Goal: Task Accomplishment & Management: Manage account settings

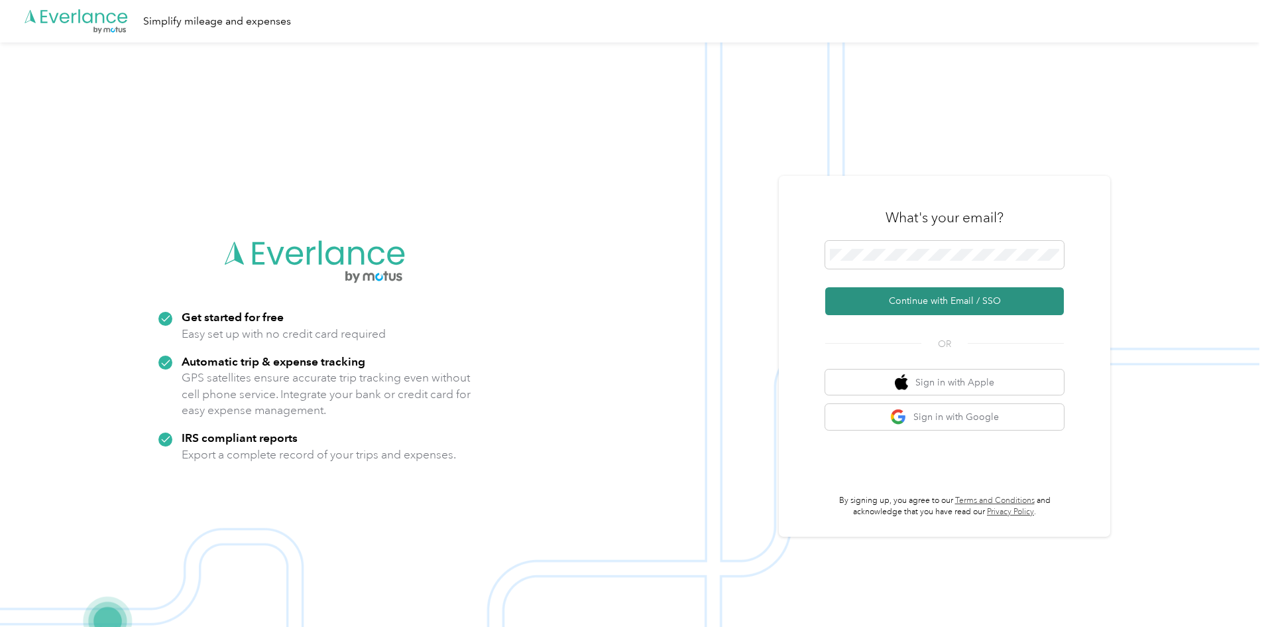
click at [922, 296] on button "Continue with Email / SSO" at bounding box center [945, 301] width 239 height 28
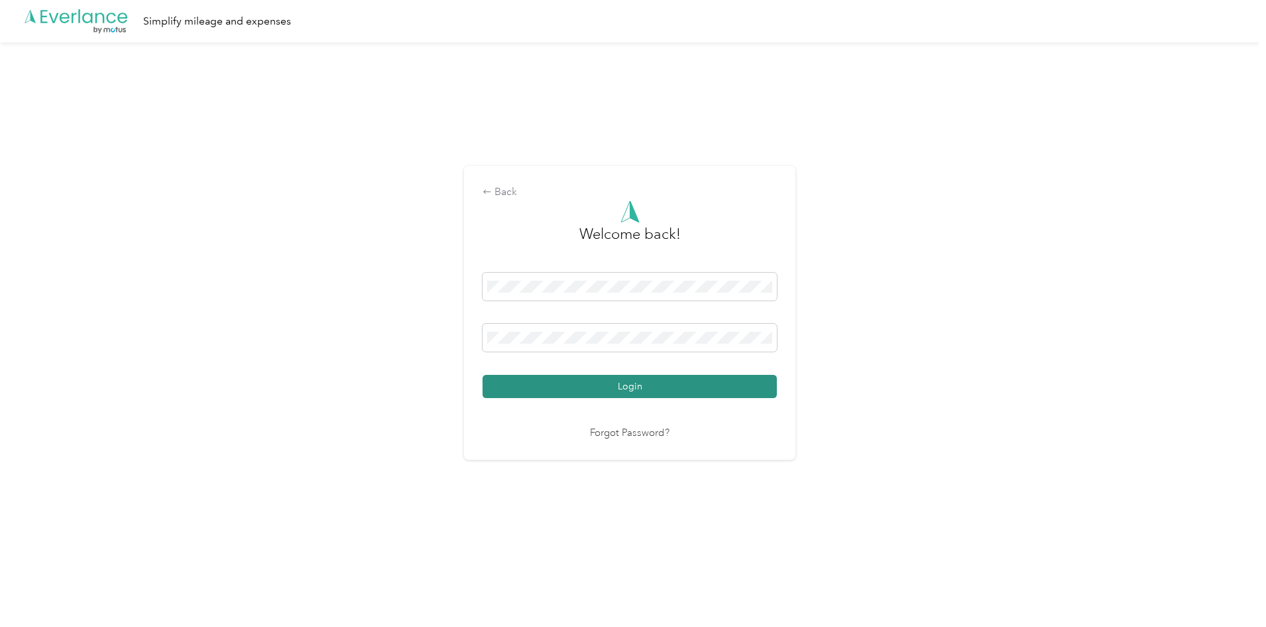
click at [679, 377] on button "Login" at bounding box center [630, 386] width 294 height 23
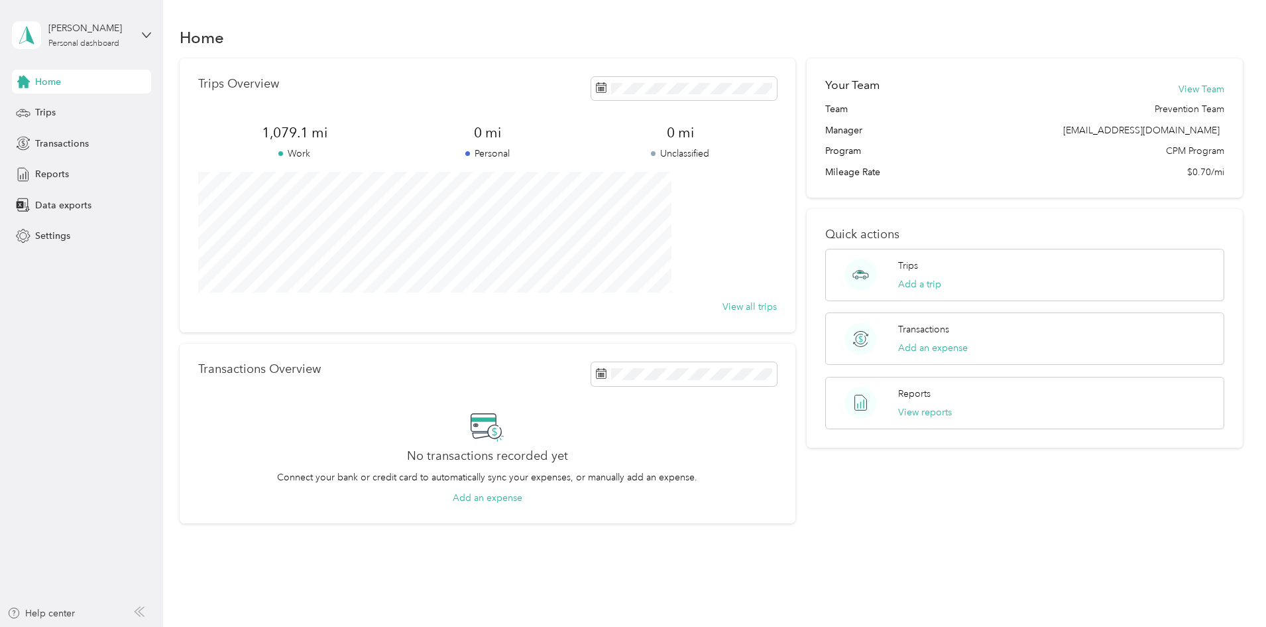
click at [495, 14] on div "Home Trips Overview 1,079.1 mi Work 0 mi Personal 0 mi Unclassified View all tr…" at bounding box center [711, 297] width 1097 height 595
click at [192, 202] on div "Trips Overview 1,079.1 mi Work 0 mi Personal 0 mi Unclassified View all trips T…" at bounding box center [712, 290] width 1064 height 465
click at [75, 170] on div "Reports" at bounding box center [81, 174] width 139 height 24
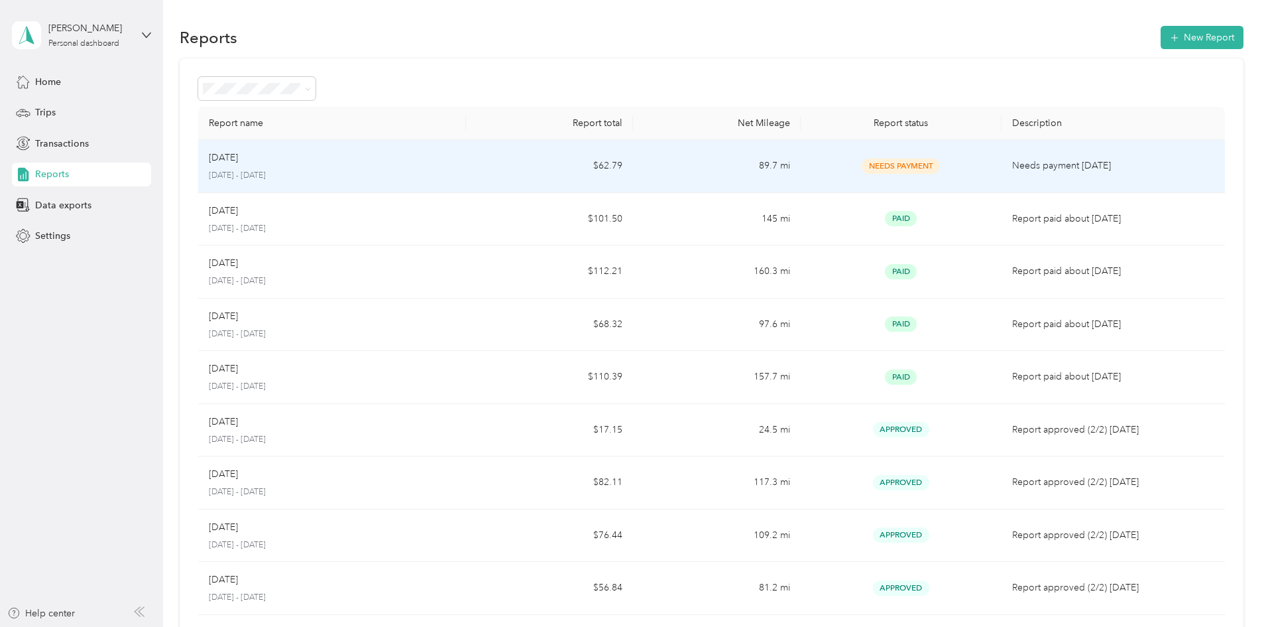
click at [874, 170] on span "Needs Payment" at bounding box center [901, 165] width 78 height 15
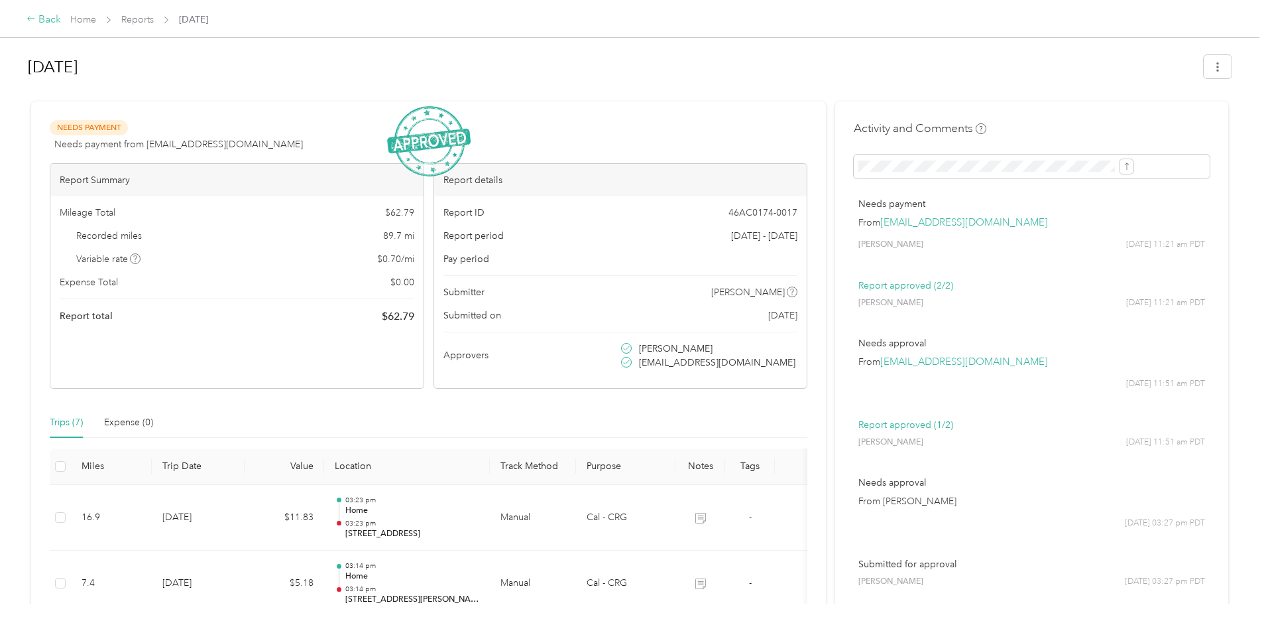
click at [36, 20] on icon at bounding box center [31, 18] width 9 height 9
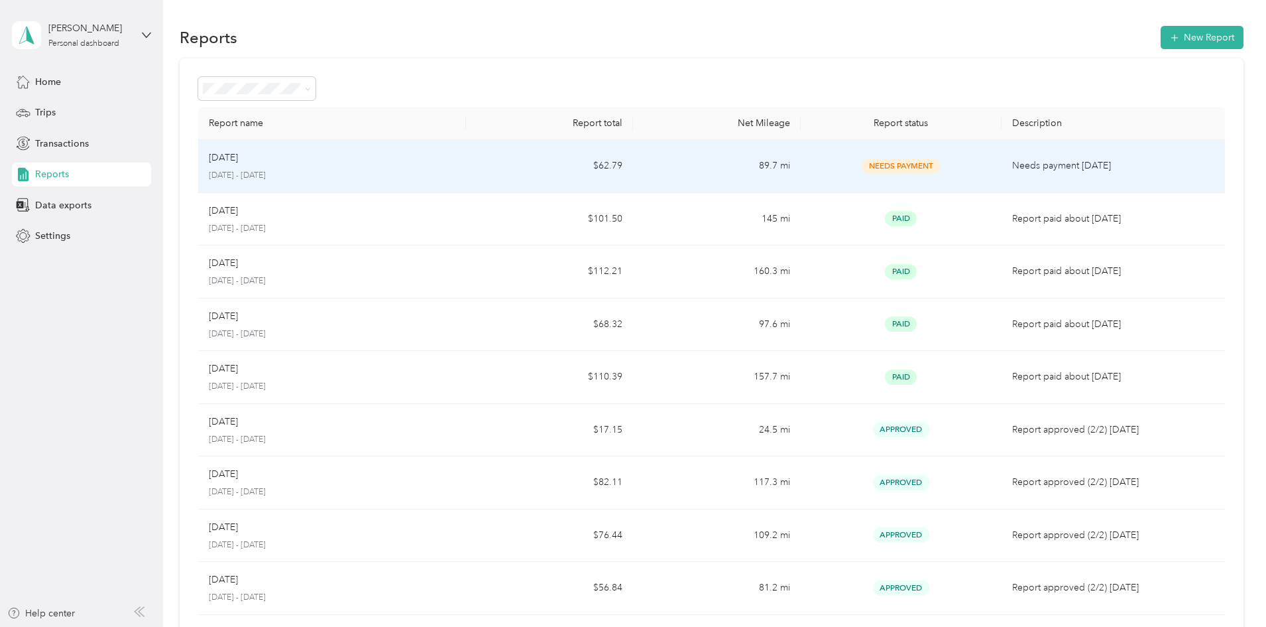
click at [532, 165] on td "$62.79" at bounding box center [549, 166] width 167 height 53
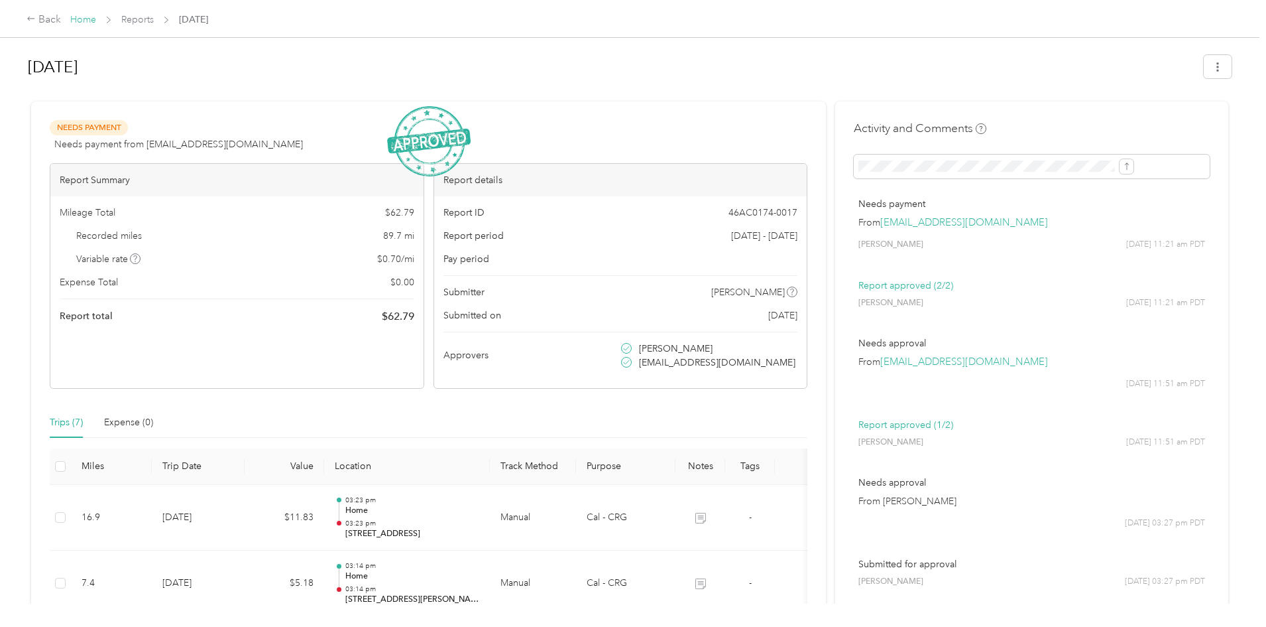
click at [96, 17] on link "Home" at bounding box center [83, 19] width 26 height 11
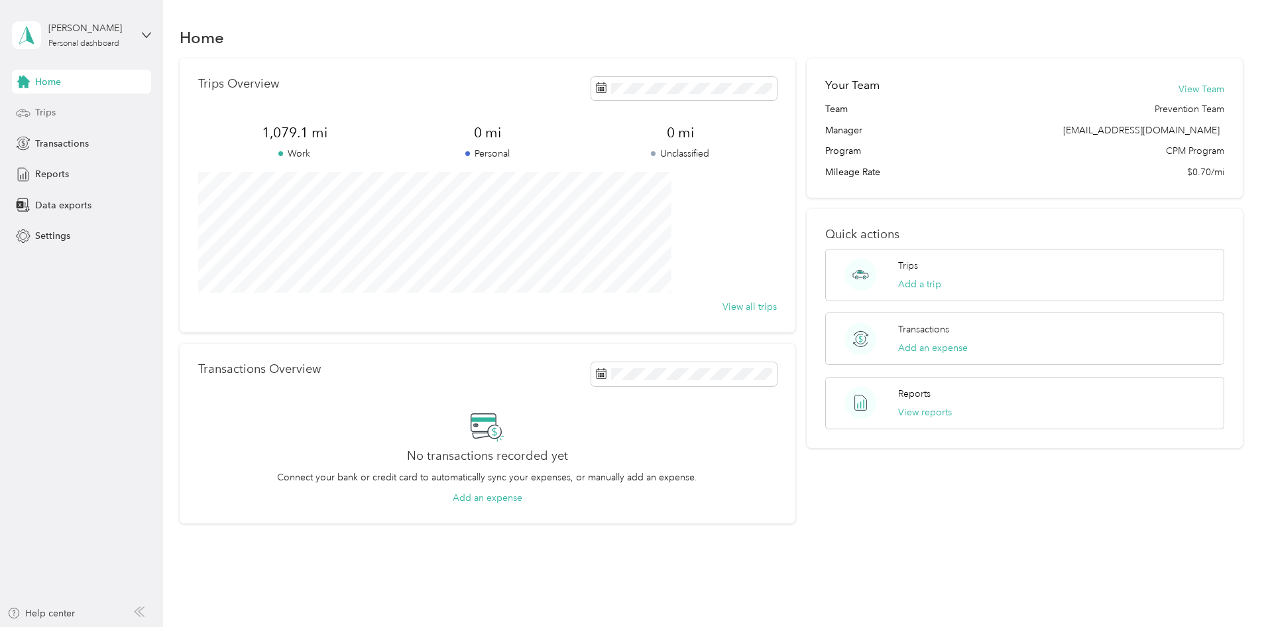
click at [62, 103] on div "Trips" at bounding box center [81, 113] width 139 height 24
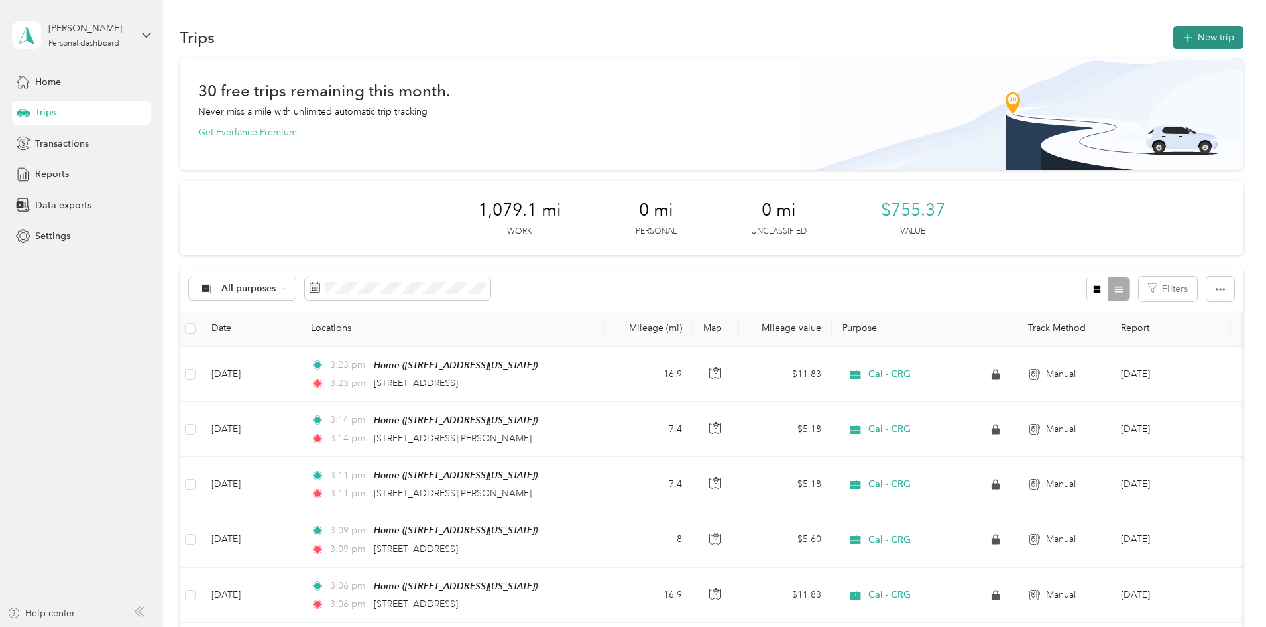
drag, startPoint x: 1117, startPoint y: 52, endPoint x: 1129, endPoint y: 37, distance: 19.4
click at [1174, 35] on button "New trip" at bounding box center [1209, 37] width 70 height 23
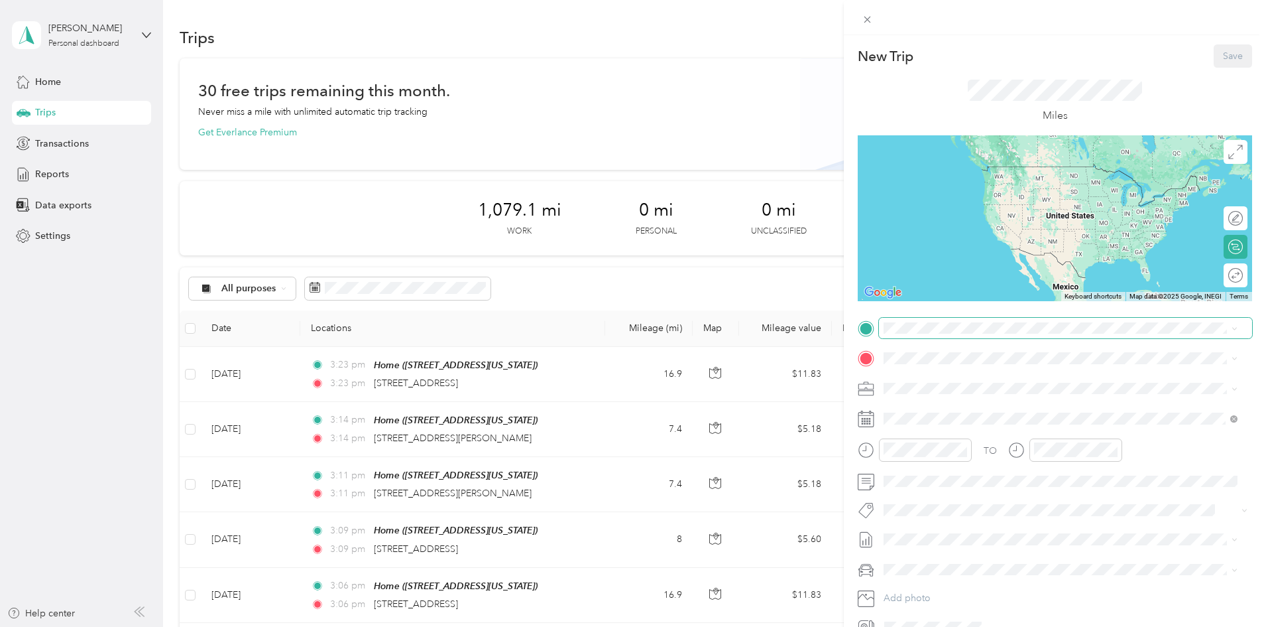
click at [955, 318] on span at bounding box center [1065, 328] width 373 height 21
click at [964, 426] on div "Home" at bounding box center [975, 426] width 133 height 12
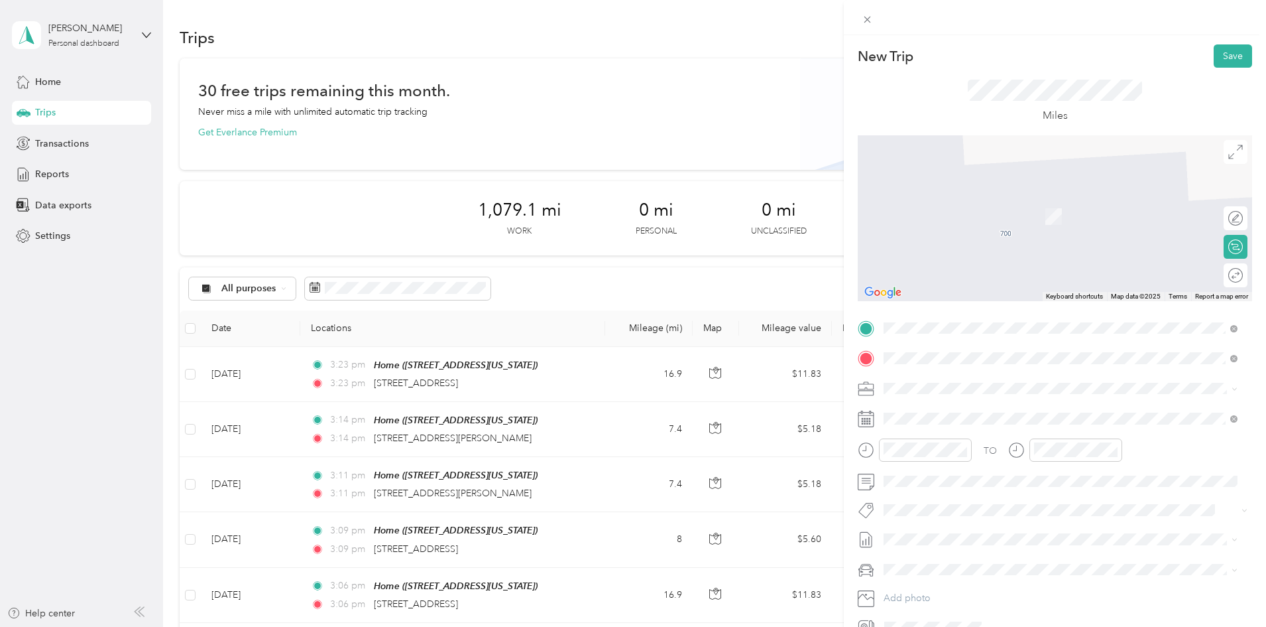
click at [1001, 412] on span "[STREET_ADDRESS][PERSON_NAME][US_STATE]" at bounding box center [1012, 406] width 206 height 12
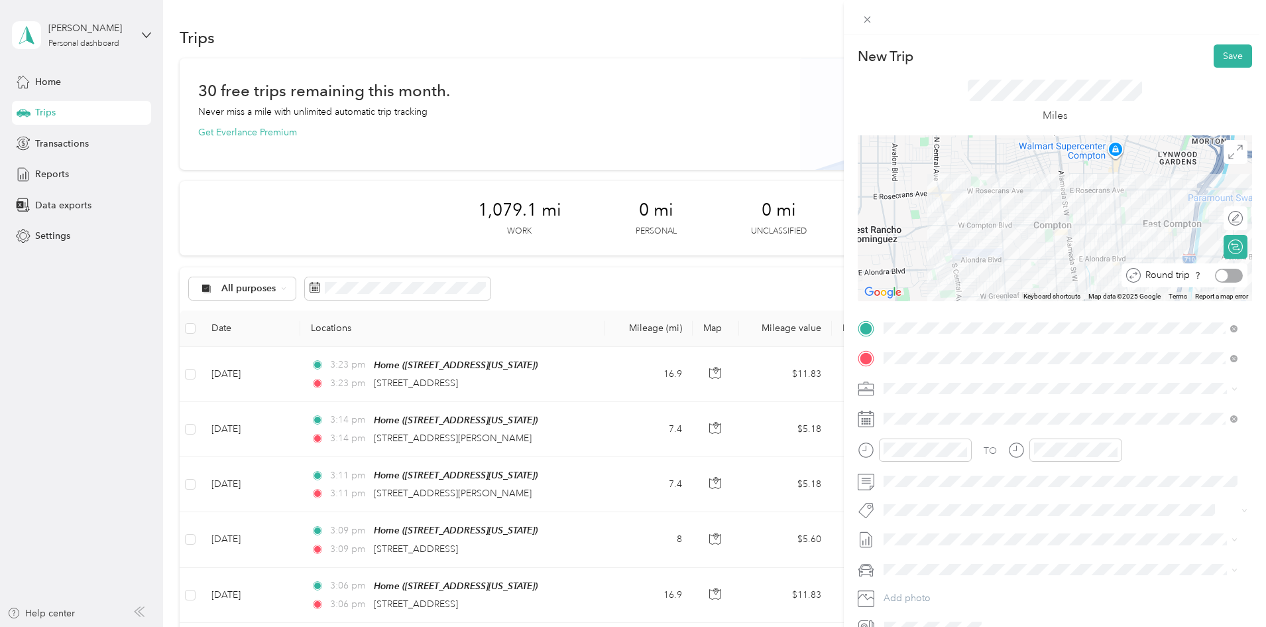
click at [1217, 277] on div at bounding box center [1223, 275] width 12 height 12
click at [949, 424] on span at bounding box center [1065, 418] width 373 height 21
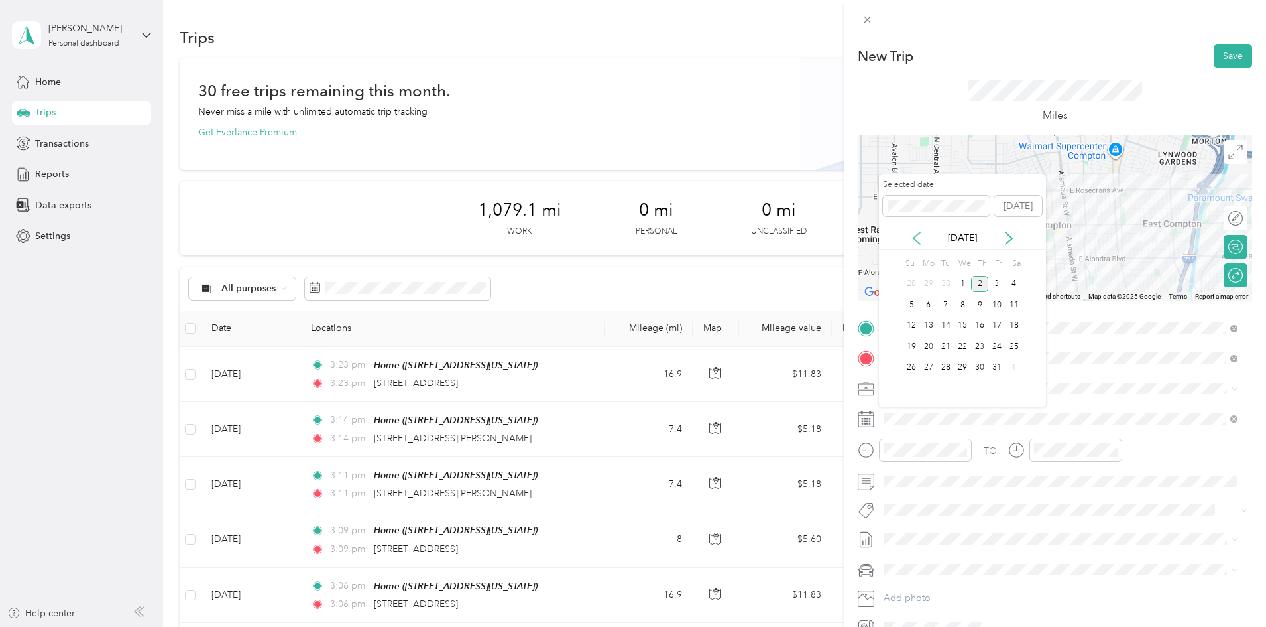
click at [921, 239] on icon at bounding box center [916, 237] width 13 height 13
click at [985, 288] on div "4" at bounding box center [979, 284] width 17 height 17
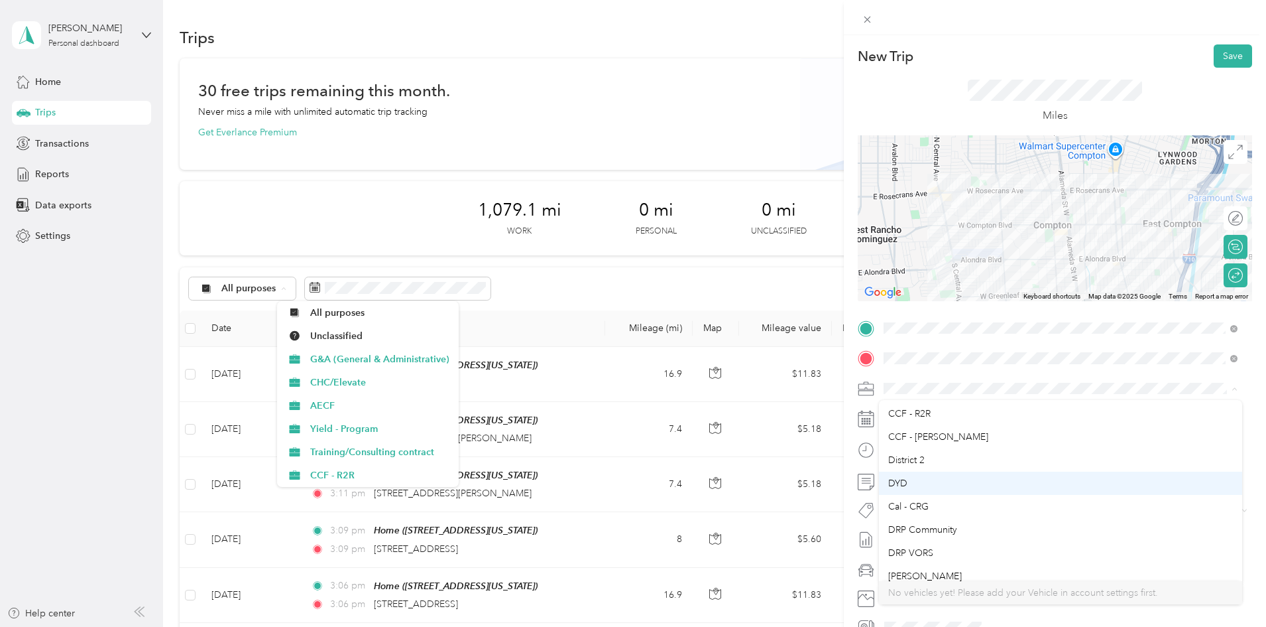
scroll to position [115, 0]
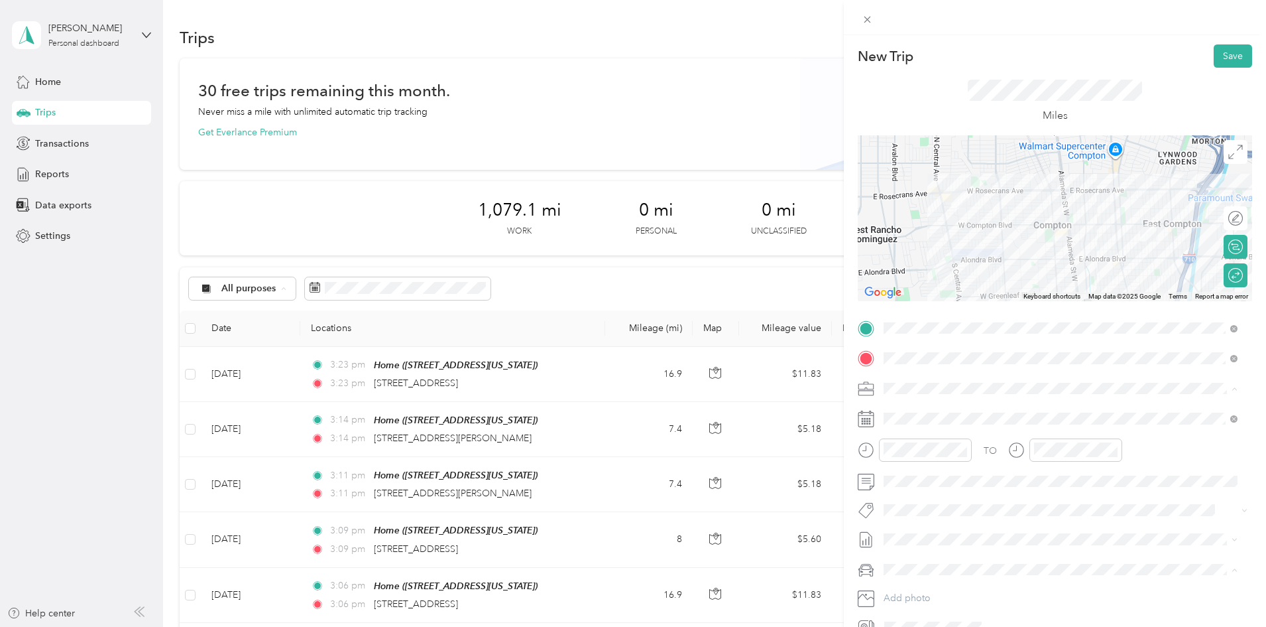
click at [1011, 503] on div "Cal - CRG" at bounding box center [1061, 505] width 345 height 14
click at [1223, 60] on button "Save" at bounding box center [1233, 55] width 38 height 23
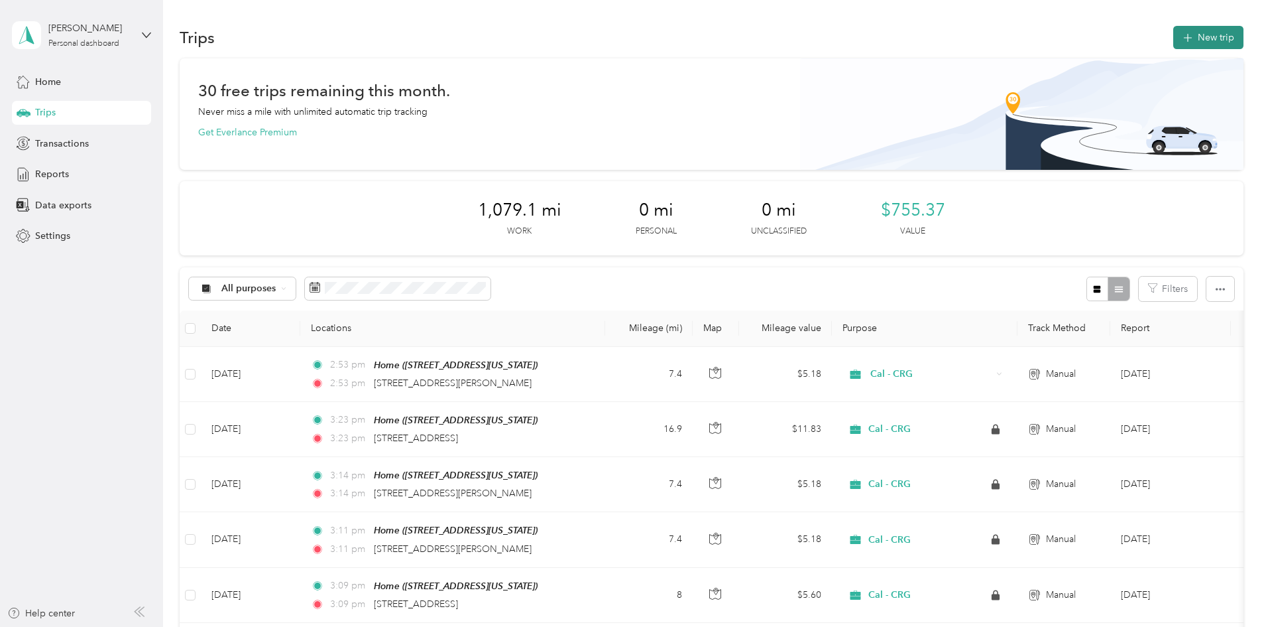
click at [1174, 45] on button "New trip" at bounding box center [1209, 37] width 70 height 23
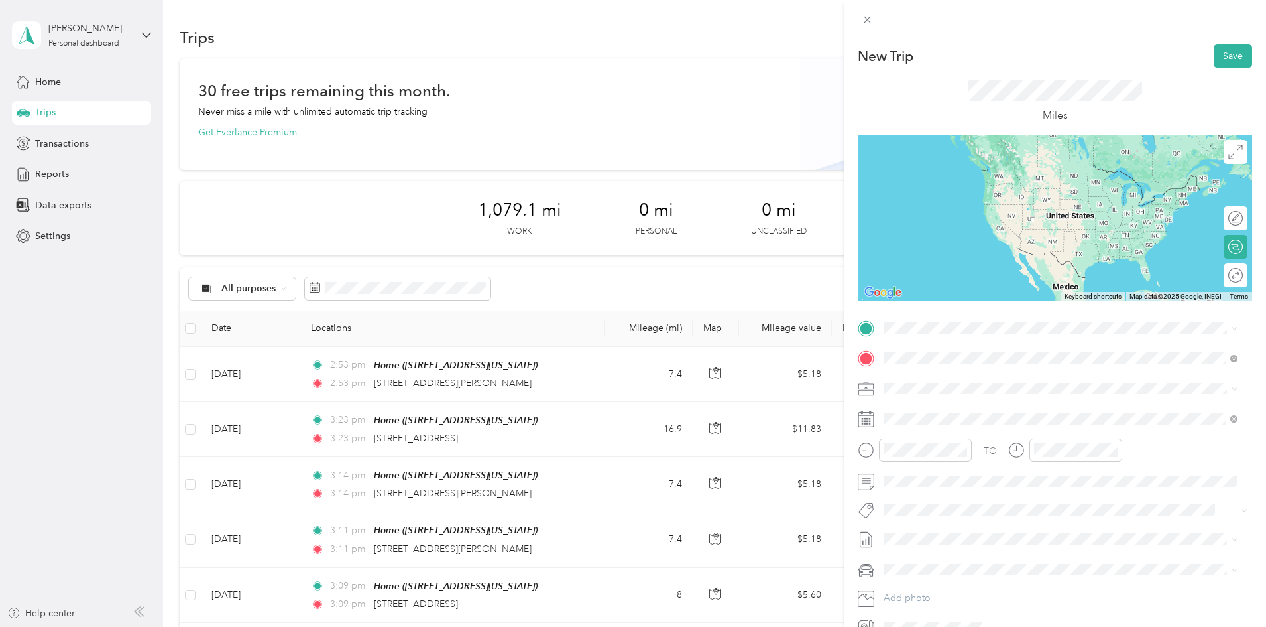
click at [1021, 406] on span "[STREET_ADDRESS][US_STATE]" at bounding box center [975, 406] width 133 height 12
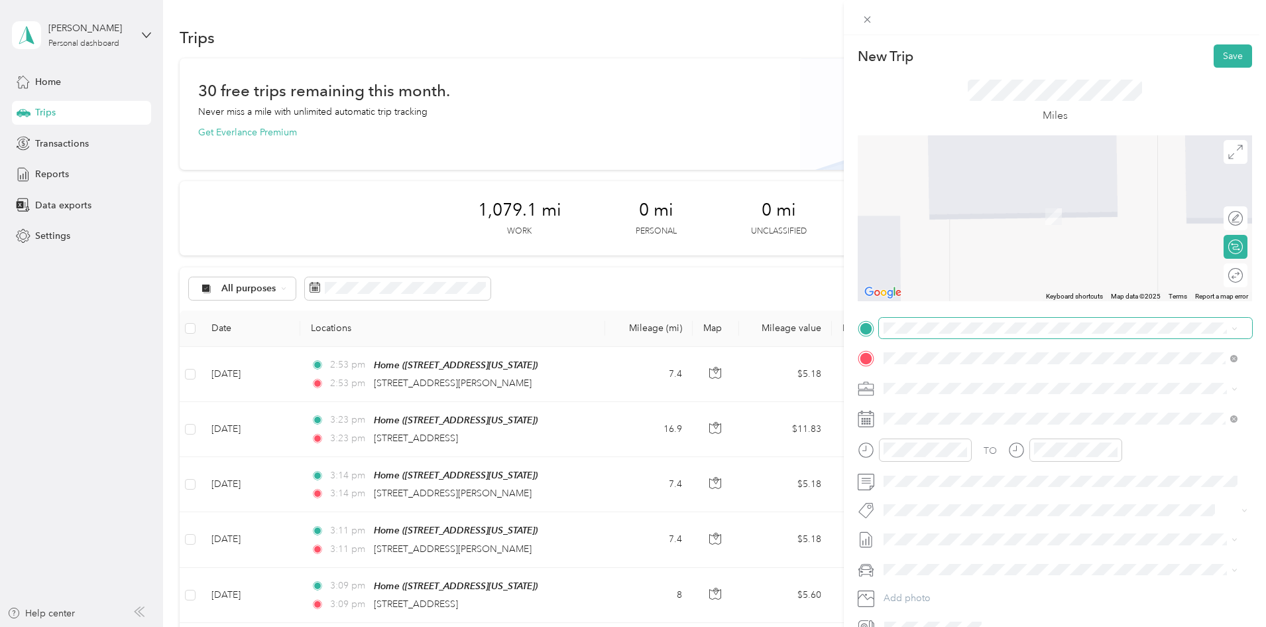
click at [998, 334] on span at bounding box center [1065, 328] width 373 height 21
click at [1015, 424] on div "Home" at bounding box center [975, 427] width 133 height 12
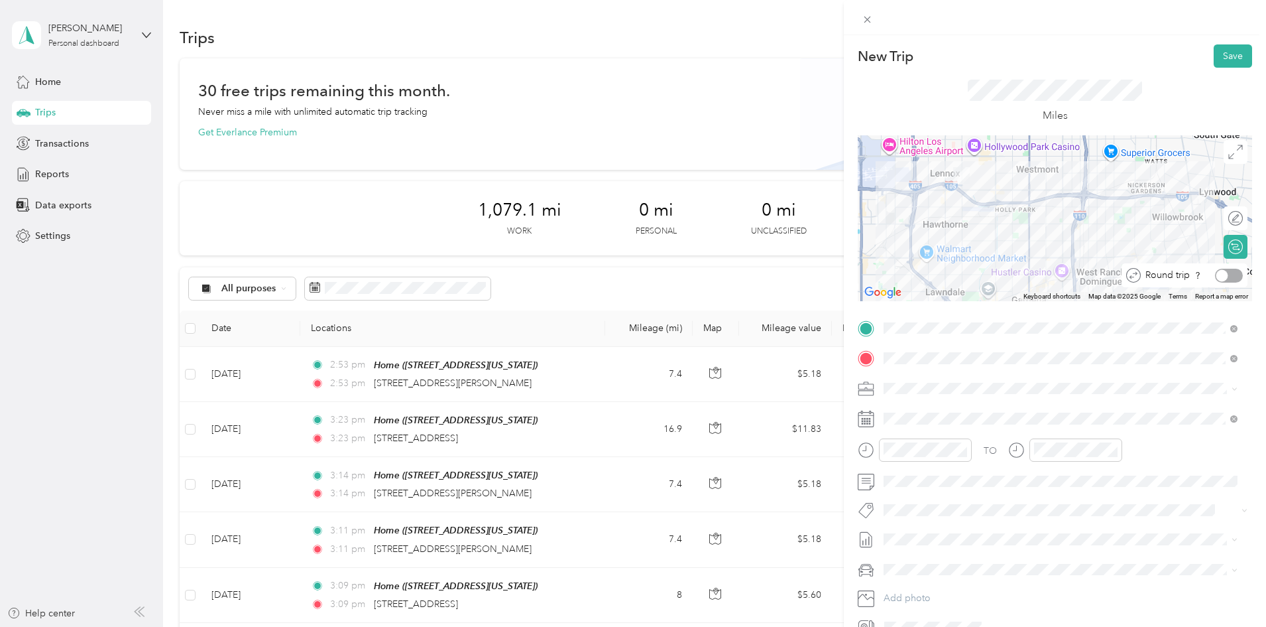
click at [1218, 278] on div at bounding box center [1229, 276] width 28 height 14
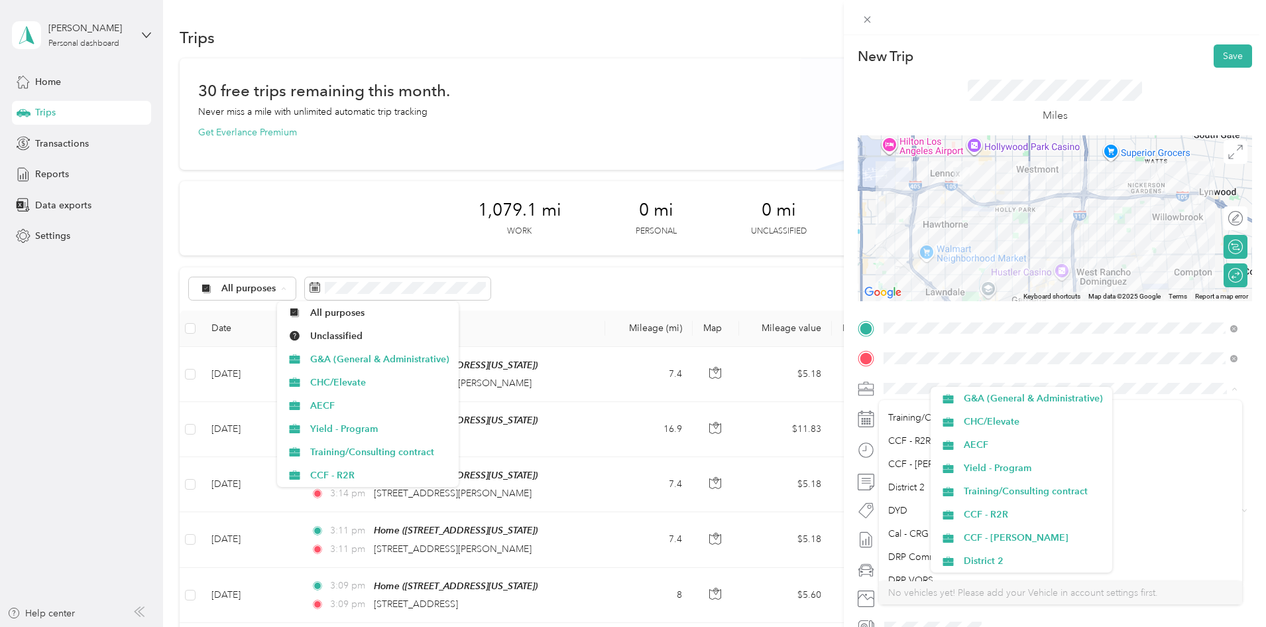
scroll to position [100, 0]
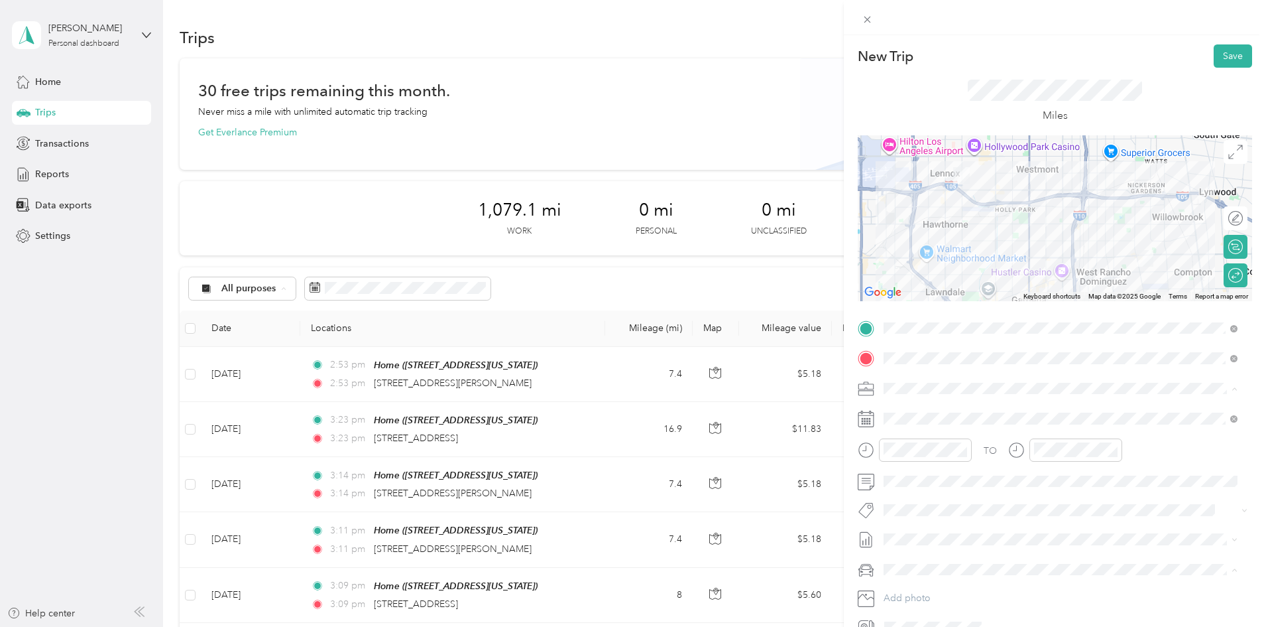
click at [913, 521] on span "Cal - CRG" at bounding box center [909, 520] width 40 height 11
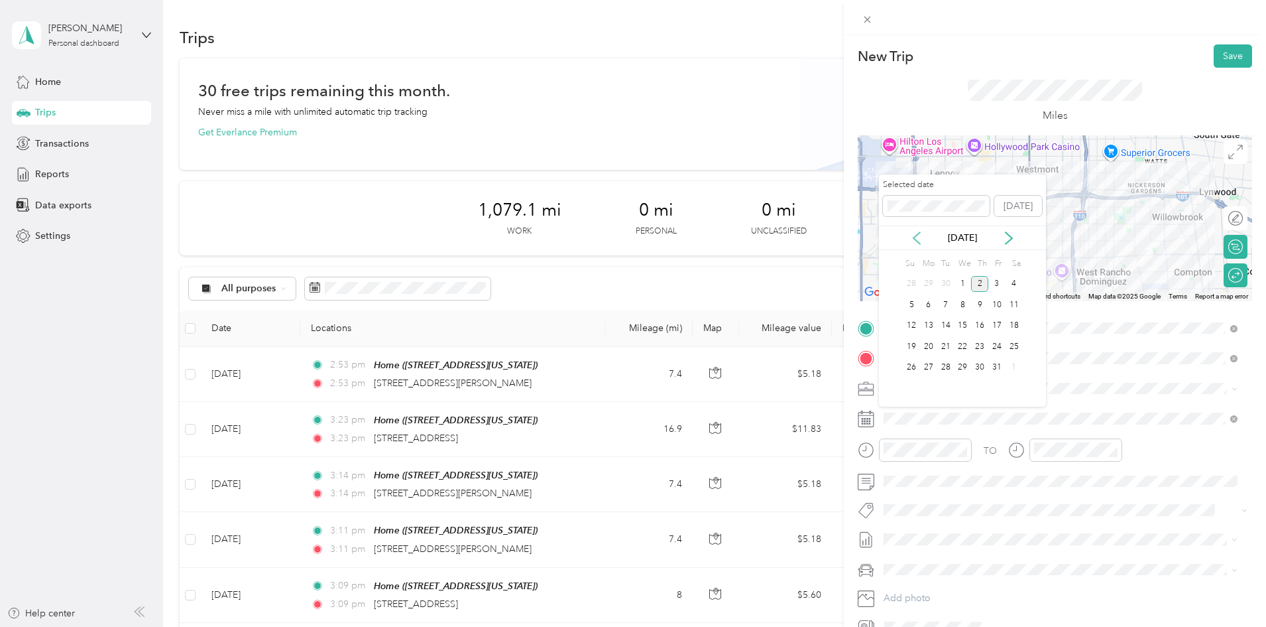
click at [919, 241] on icon at bounding box center [916, 237] width 13 height 13
click at [979, 310] on div "11" at bounding box center [979, 304] width 17 height 17
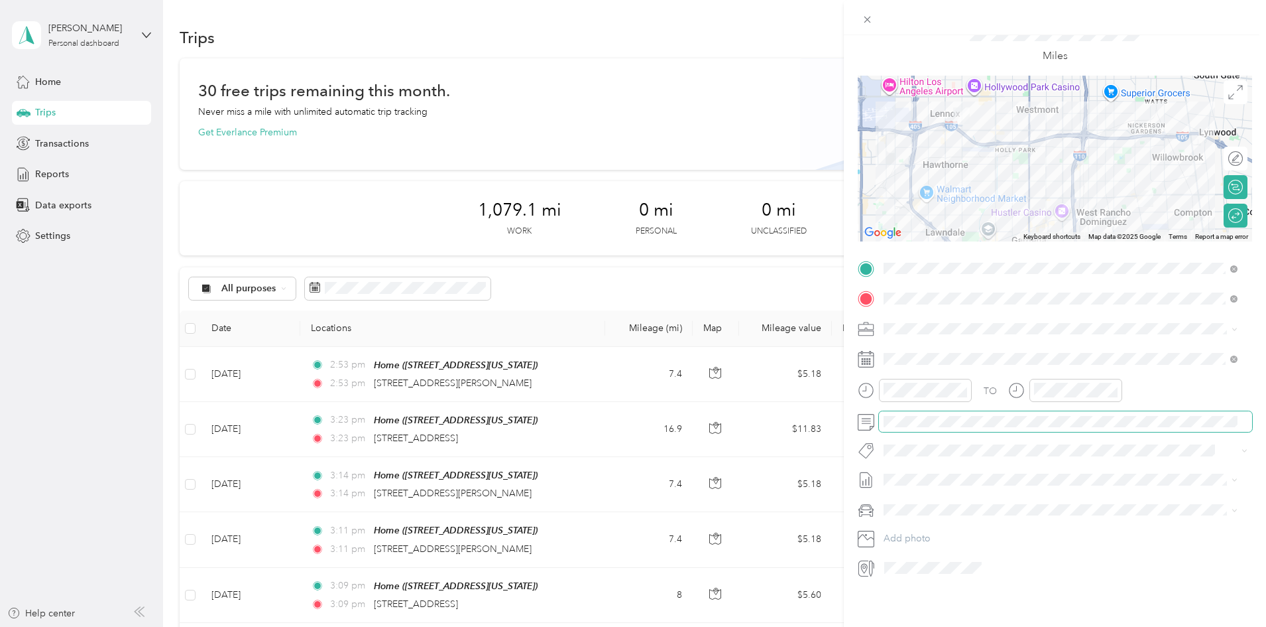
scroll to position [0, 0]
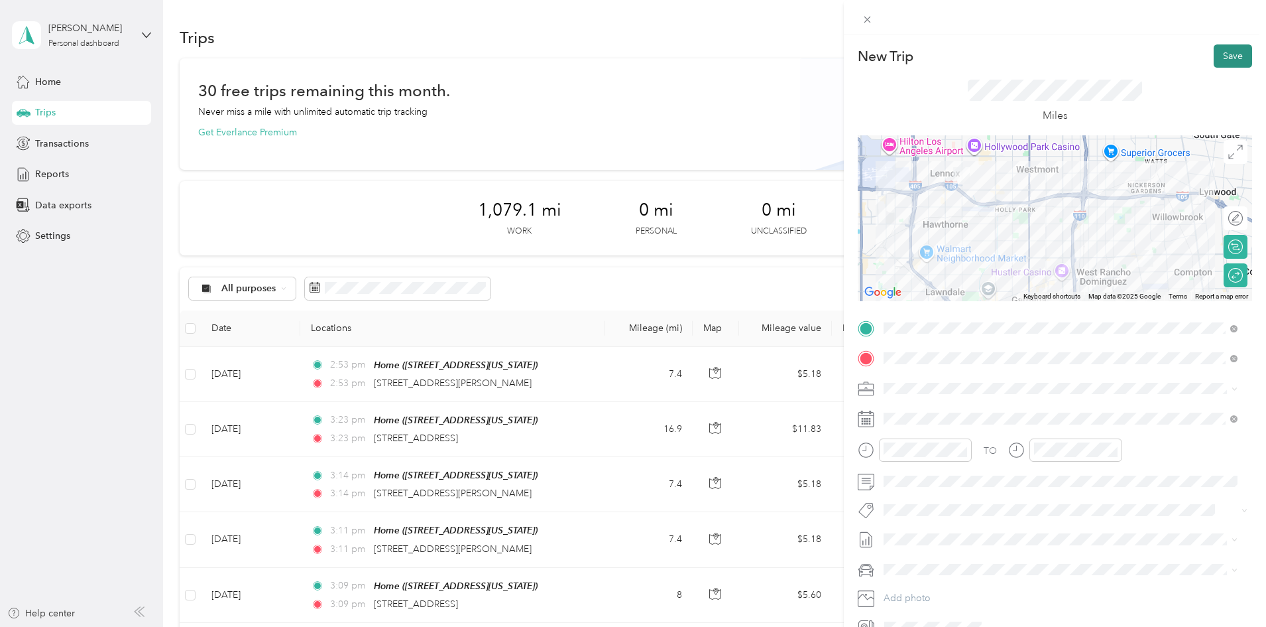
click at [1227, 62] on button "Save" at bounding box center [1233, 55] width 38 height 23
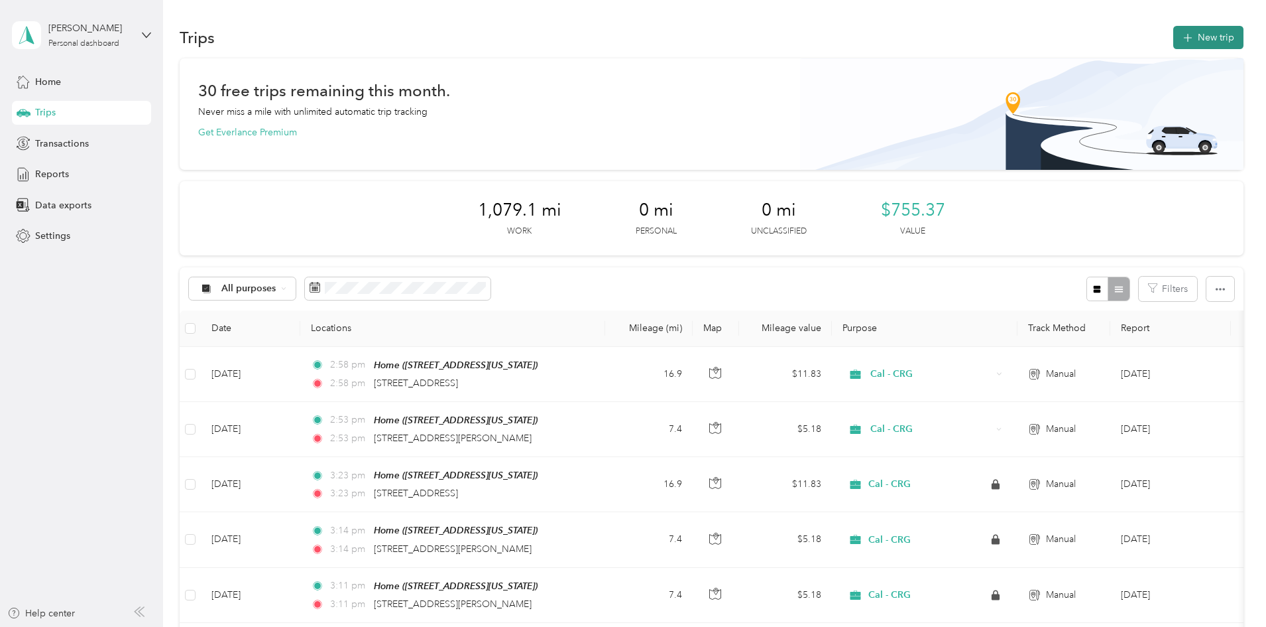
click at [1174, 34] on button "New trip" at bounding box center [1209, 37] width 70 height 23
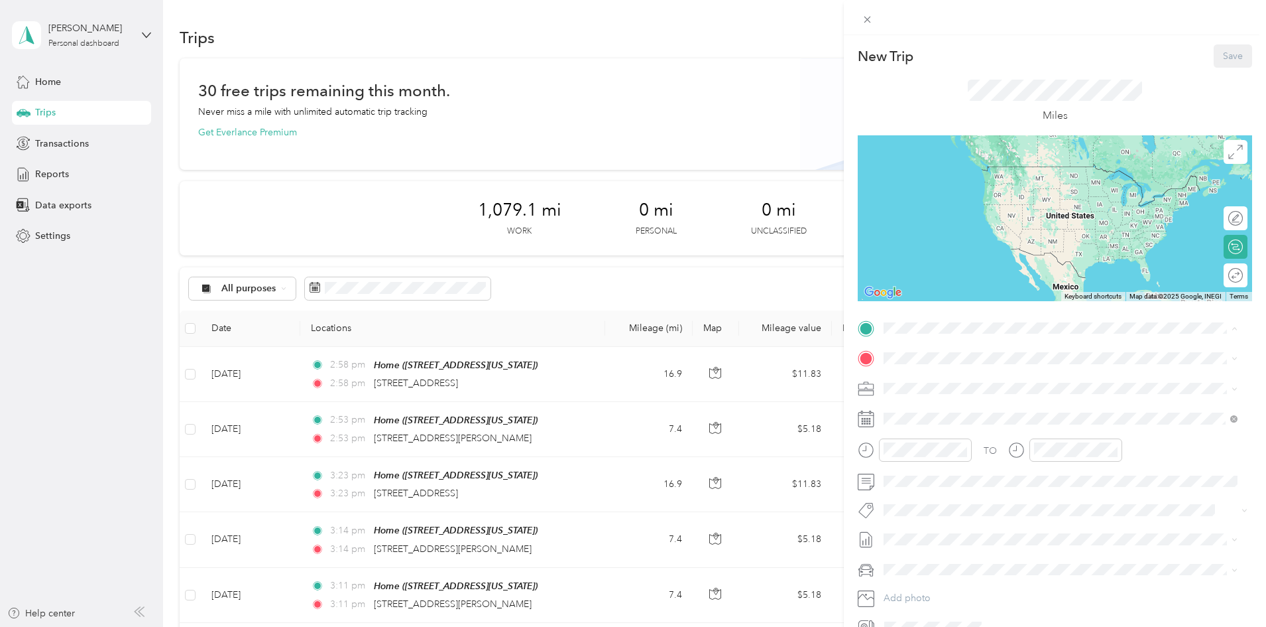
click at [960, 426] on div "Home" at bounding box center [975, 427] width 133 height 12
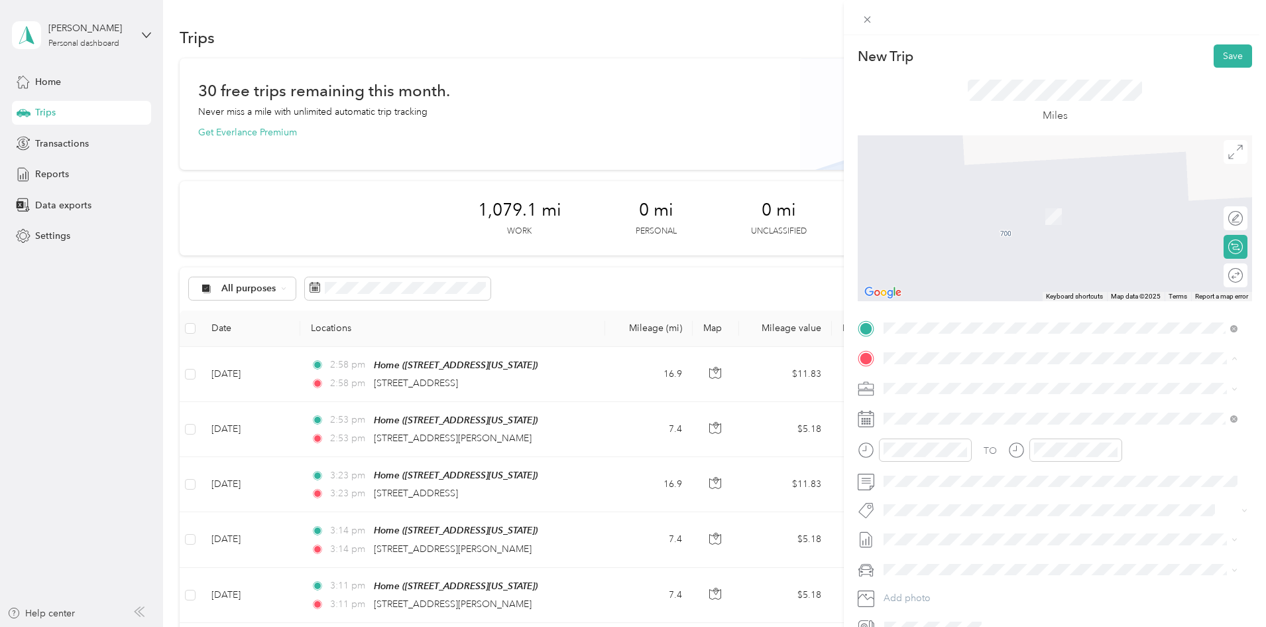
click at [981, 404] on span "[STREET_ADDRESS][US_STATE]" at bounding box center [975, 406] width 133 height 12
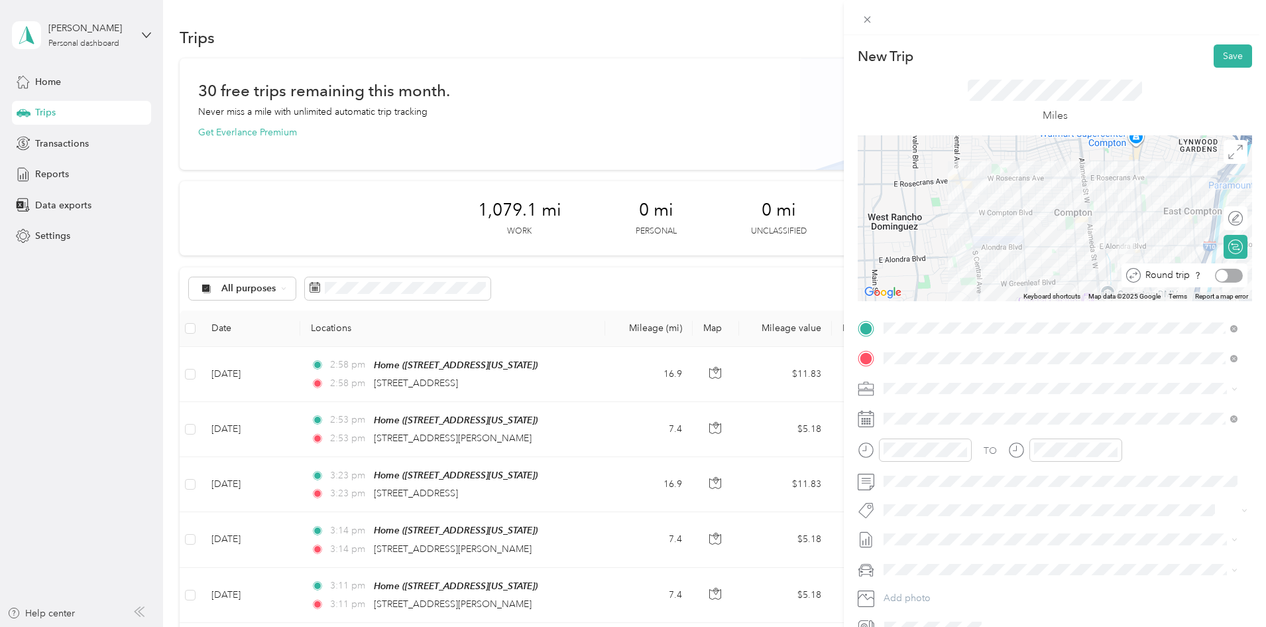
click at [1217, 276] on div at bounding box center [1223, 275] width 12 height 12
click at [991, 528] on div "CCF - R2R" at bounding box center [1061, 528] width 345 height 14
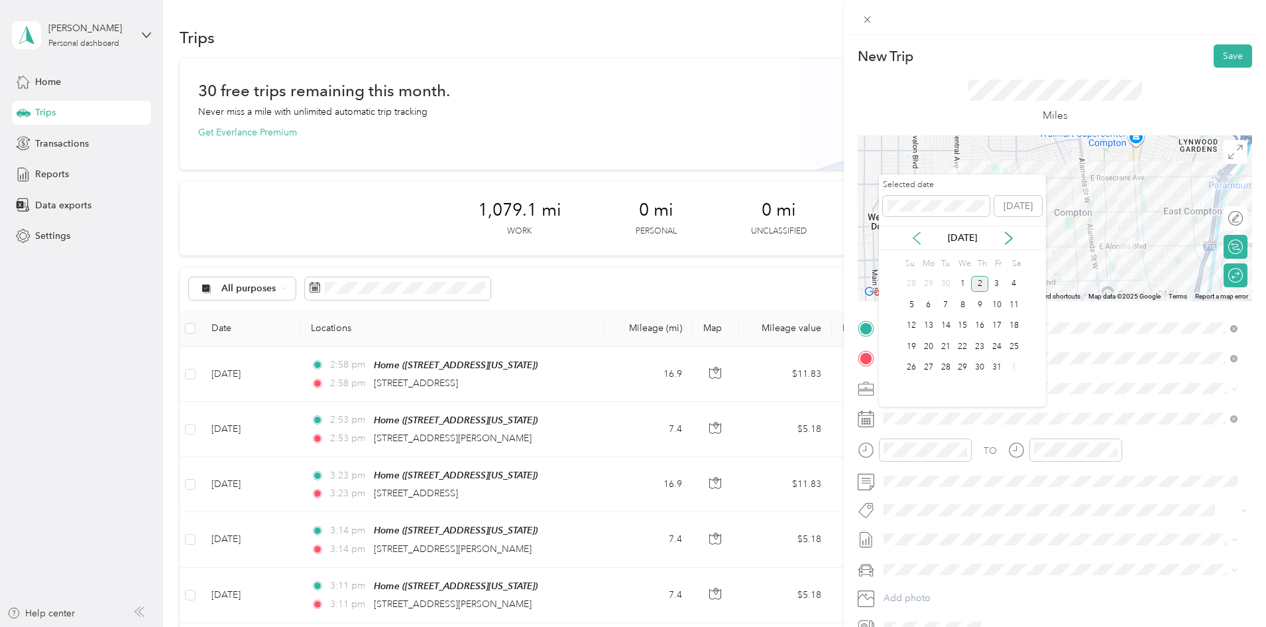
click at [916, 231] on icon at bounding box center [916, 237] width 13 height 13
click at [930, 324] on div "15" at bounding box center [928, 326] width 17 height 17
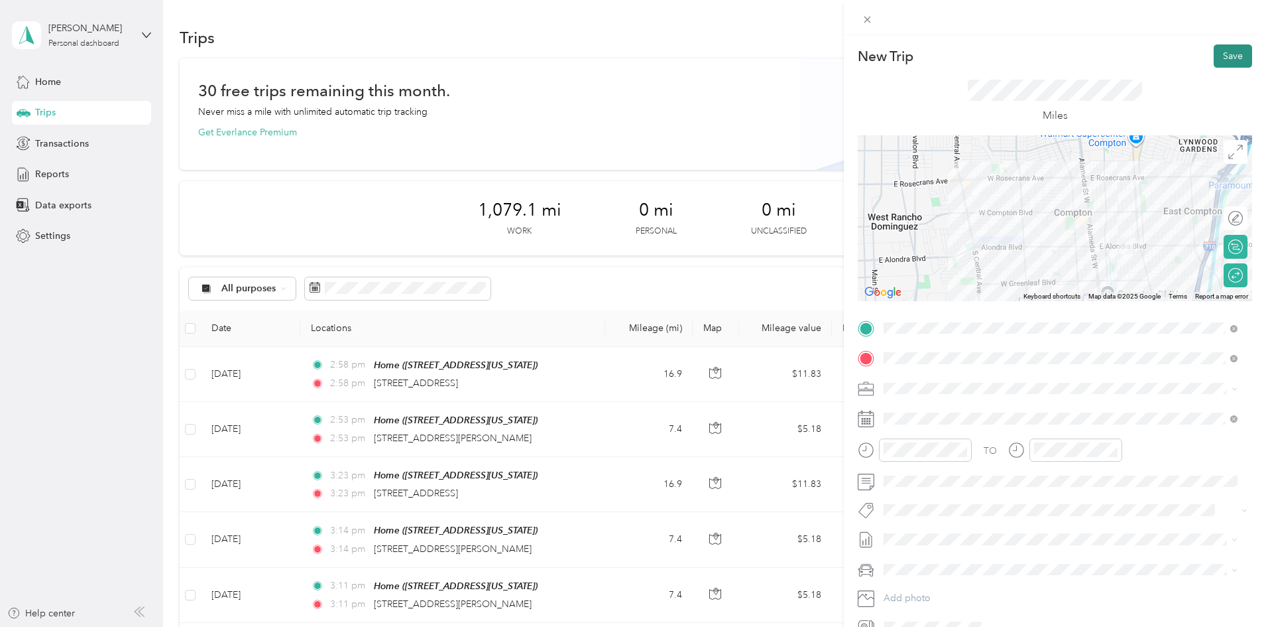
click at [1214, 63] on button "Save" at bounding box center [1233, 55] width 38 height 23
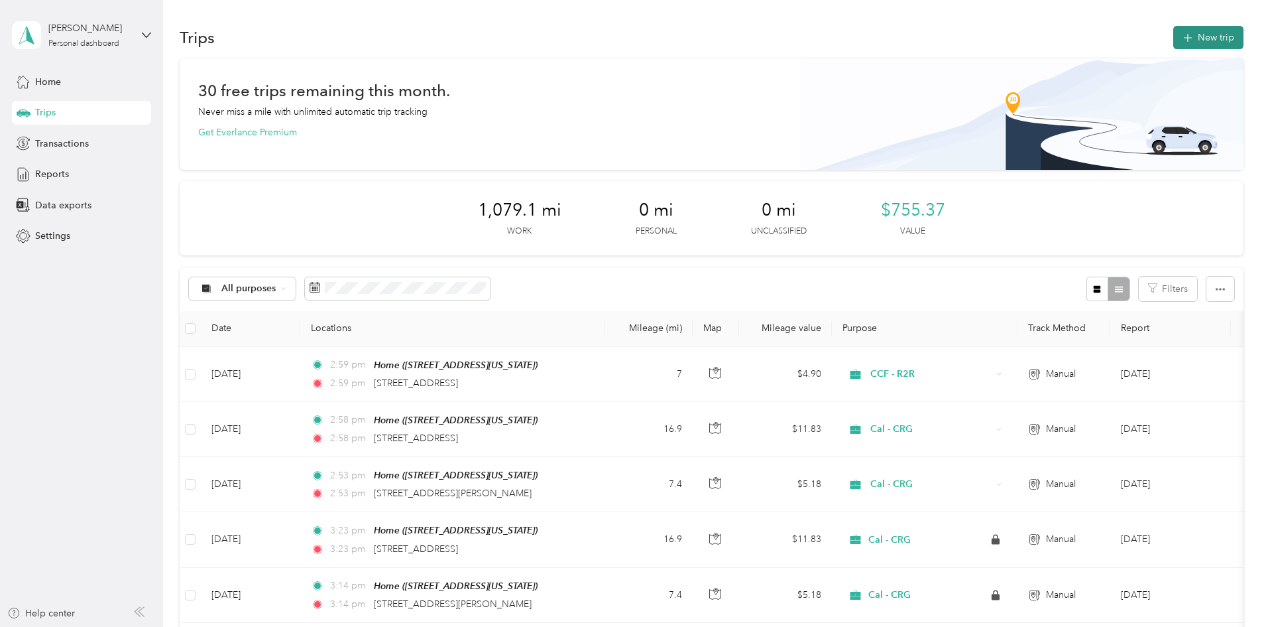
click at [1174, 45] on button "New trip" at bounding box center [1209, 37] width 70 height 23
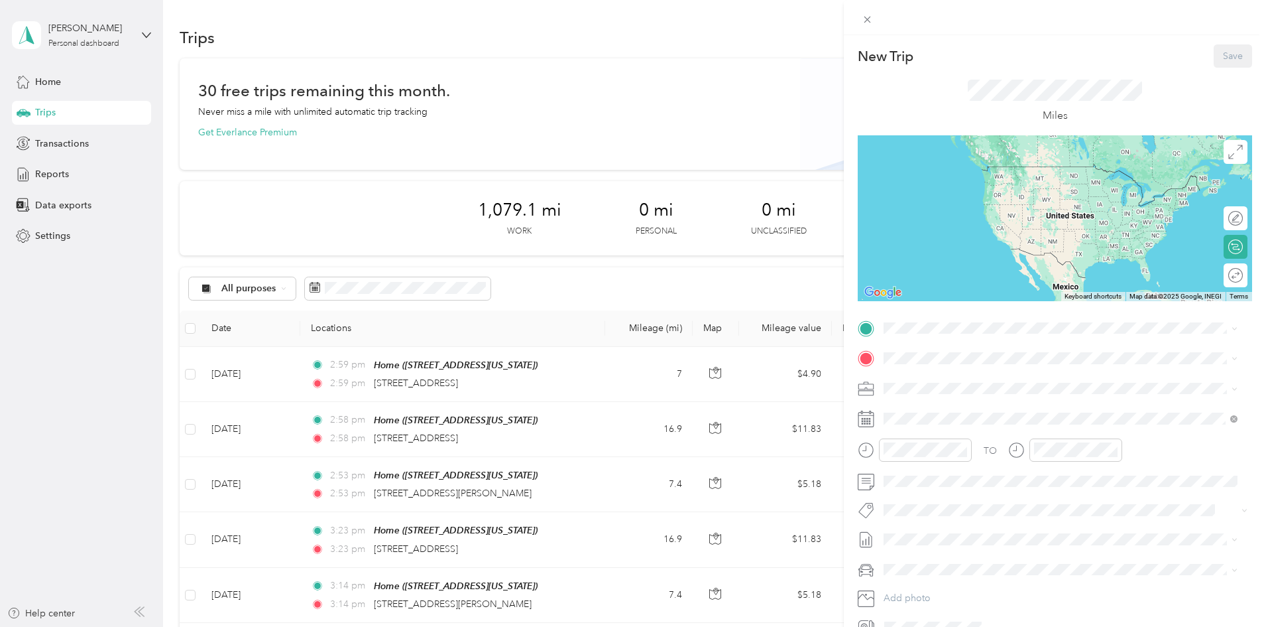
click at [948, 423] on div "Home" at bounding box center [975, 427] width 133 height 12
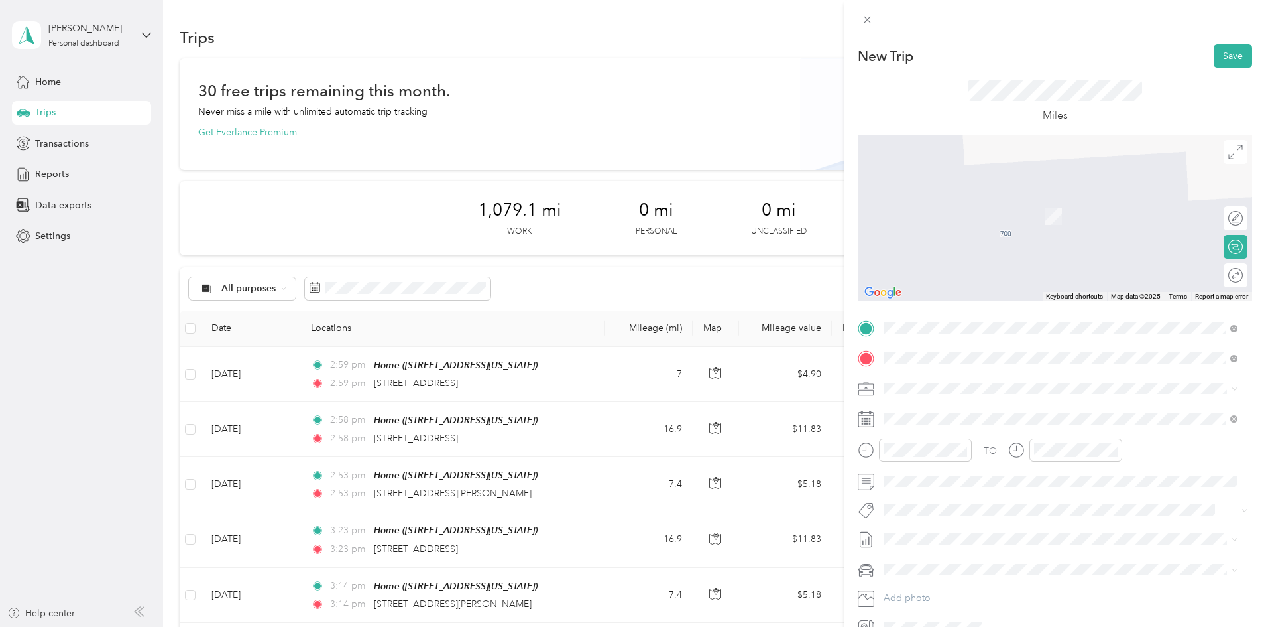
click at [1025, 412] on span "[STREET_ADDRESS][US_STATE]" at bounding box center [975, 406] width 133 height 12
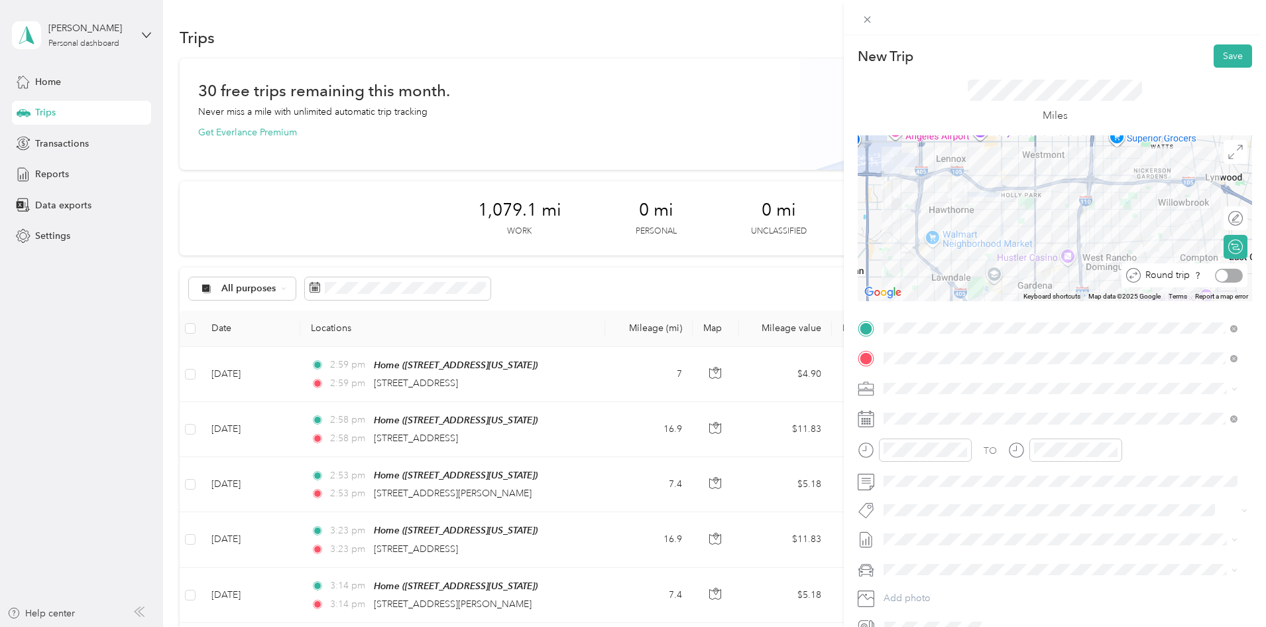
click at [1218, 275] on div at bounding box center [1223, 275] width 12 height 12
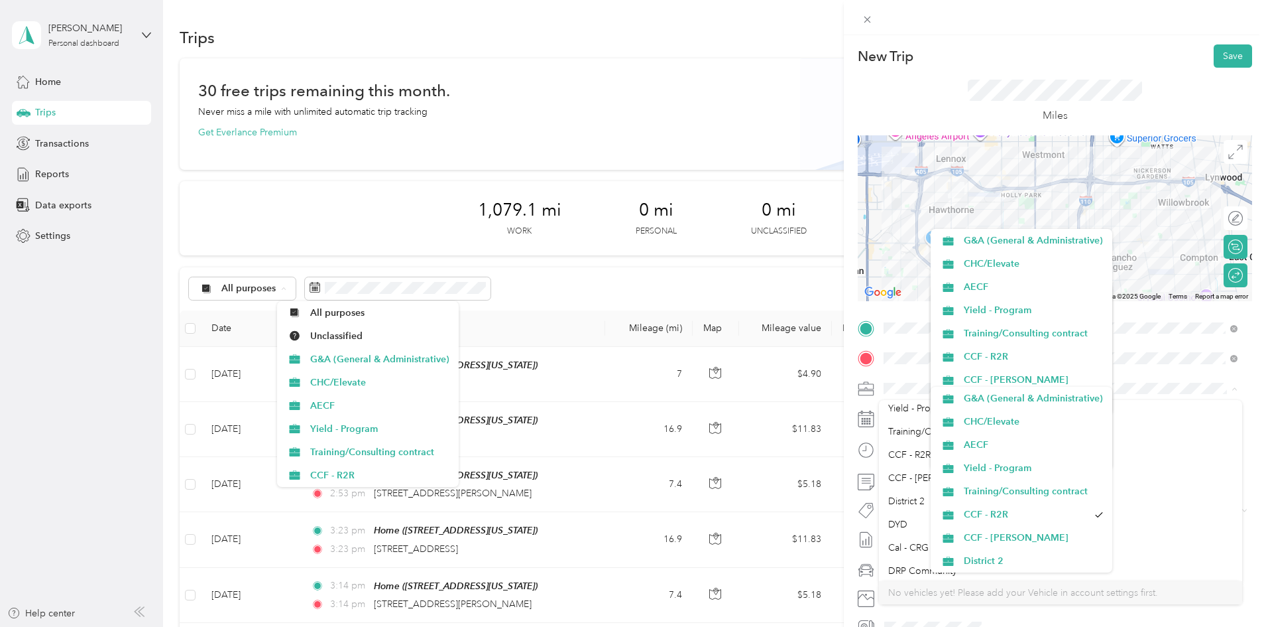
scroll to position [78, 0]
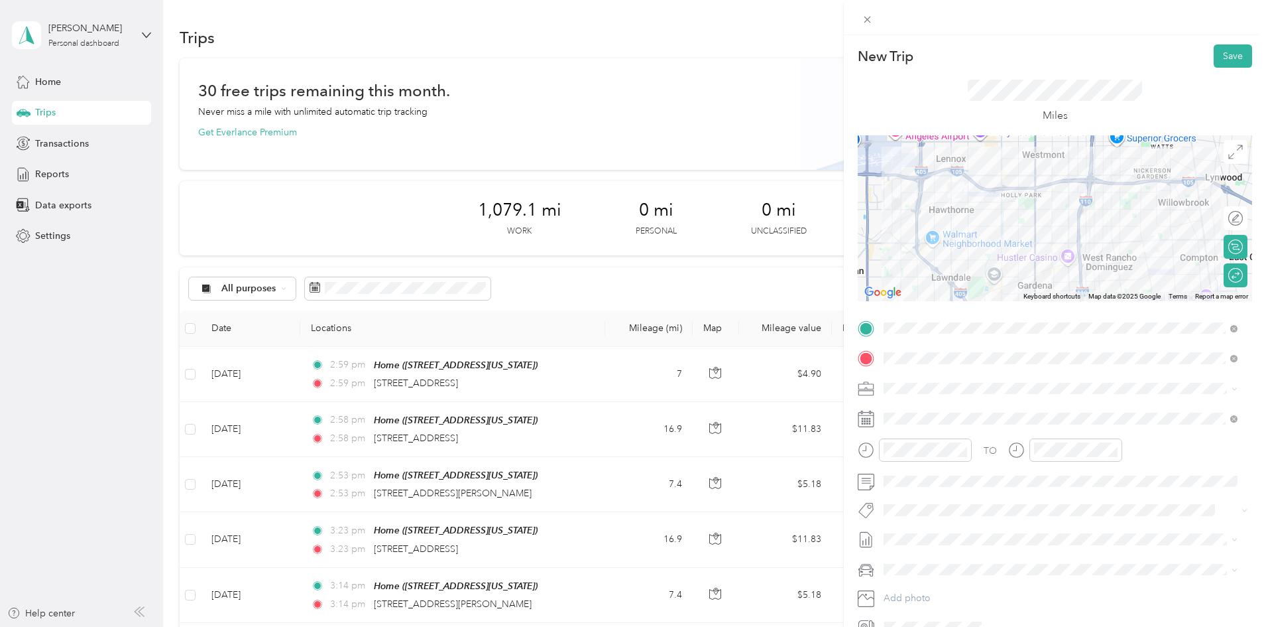
click at [898, 547] on div "Cal - CRG" at bounding box center [1061, 543] width 345 height 14
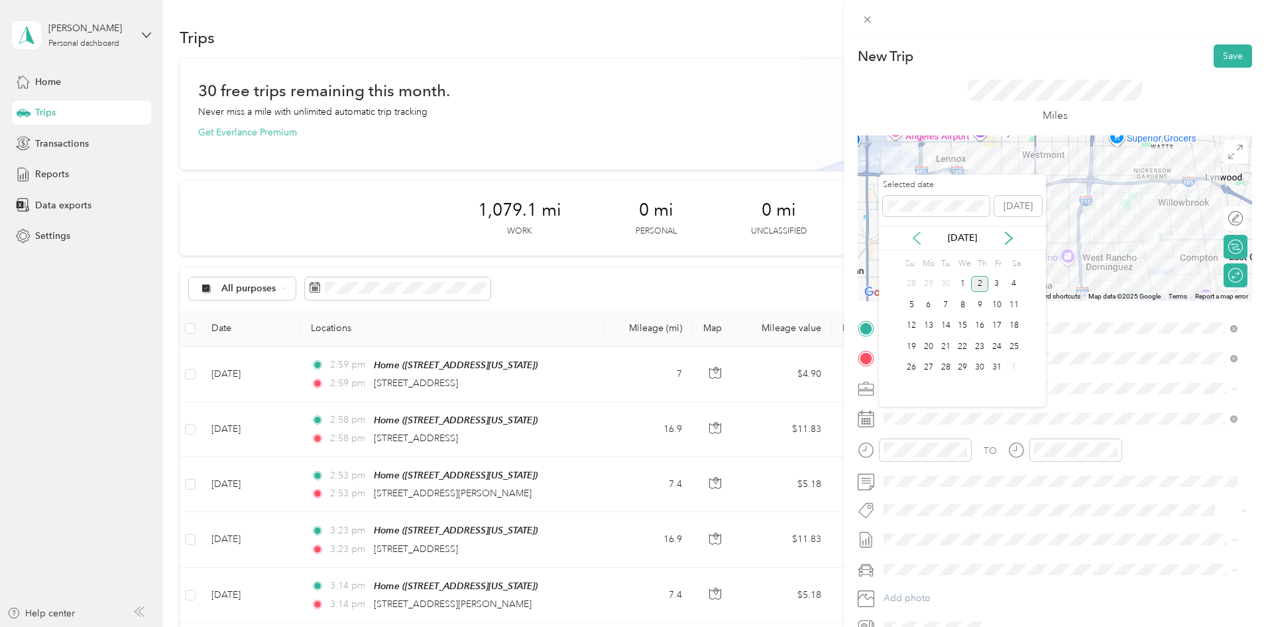
click at [918, 236] on icon at bounding box center [916, 237] width 13 height 13
click at [932, 330] on div "15" at bounding box center [928, 326] width 17 height 17
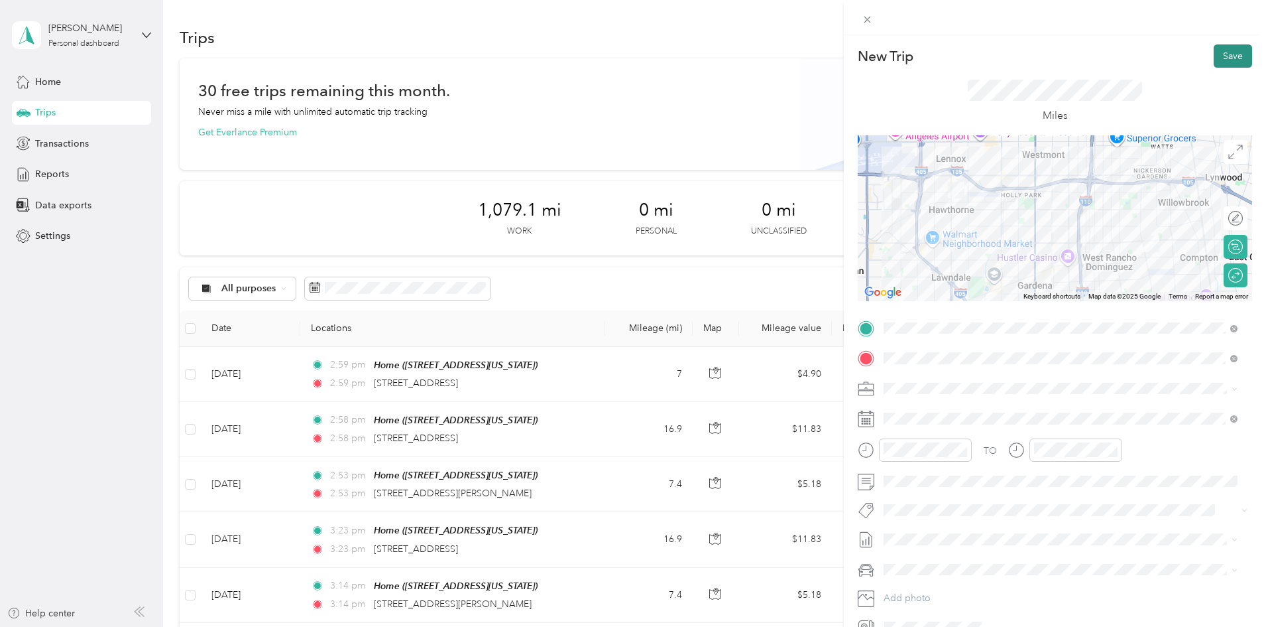
click at [1219, 63] on button "Save" at bounding box center [1233, 55] width 38 height 23
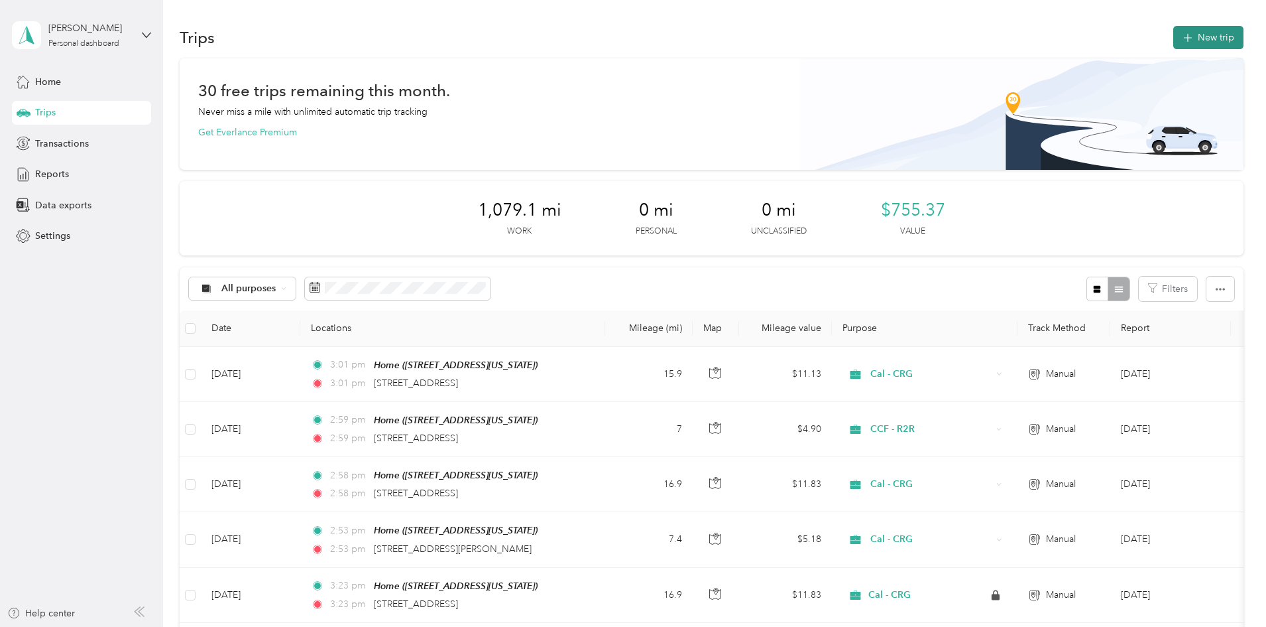
click at [1174, 36] on button "New trip" at bounding box center [1209, 37] width 70 height 23
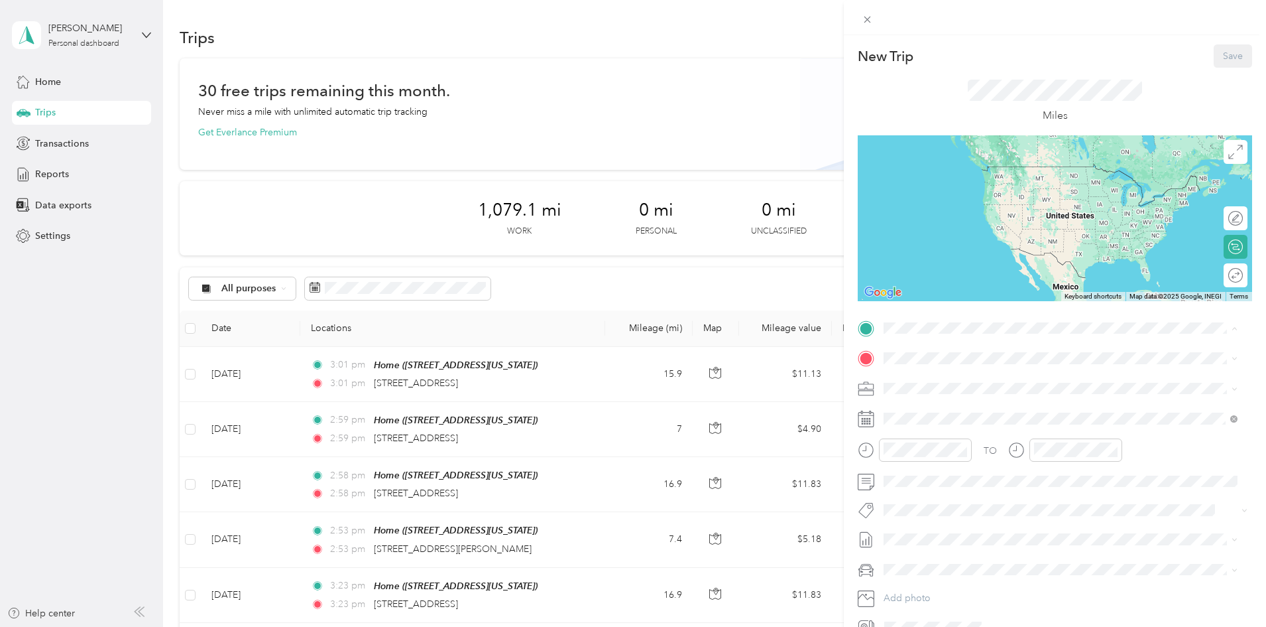
click at [982, 424] on div "Home" at bounding box center [975, 427] width 133 height 12
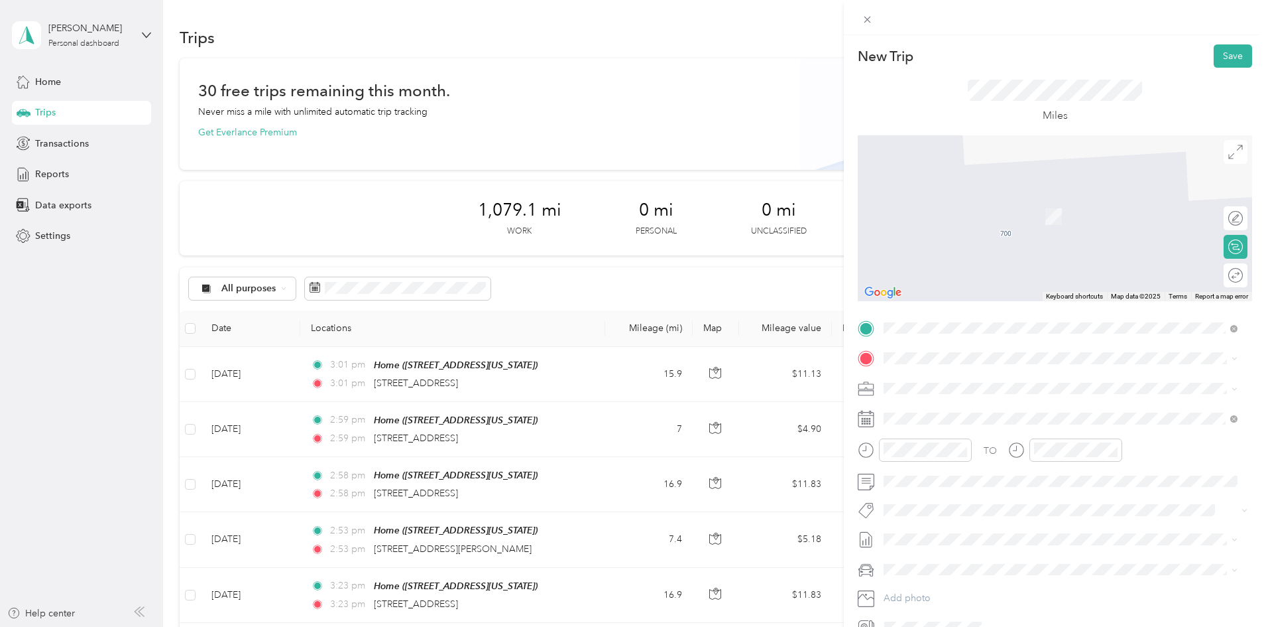
click at [987, 495] on strong "[PERSON_NAME][GEOGRAPHIC_DATA]" at bounding box center [997, 497] width 177 height 12
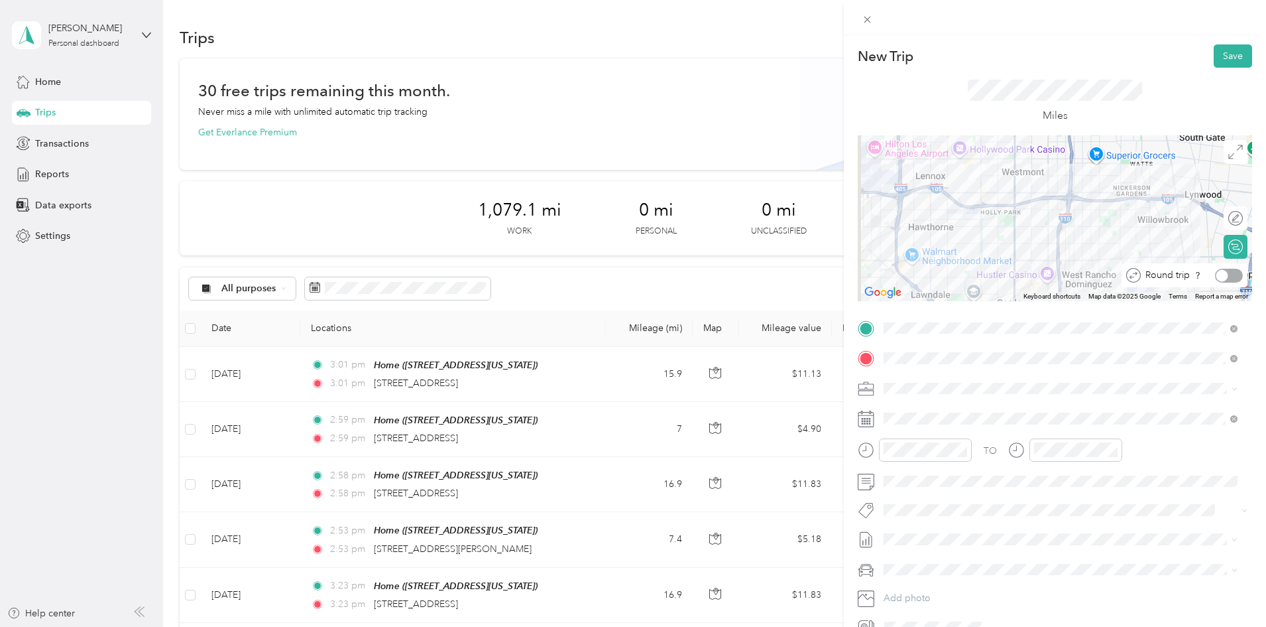
click at [1217, 275] on div at bounding box center [1223, 275] width 12 height 12
click at [912, 485] on li "CCF - R2R" at bounding box center [1060, 482] width 363 height 23
click at [950, 429] on div "TO Add photo" at bounding box center [1055, 478] width 395 height 320
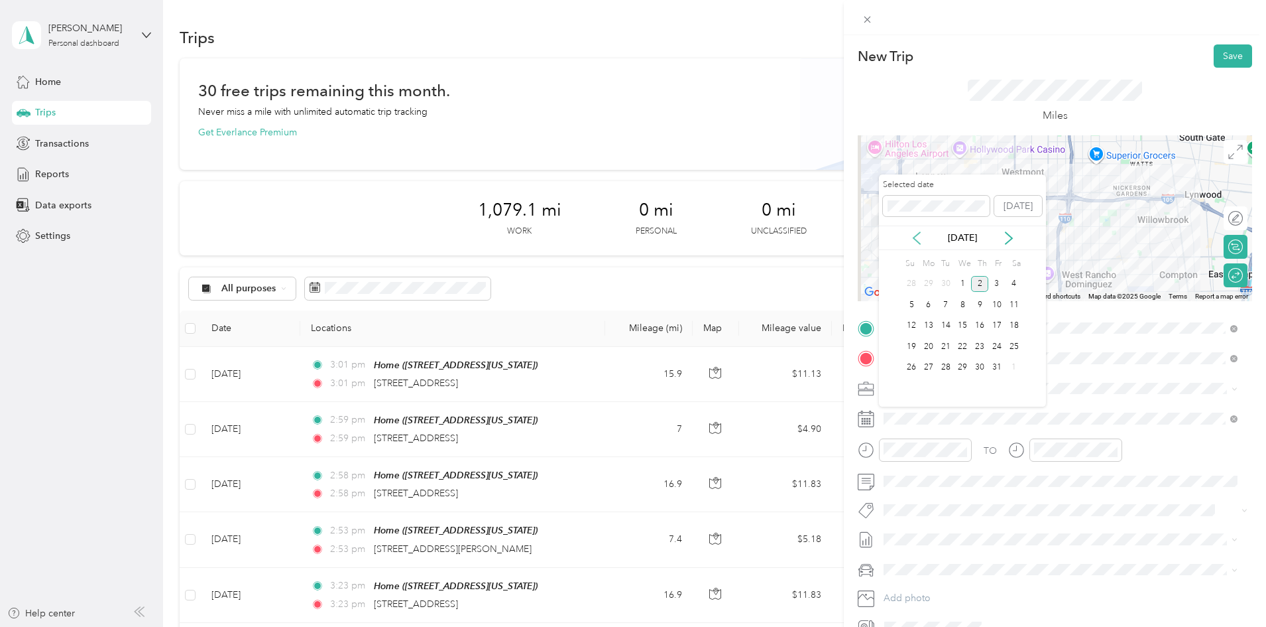
click at [919, 238] on icon at bounding box center [916, 237] width 13 height 13
click at [987, 322] on div "18" at bounding box center [979, 326] width 17 height 17
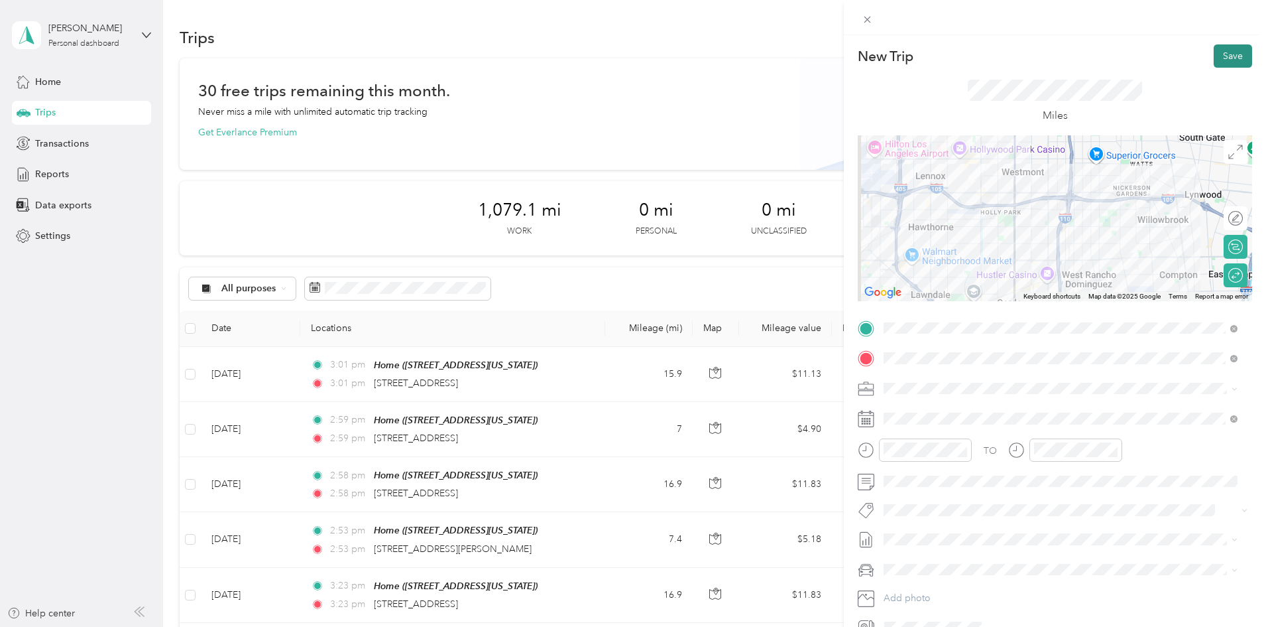
click at [1215, 56] on button "Save" at bounding box center [1233, 55] width 38 height 23
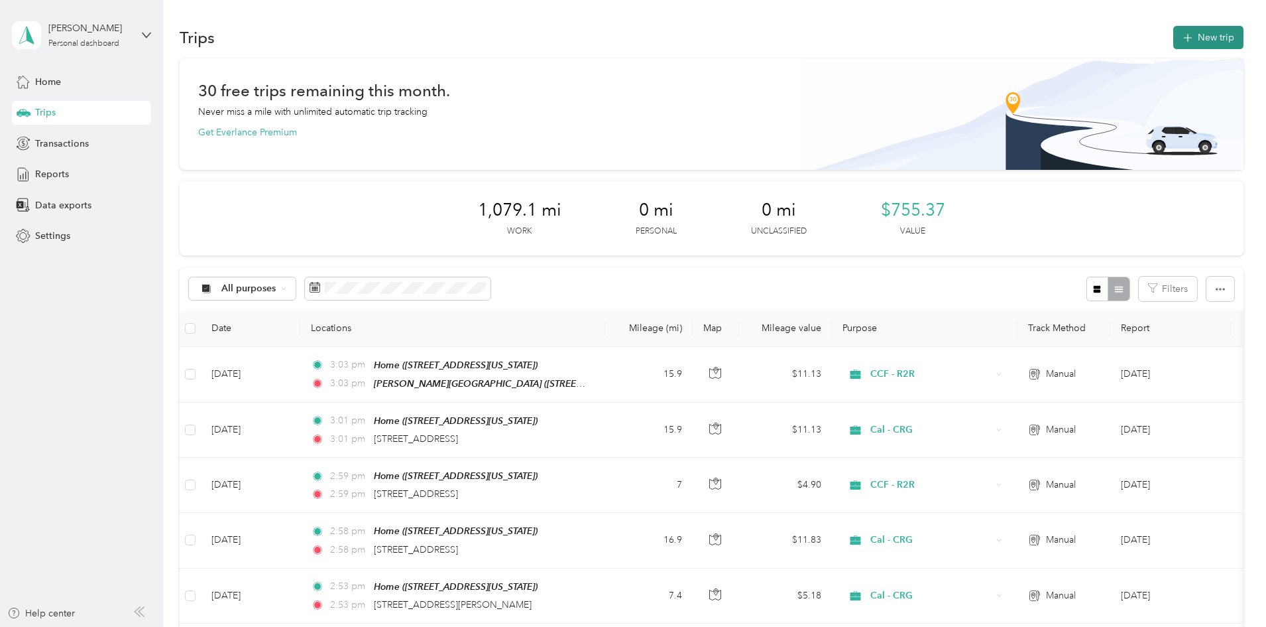
click at [1174, 32] on button "New trip" at bounding box center [1209, 37] width 70 height 23
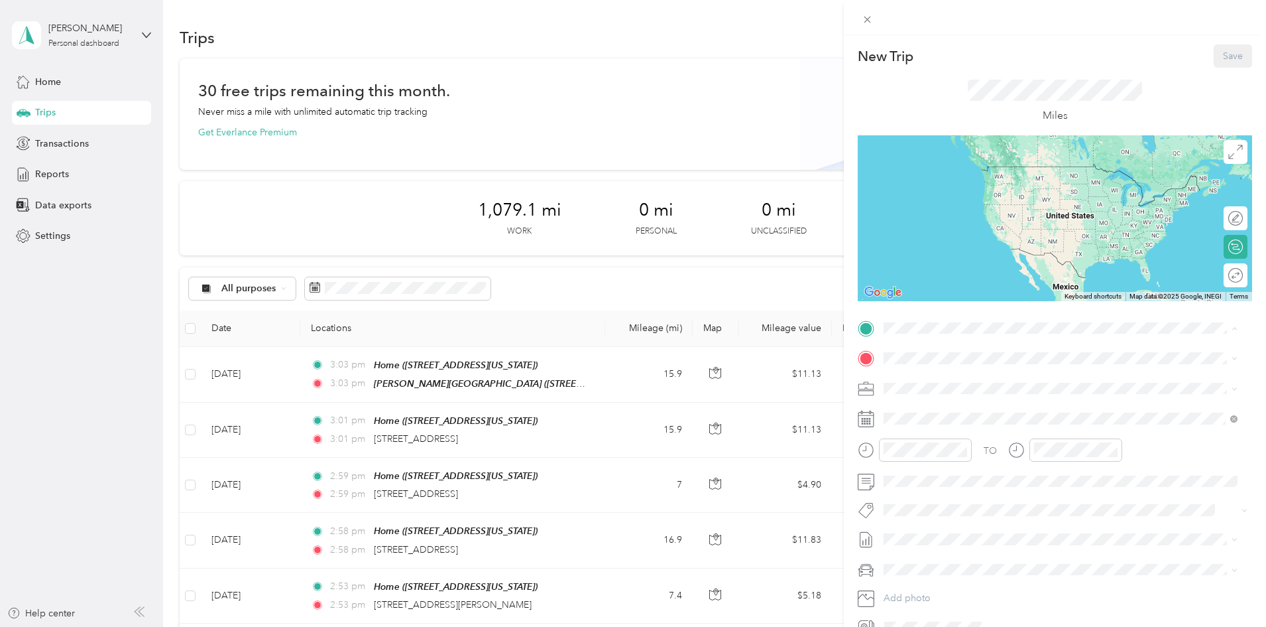
click at [958, 429] on div "Home" at bounding box center [975, 427] width 133 height 12
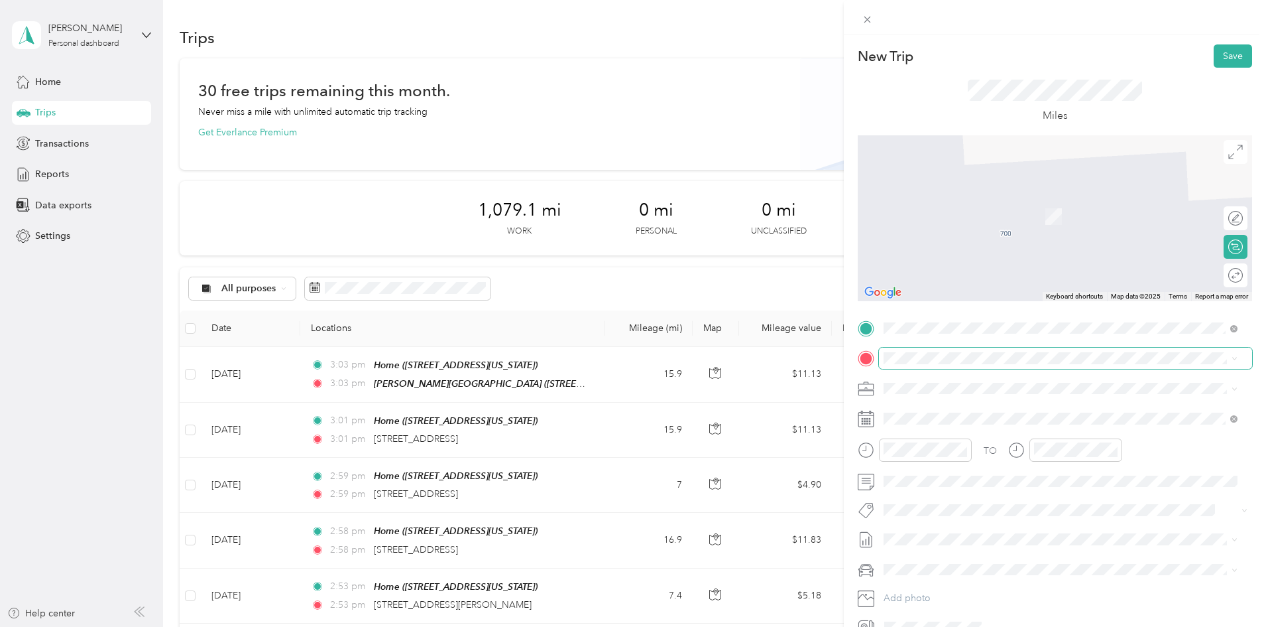
click at [940, 366] on span at bounding box center [1065, 357] width 373 height 21
click at [976, 492] on div "[GEOGRAPHIC_DATA][PERSON_NAME][GEOGRAPHIC_DATA] [STREET_ADDRESS][US_STATE]" at bounding box center [1061, 507] width 345 height 32
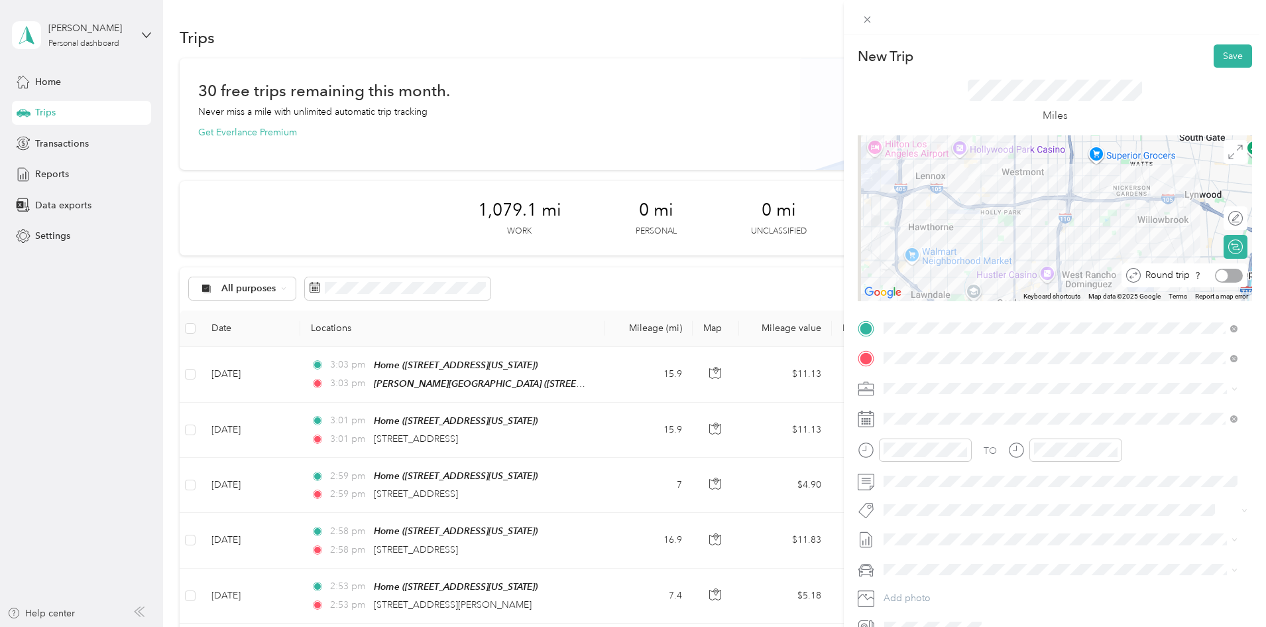
click at [1217, 277] on div at bounding box center [1223, 275] width 12 height 12
click at [938, 534] on li "CCF - R2R" at bounding box center [1060, 527] width 363 height 23
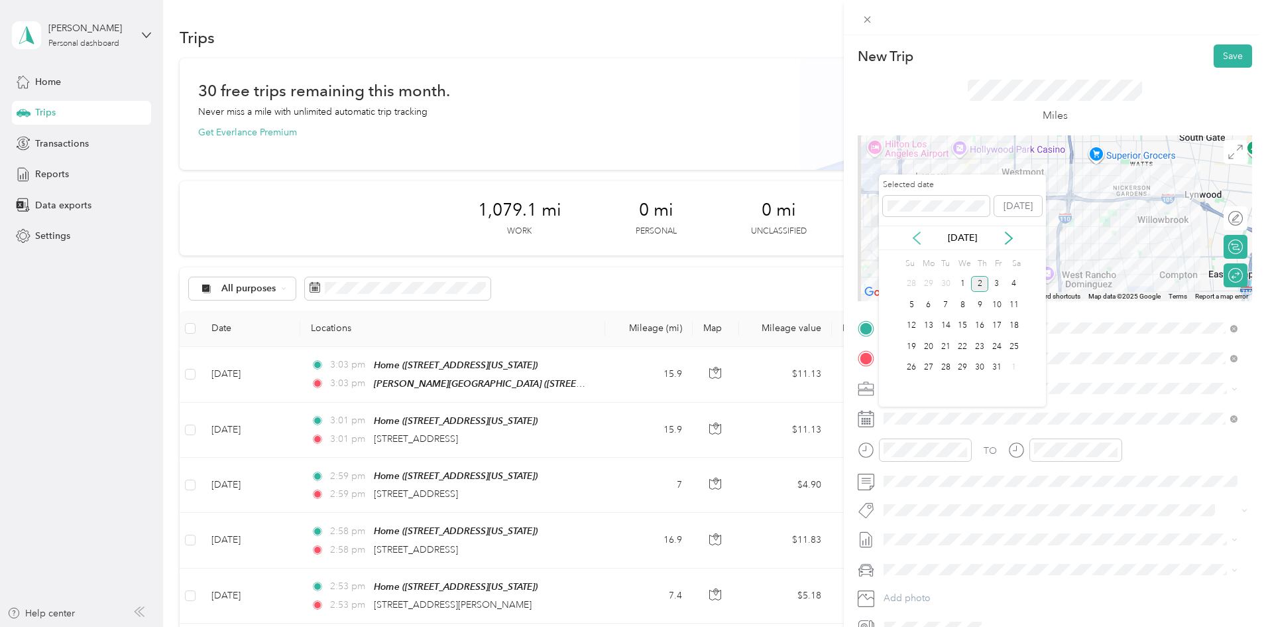
click at [921, 233] on icon at bounding box center [916, 237] width 13 height 13
click at [923, 352] on div "22" at bounding box center [928, 346] width 17 height 17
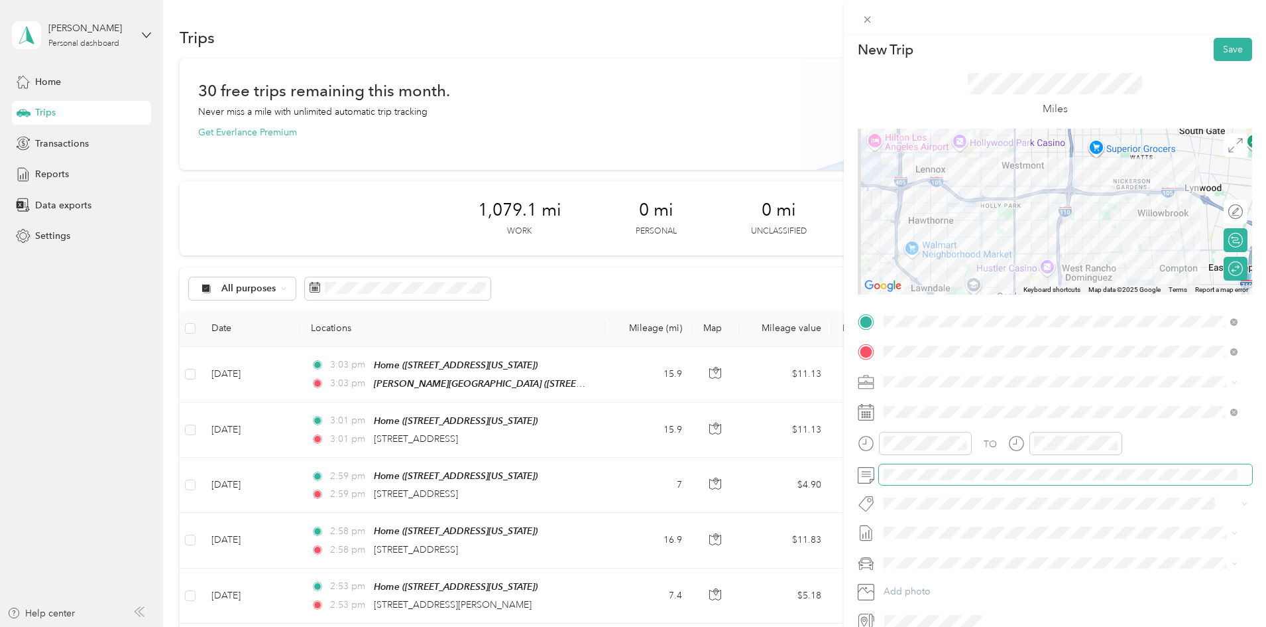
scroll to position [0, 0]
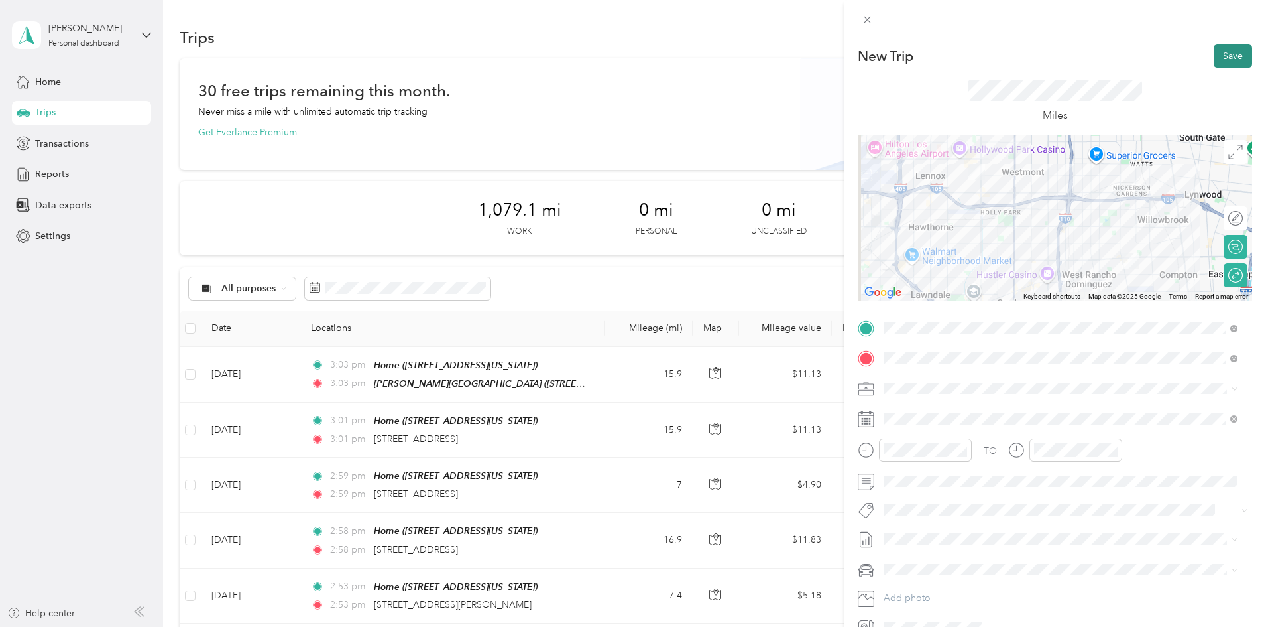
click at [1221, 60] on button "Save" at bounding box center [1233, 55] width 38 height 23
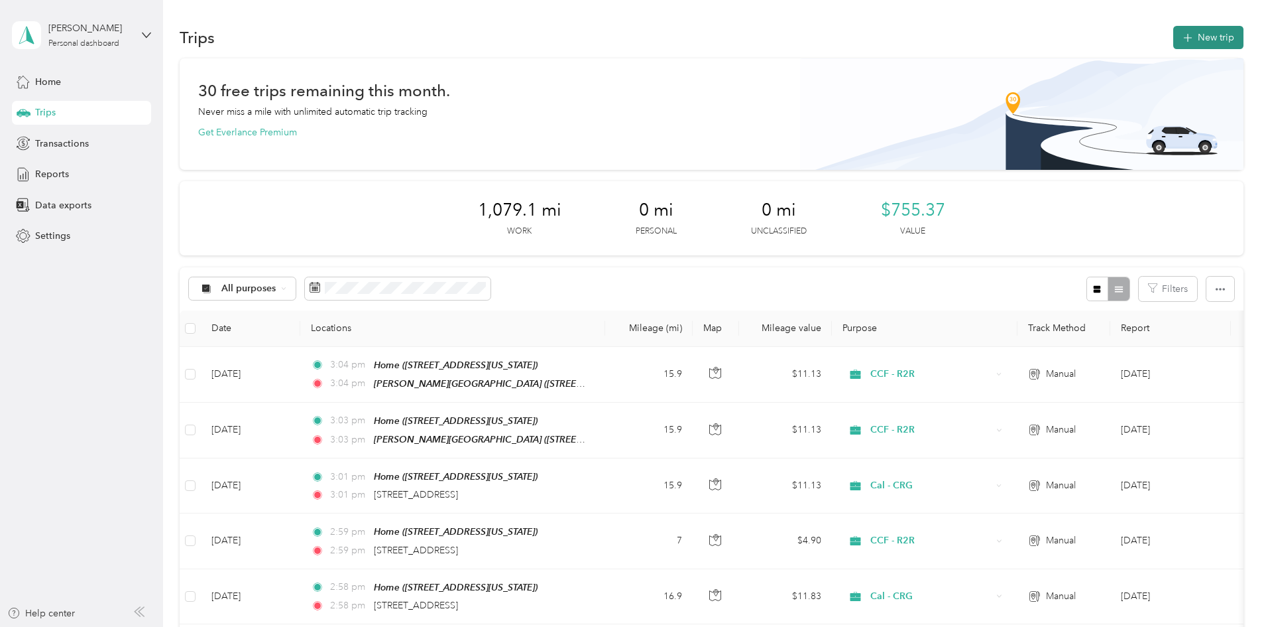
click at [1174, 43] on button "New trip" at bounding box center [1209, 37] width 70 height 23
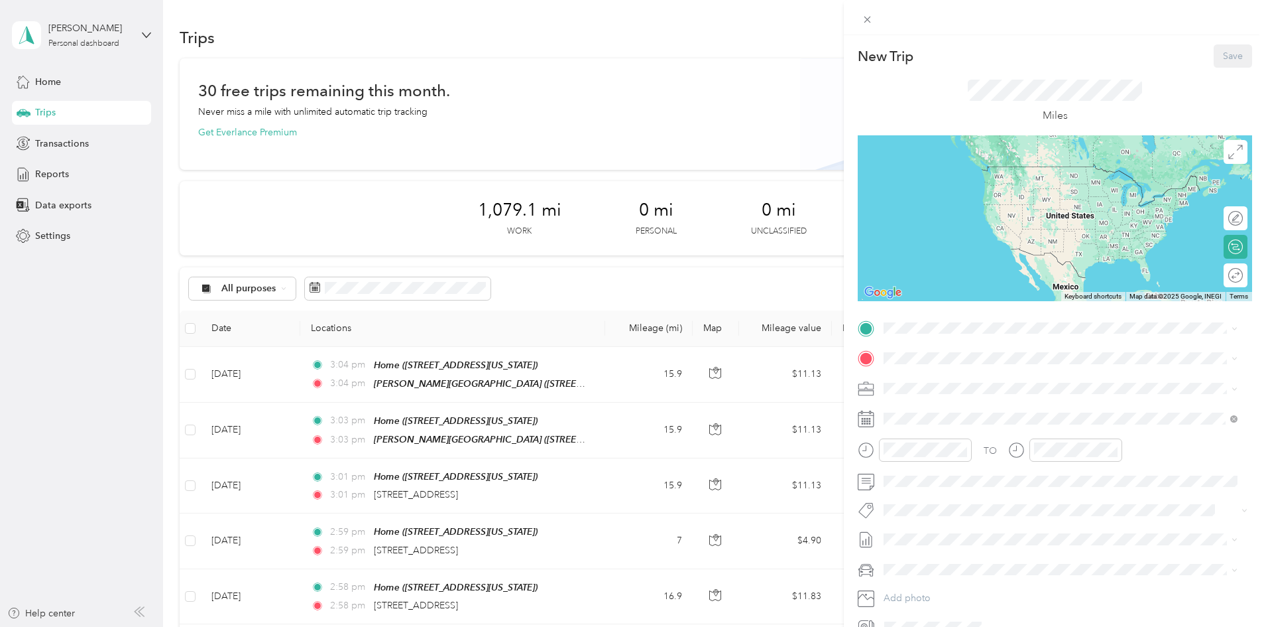
click at [961, 419] on div "Home [STREET_ADDRESS][US_STATE]" at bounding box center [1061, 433] width 345 height 32
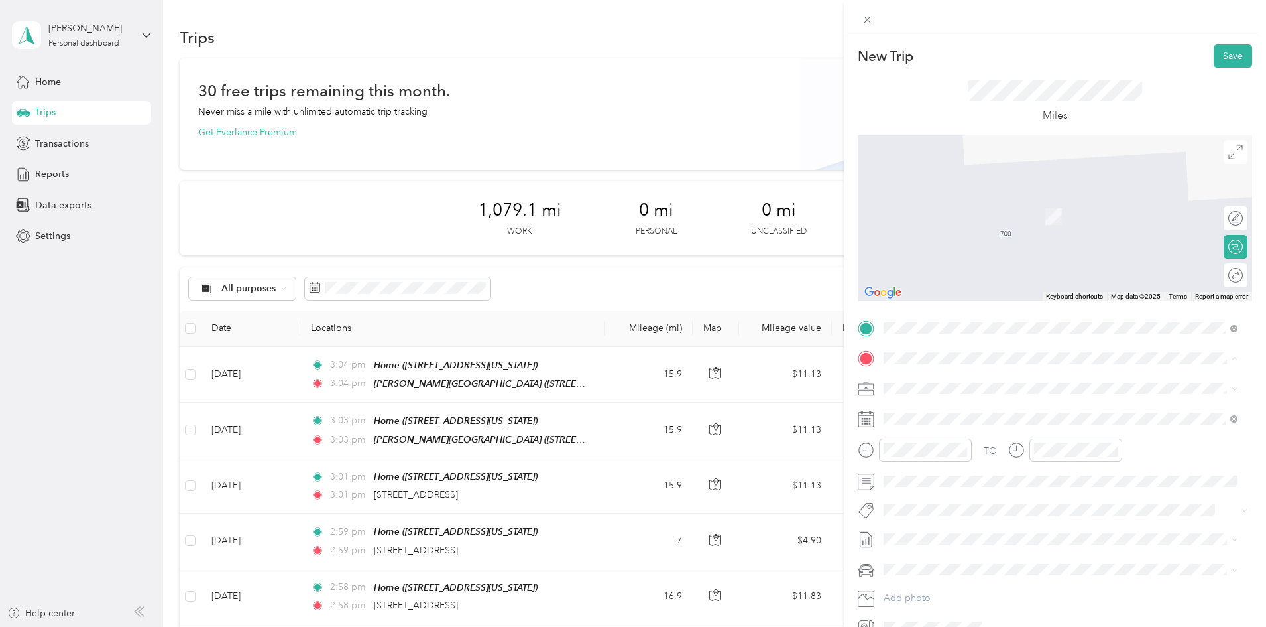
click at [971, 400] on span "[STREET_ADDRESS][US_STATE]" at bounding box center [975, 406] width 133 height 12
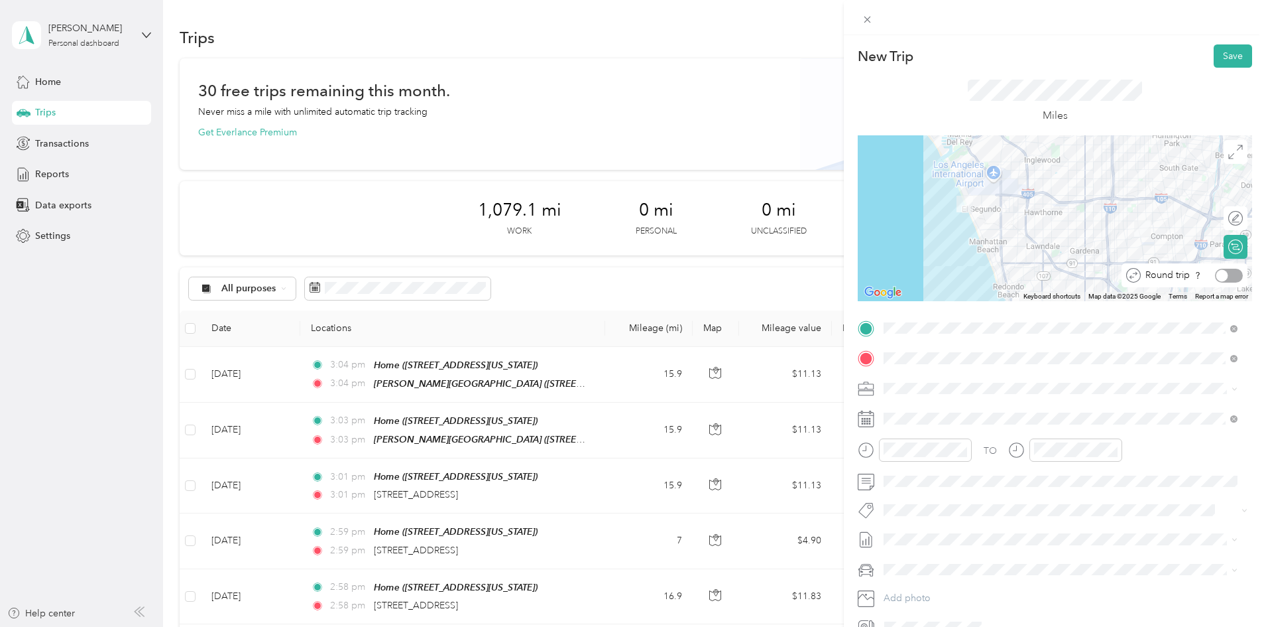
click at [1217, 277] on div at bounding box center [1223, 275] width 12 height 12
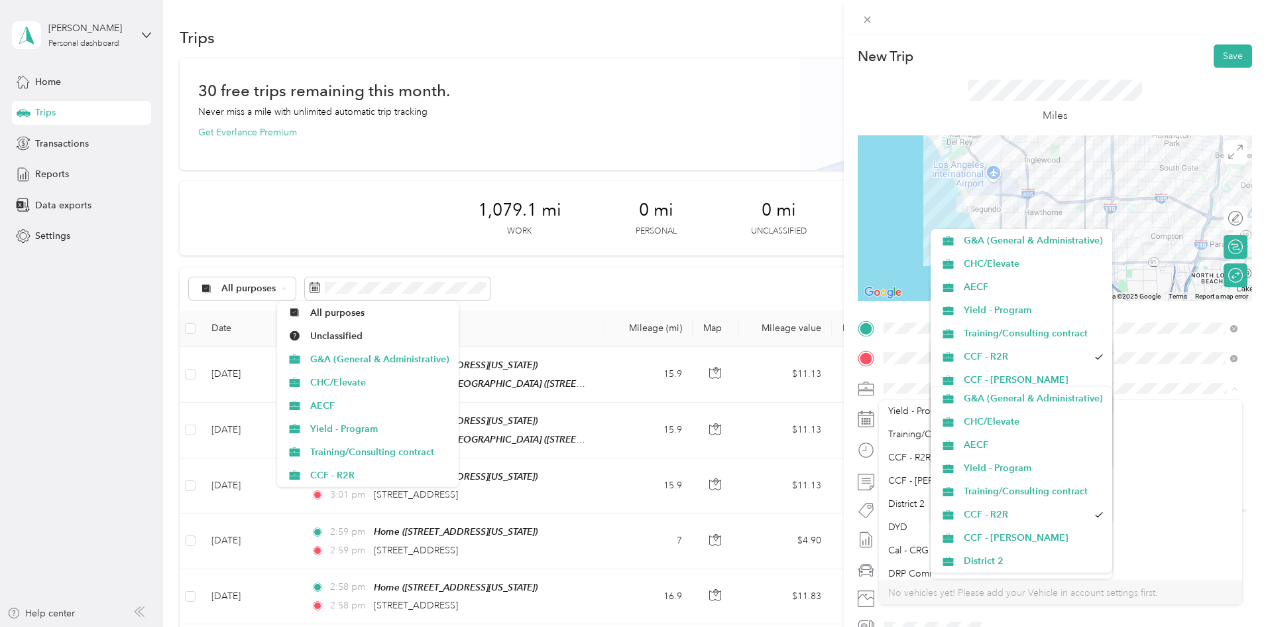
scroll to position [84, 0]
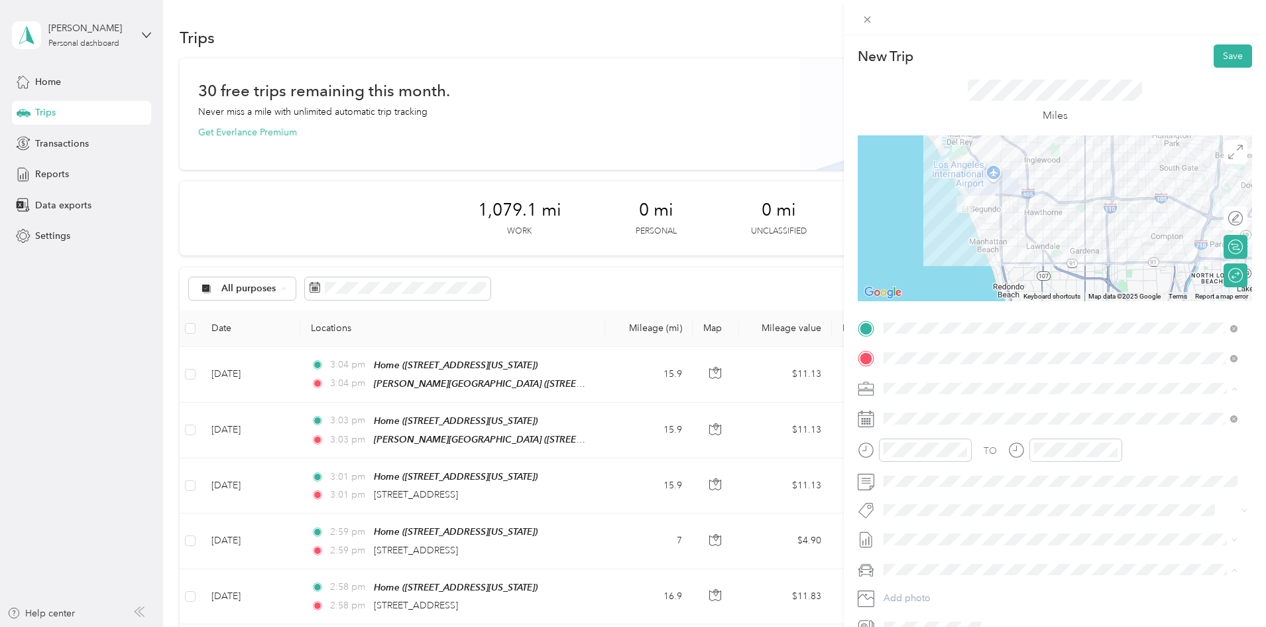
click at [907, 509] on span "DYD" at bounding box center [898, 513] width 19 height 11
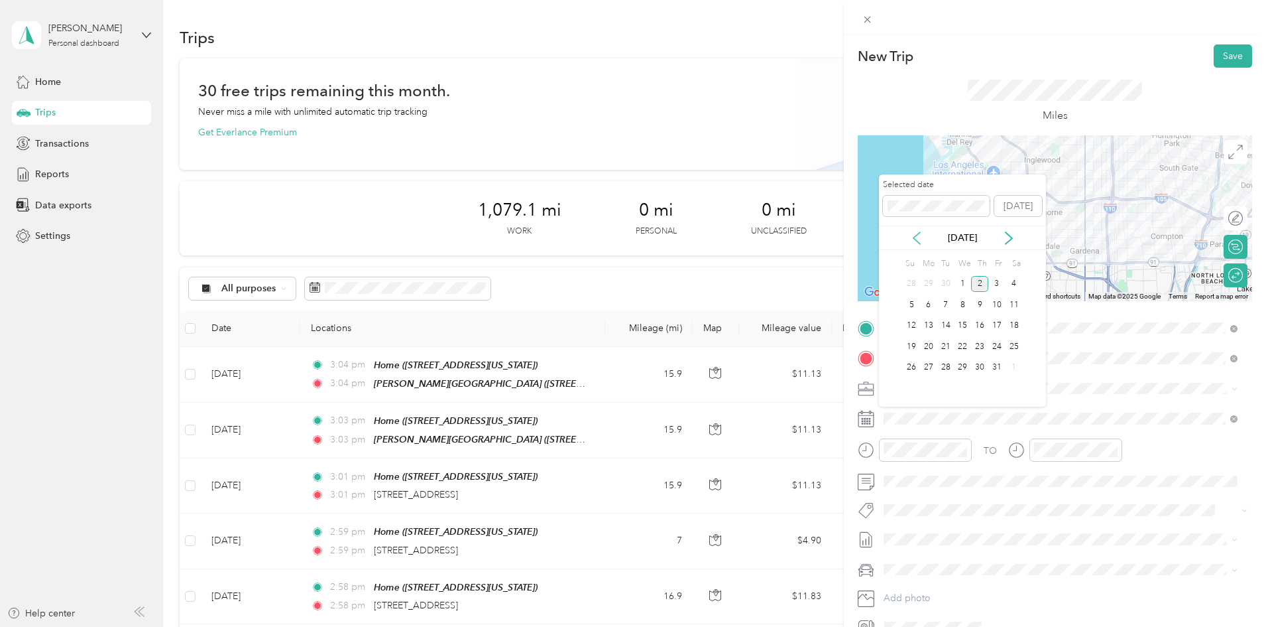
click at [922, 241] on icon at bounding box center [916, 237] width 13 height 13
click at [950, 349] on div "23" at bounding box center [946, 346] width 17 height 17
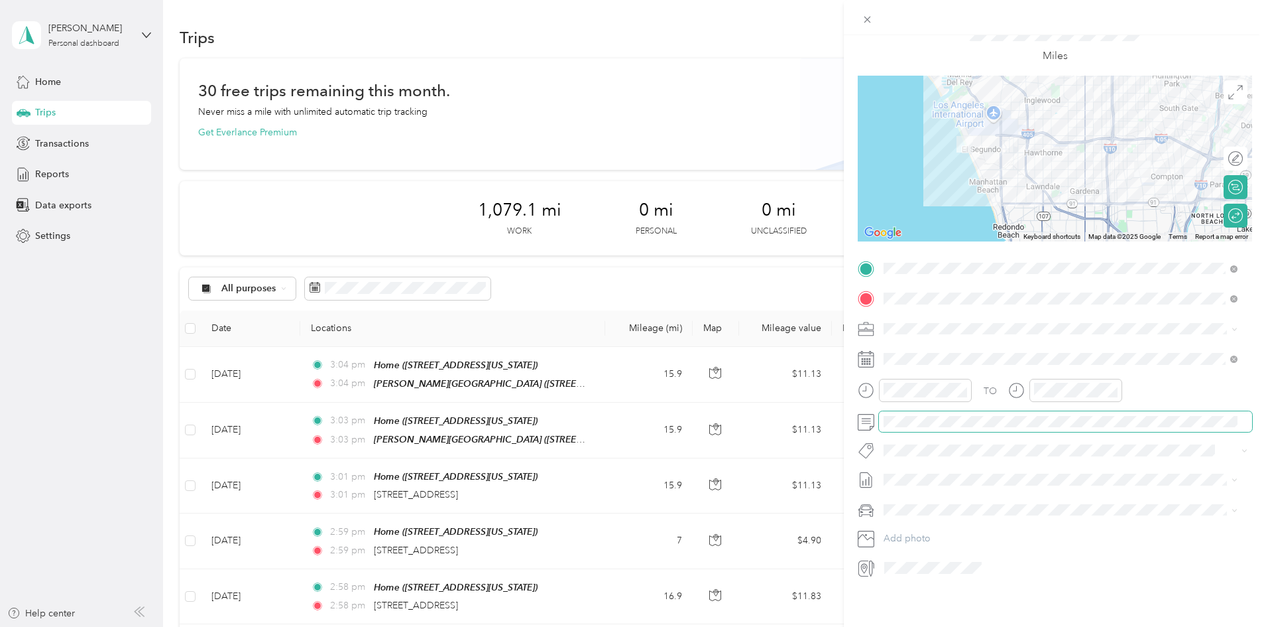
scroll to position [0, 0]
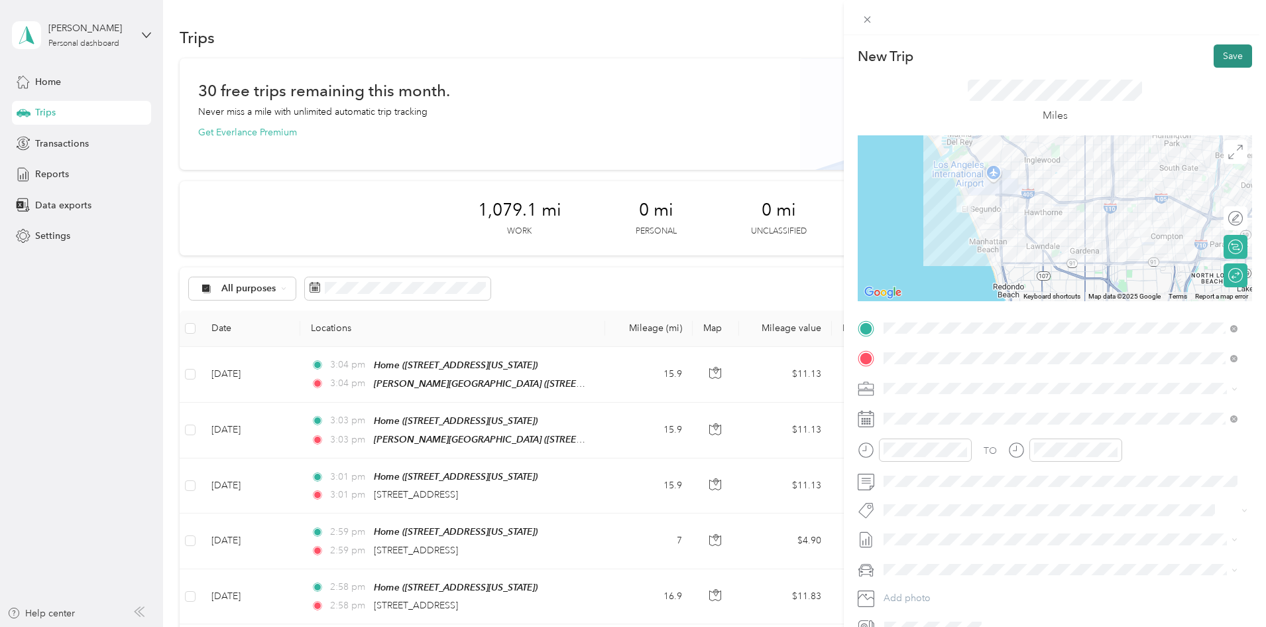
click at [1215, 58] on button "Save" at bounding box center [1233, 55] width 38 height 23
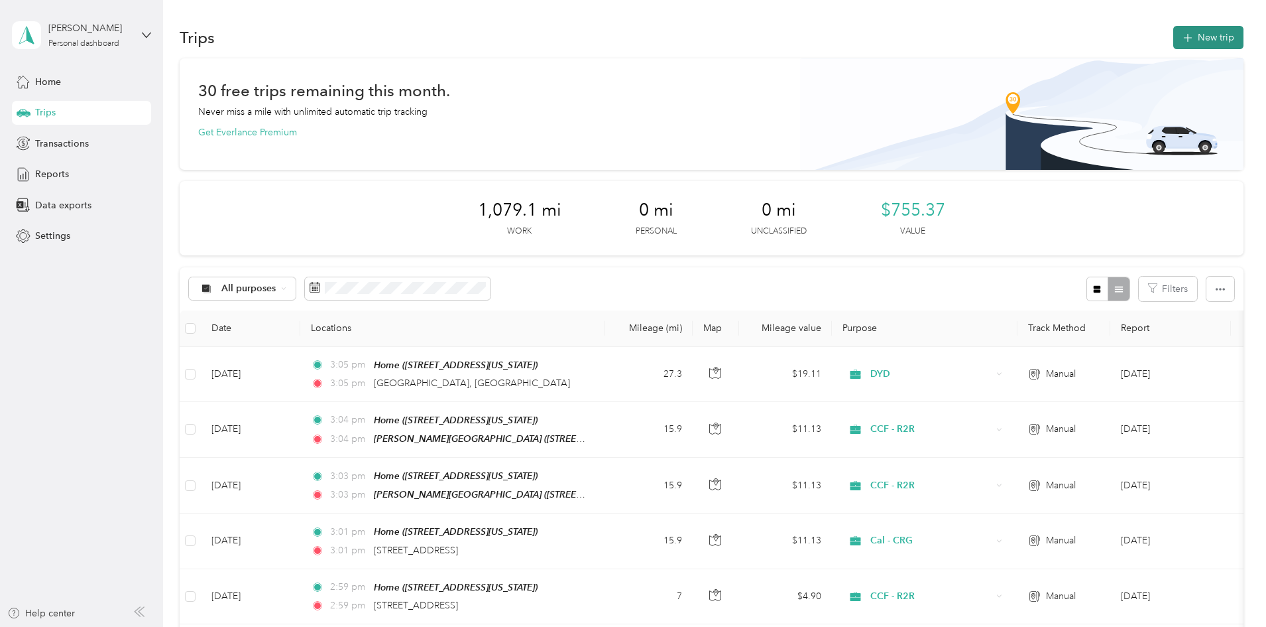
click at [1174, 34] on button "New trip" at bounding box center [1209, 37] width 70 height 23
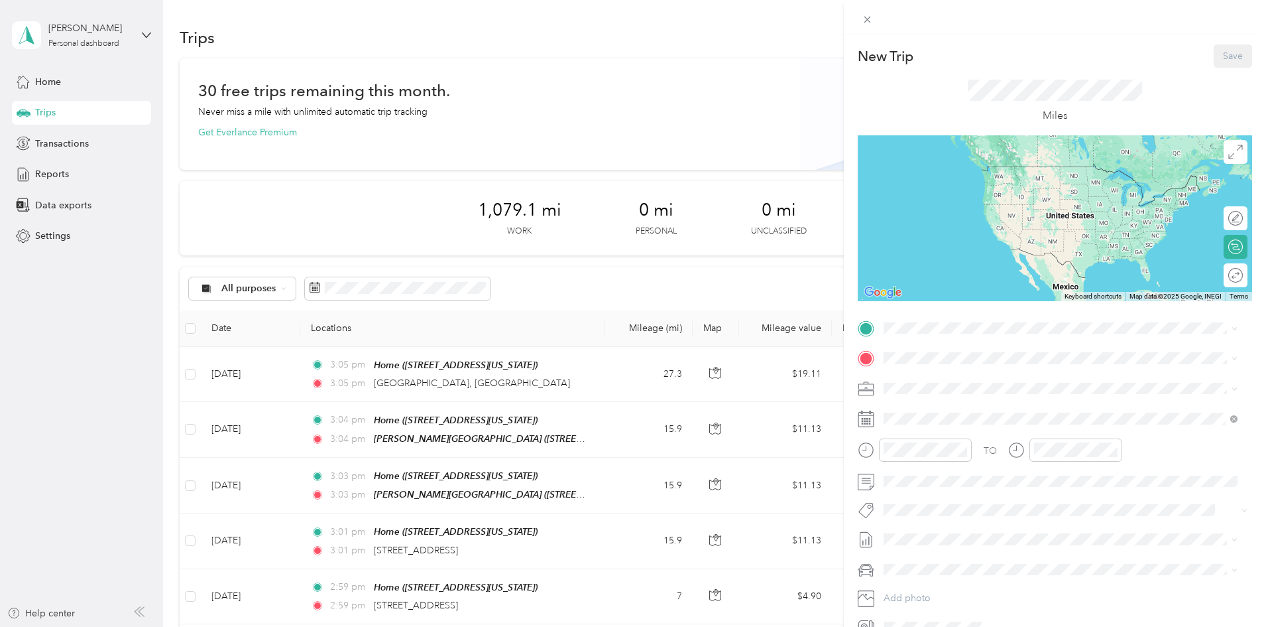
click at [942, 422] on div "Home" at bounding box center [975, 427] width 133 height 12
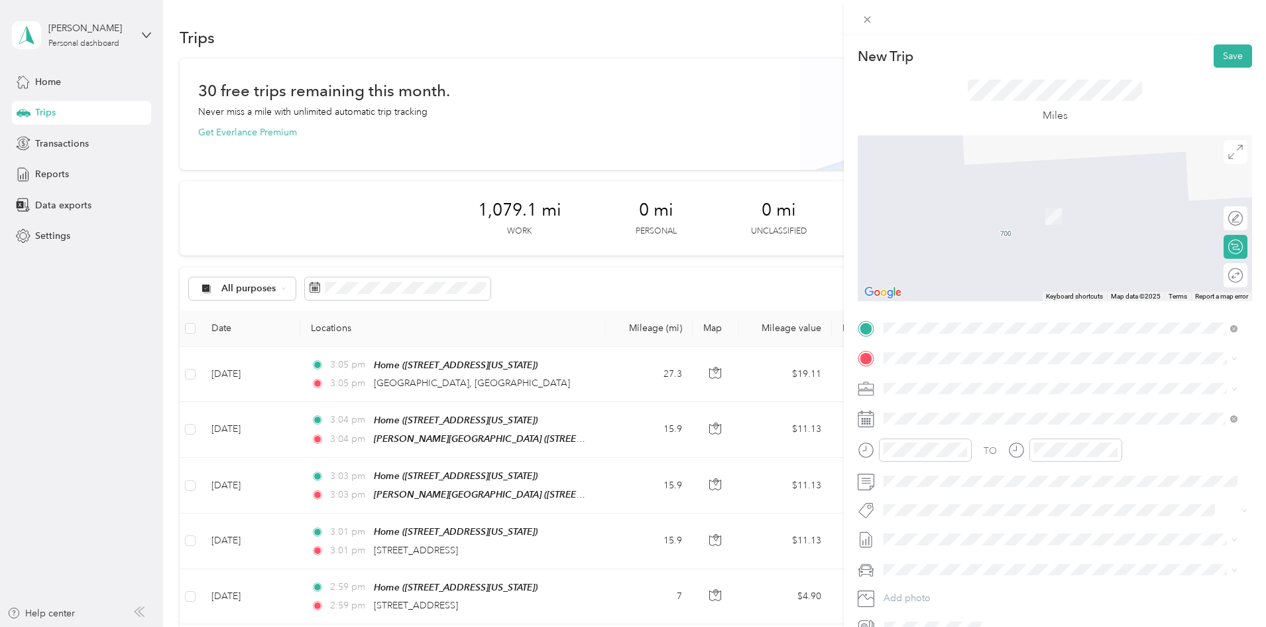
click at [960, 495] on strong "[PERSON_NAME][GEOGRAPHIC_DATA]" at bounding box center [997, 499] width 177 height 12
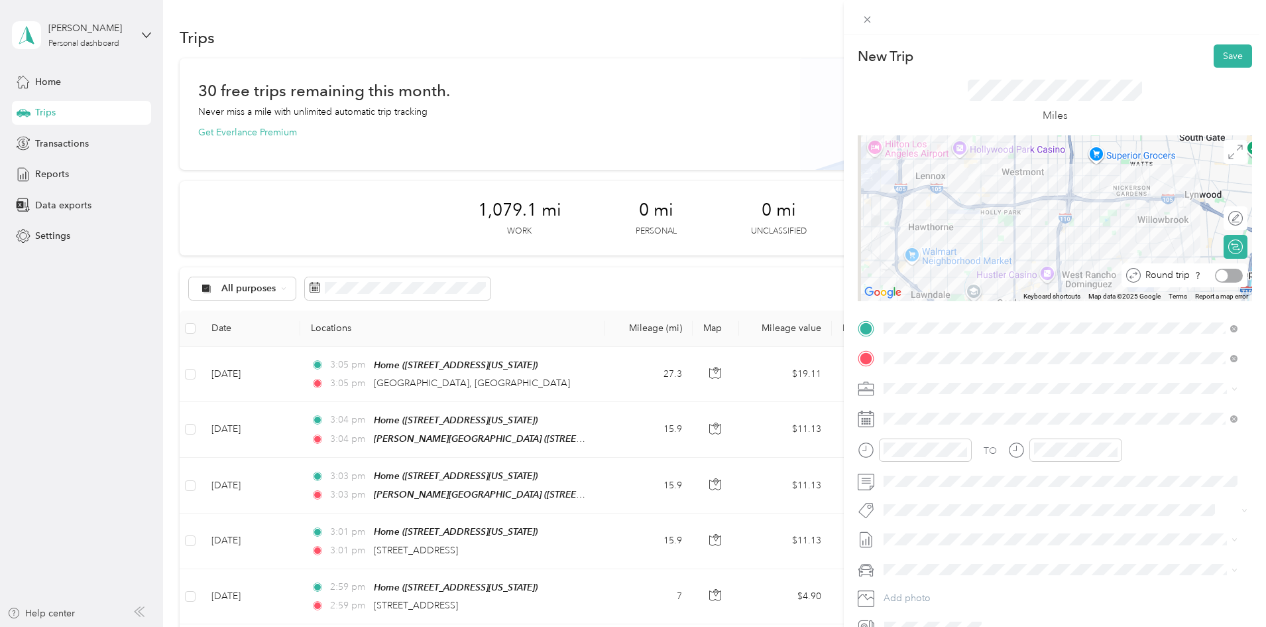
click at [1219, 272] on div at bounding box center [1229, 276] width 28 height 14
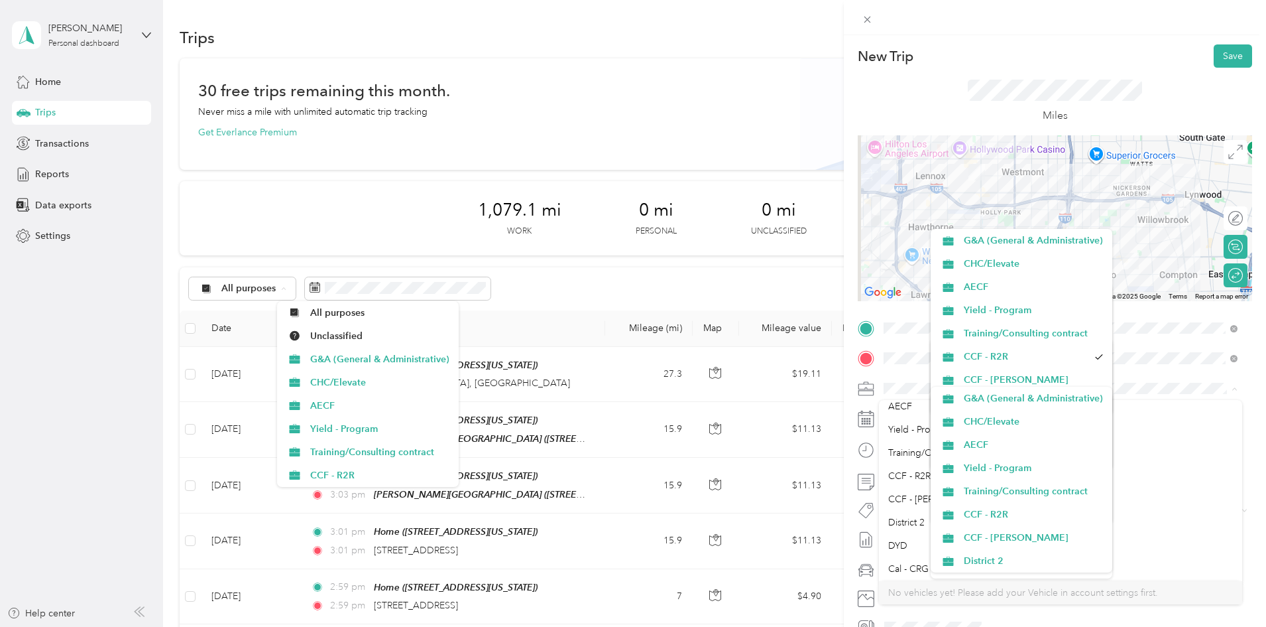
scroll to position [66, 0]
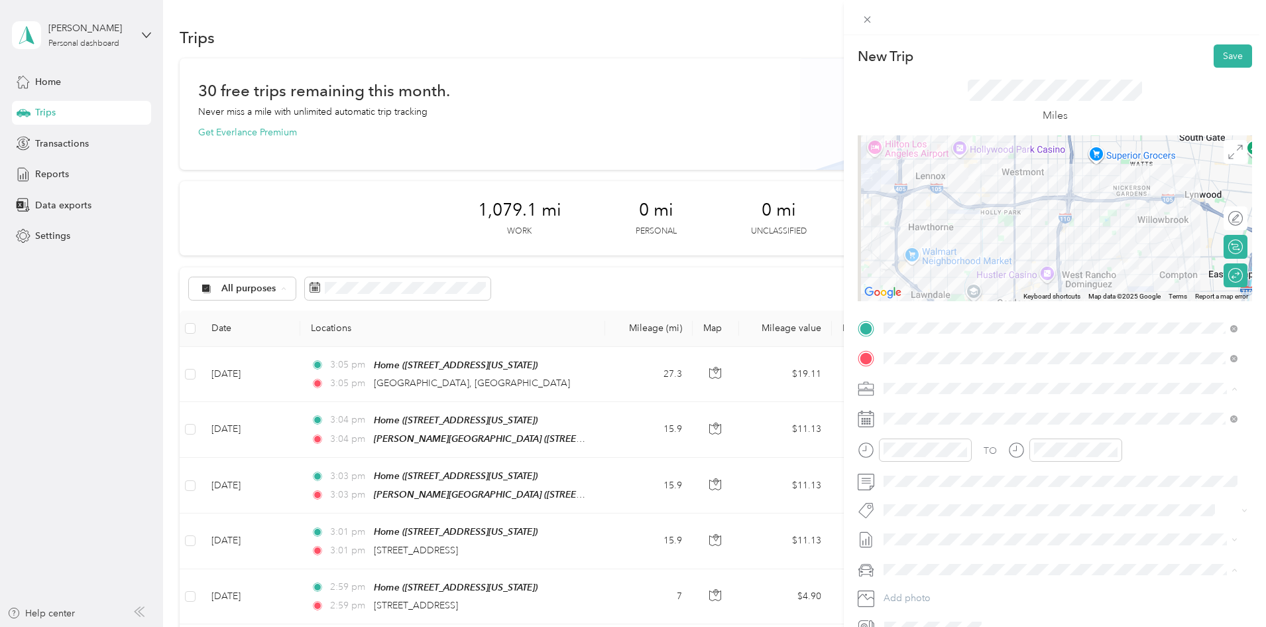
click at [907, 466] on div "CCF - R2R" at bounding box center [1061, 462] width 345 height 14
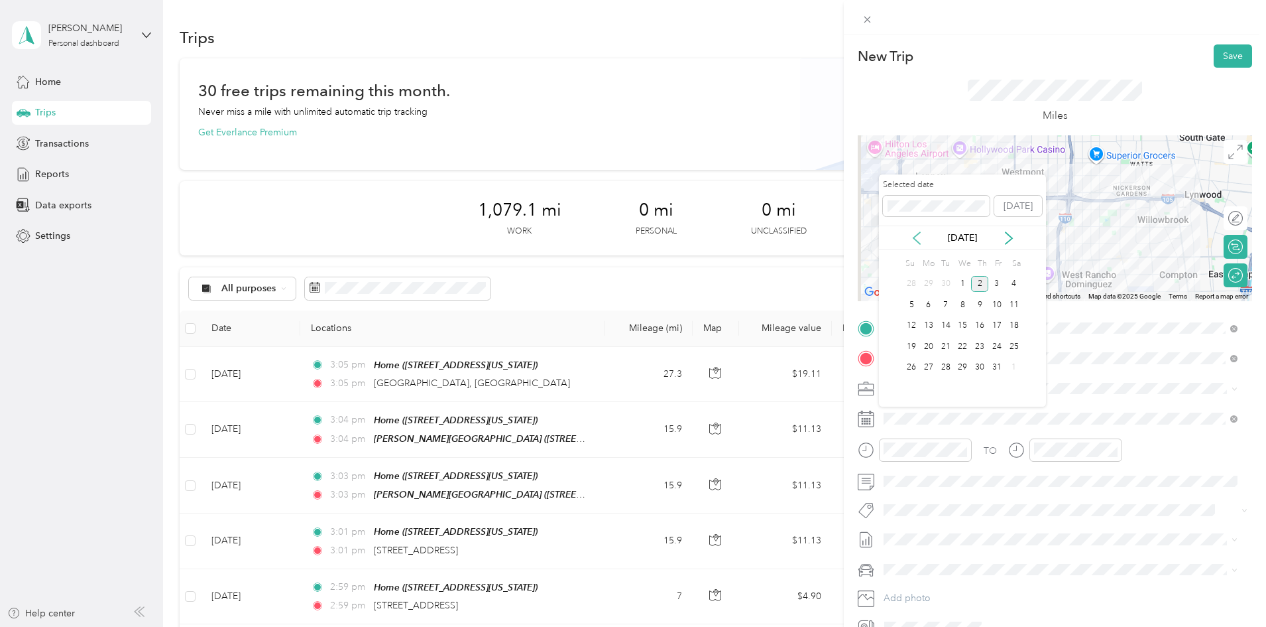
click at [918, 244] on icon at bounding box center [916, 237] width 13 height 13
click at [985, 349] on div "25" at bounding box center [979, 346] width 17 height 17
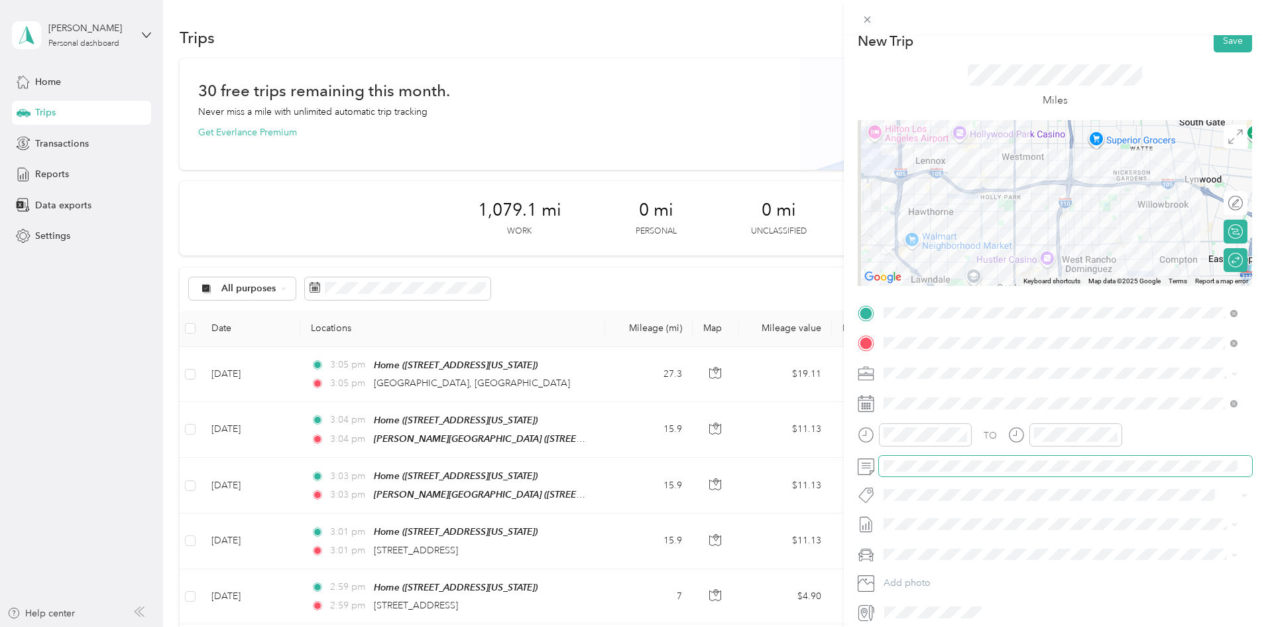
scroll to position [0, 0]
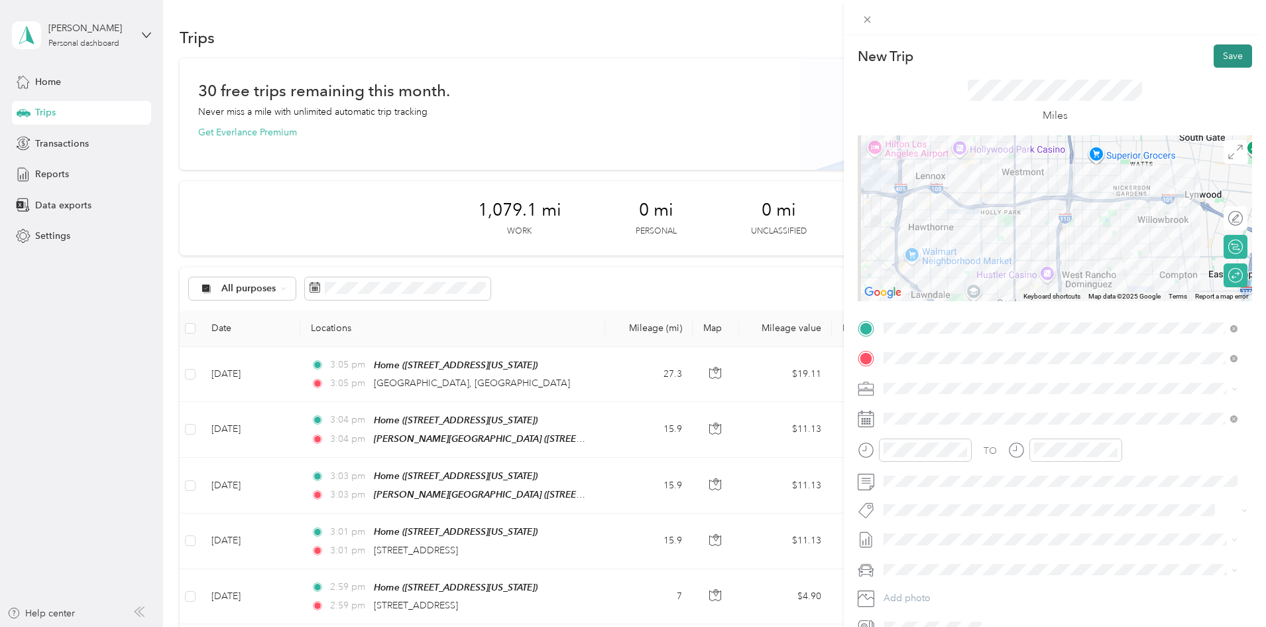
click at [1219, 59] on button "Save" at bounding box center [1233, 55] width 38 height 23
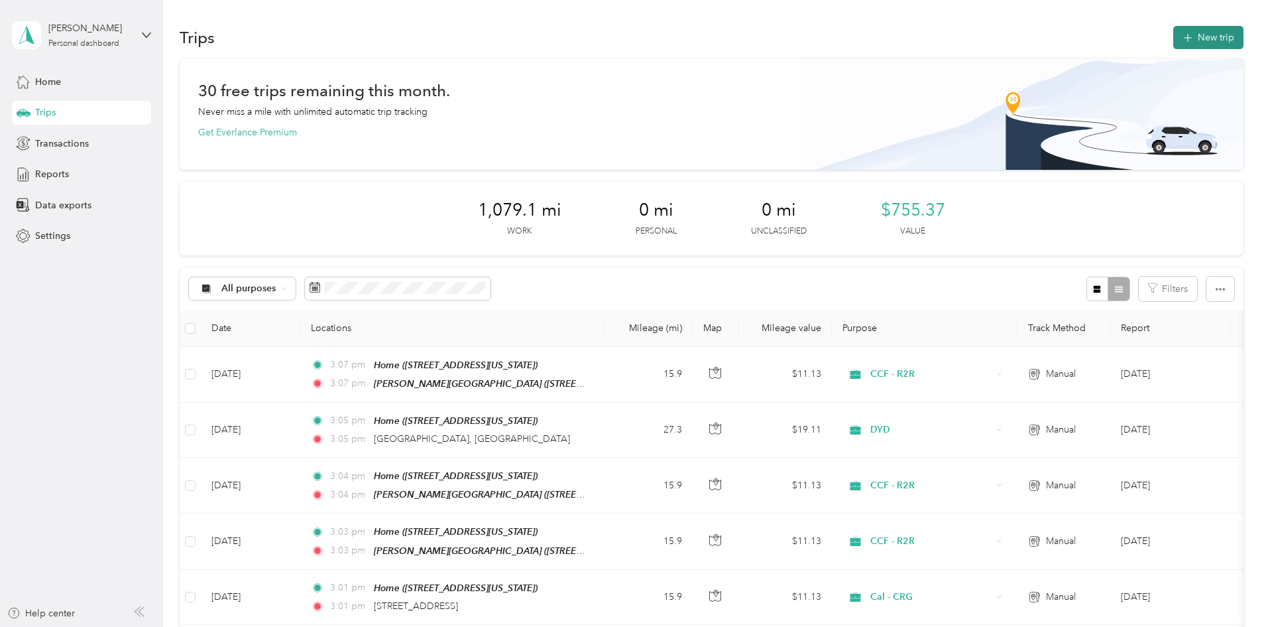
click at [1174, 48] on button "New trip" at bounding box center [1209, 37] width 70 height 23
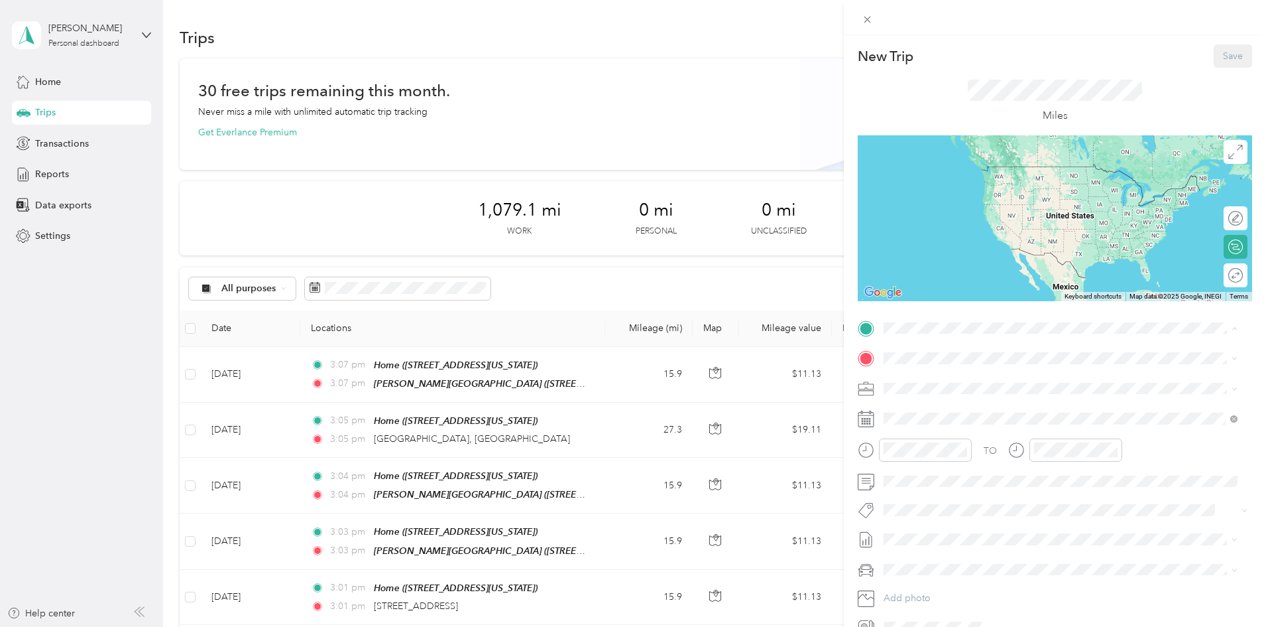
click at [938, 428] on div "Home [STREET_ADDRESS][US_STATE]" at bounding box center [975, 435] width 133 height 28
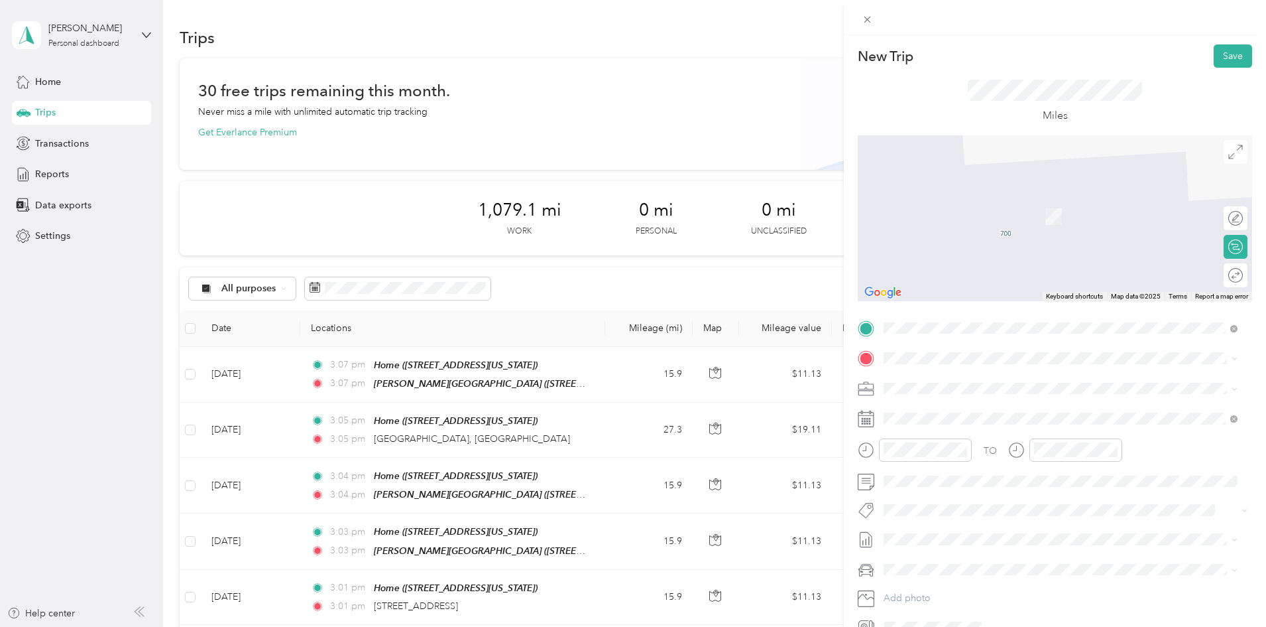
click at [936, 501] on div "[GEOGRAPHIC_DATA][PERSON_NAME][GEOGRAPHIC_DATA] [STREET_ADDRESS][US_STATE]" at bounding box center [997, 502] width 177 height 28
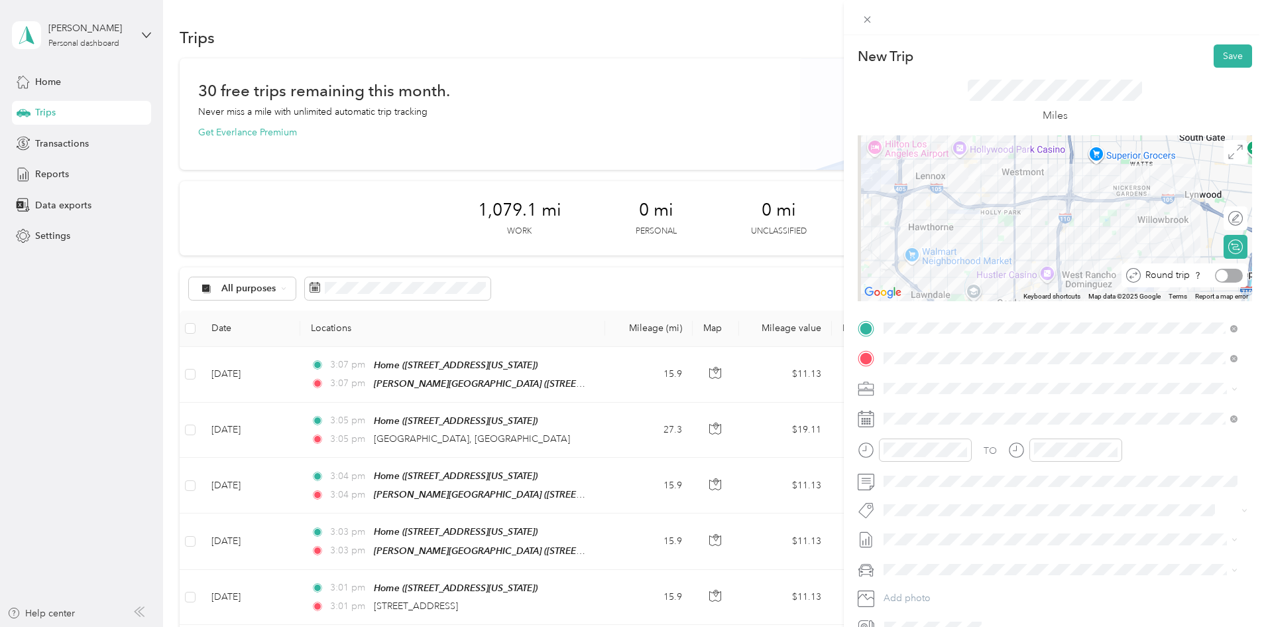
click at [1217, 278] on div at bounding box center [1223, 275] width 12 height 12
click at [1101, 530] on li "CCF - R2R" at bounding box center [1060, 522] width 363 height 23
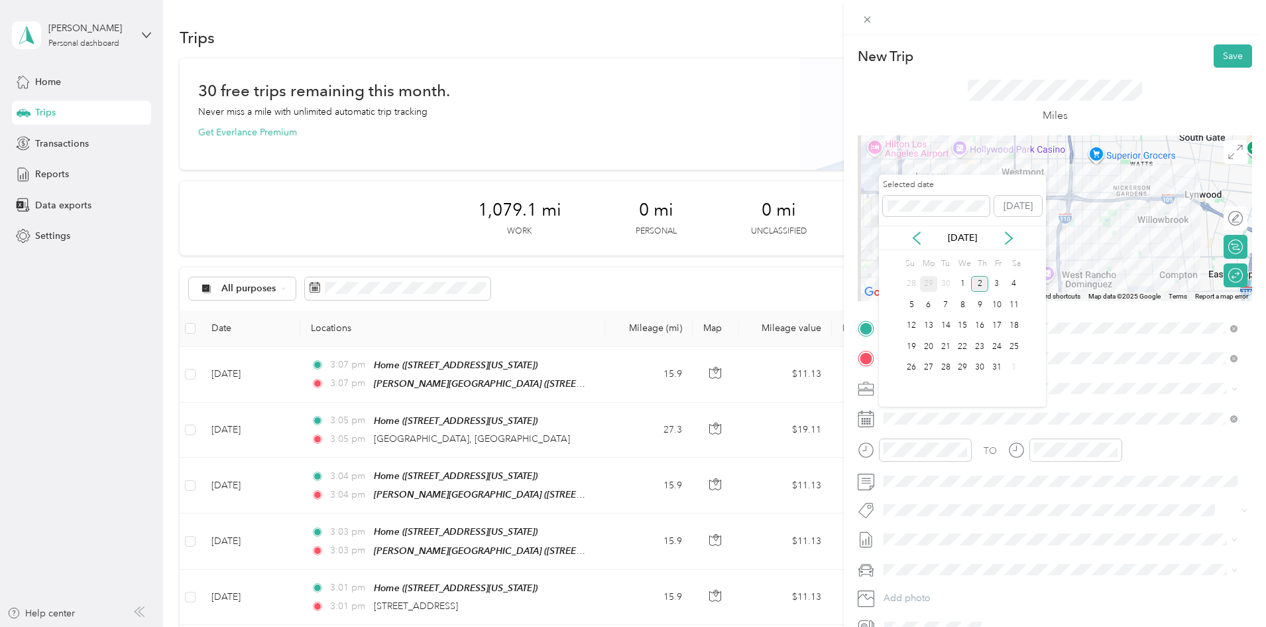
click at [930, 283] on div "29" at bounding box center [928, 284] width 17 height 17
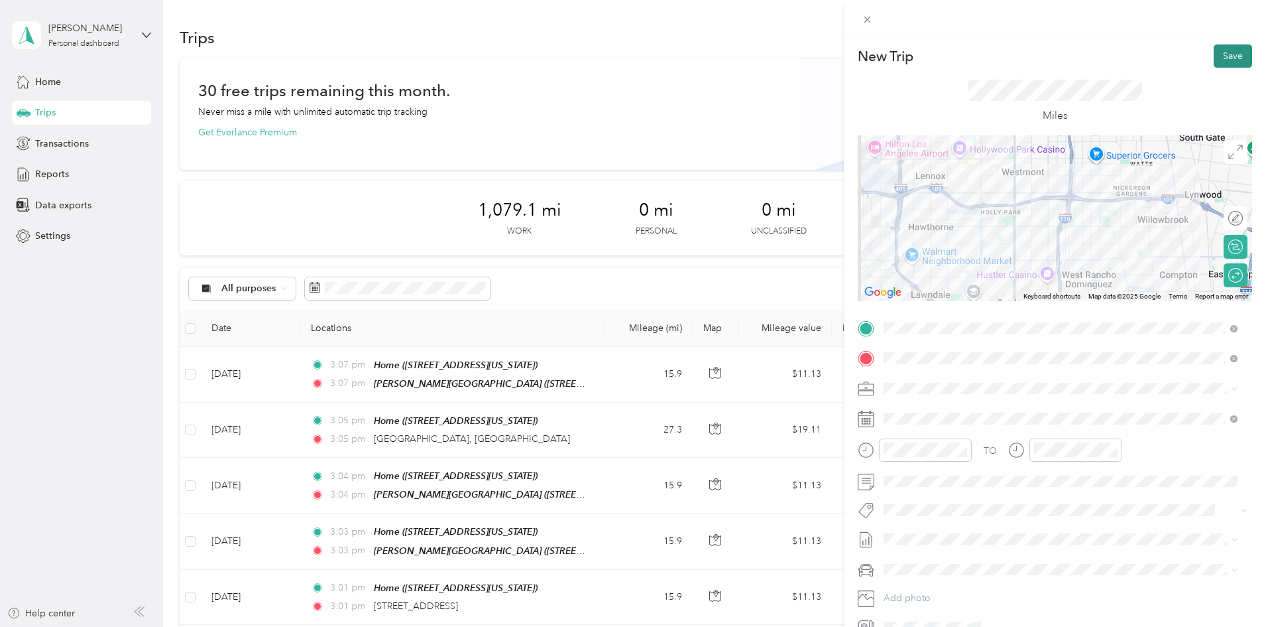
click at [1220, 55] on button "Save" at bounding box center [1233, 55] width 38 height 23
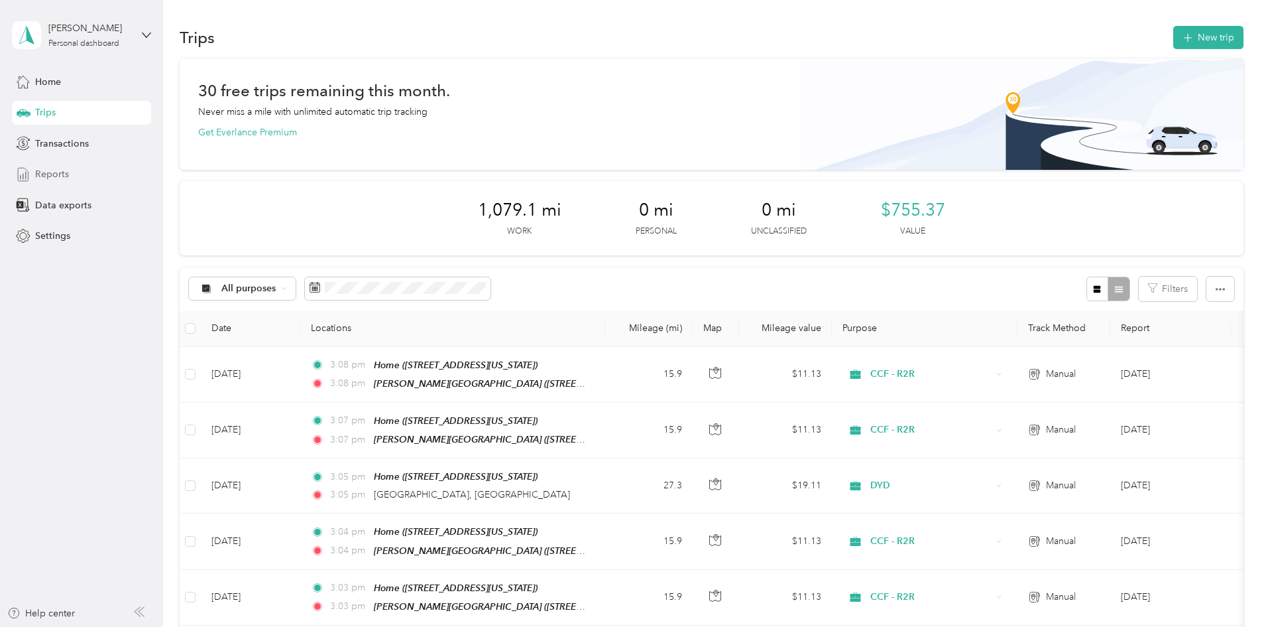
click at [62, 175] on span "Reports" at bounding box center [52, 174] width 34 height 14
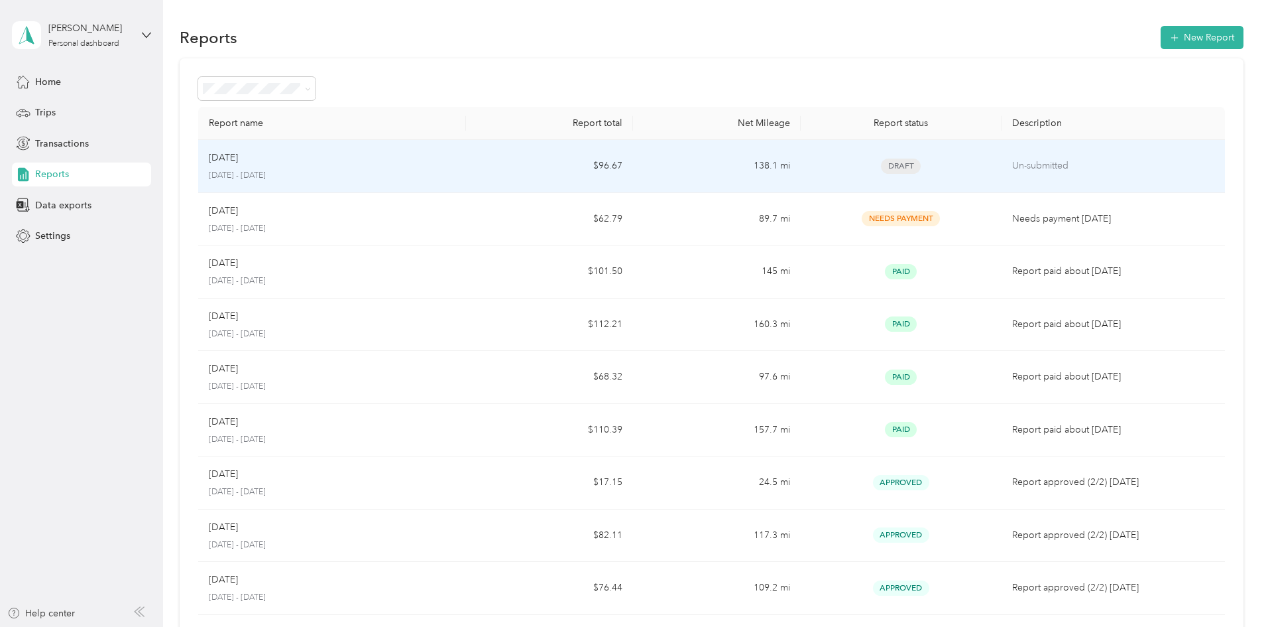
click at [542, 158] on td "$96.67" at bounding box center [549, 166] width 167 height 53
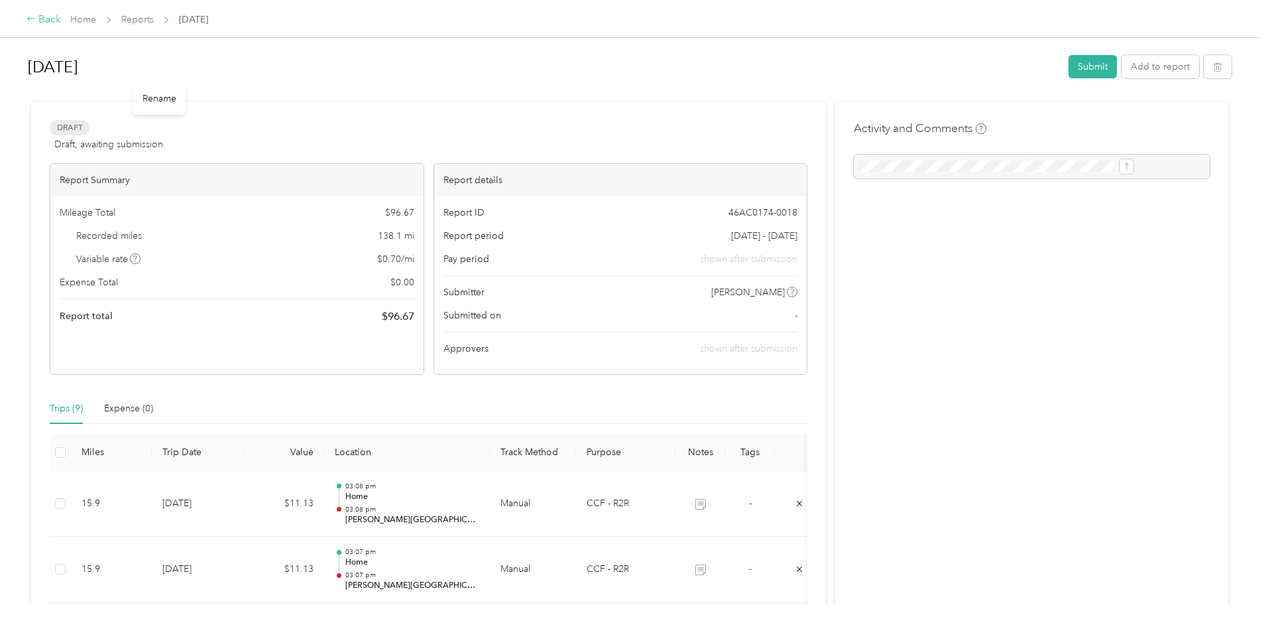
click at [61, 14] on div "Back" at bounding box center [44, 20] width 34 height 16
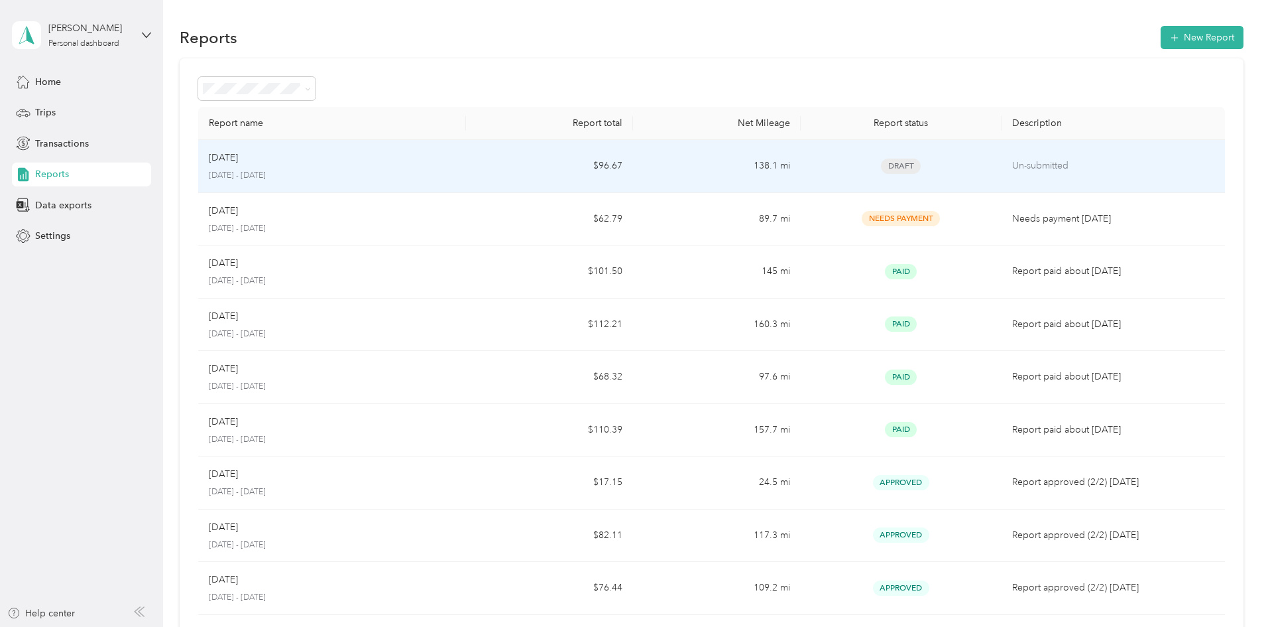
click at [400, 184] on td "Sep [DATE] - [DATE]" at bounding box center [332, 166] width 268 height 53
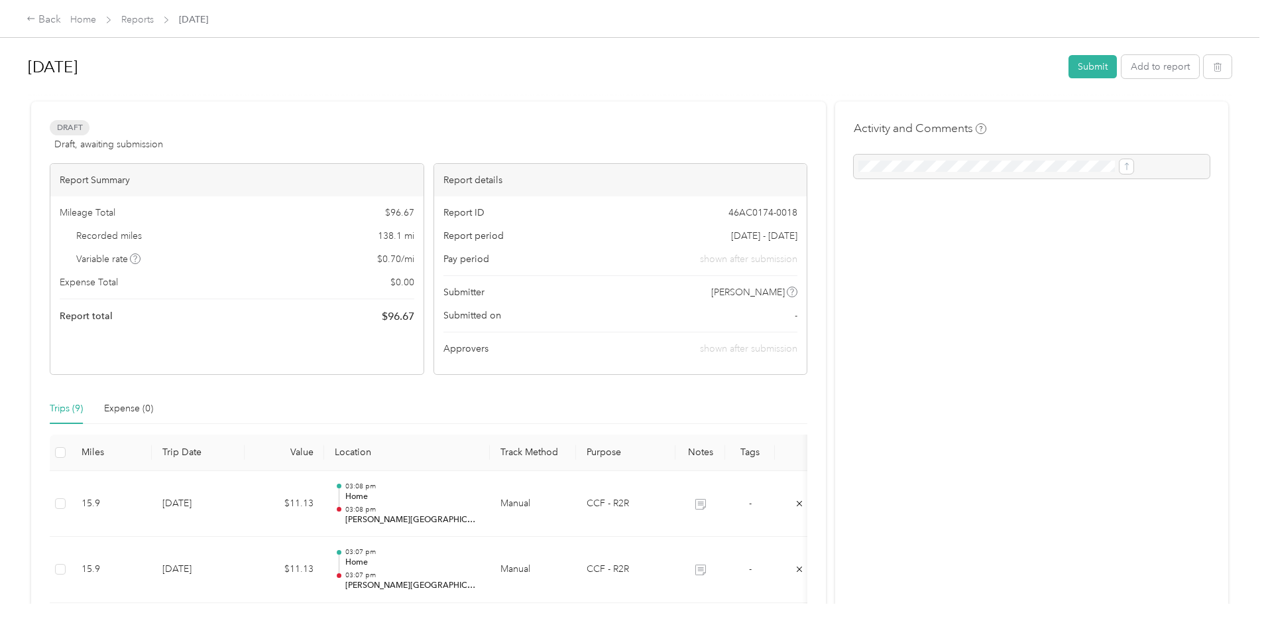
click at [1165, 231] on div "Back Home Reports [DATE] [DATE] Submit Add to report Draft Draft, awaiting subm…" at bounding box center [630, 313] width 1260 height 627
click at [1069, 74] on button "Submit" at bounding box center [1093, 66] width 48 height 23
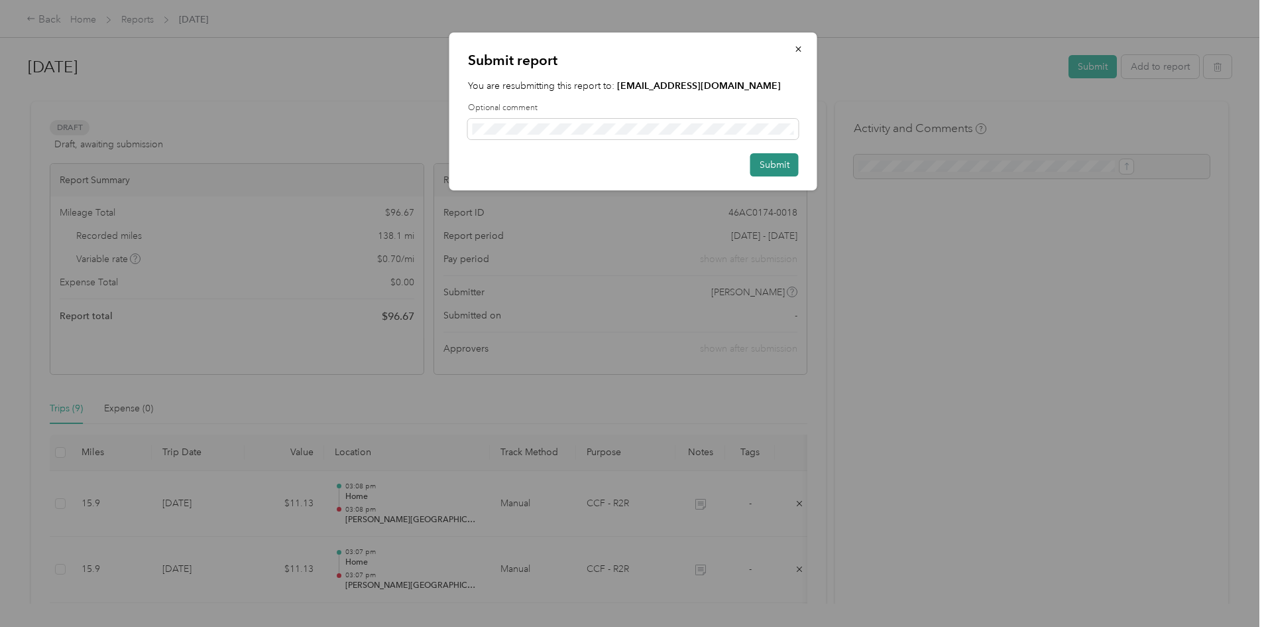
click at [764, 164] on button "Submit" at bounding box center [775, 164] width 48 height 23
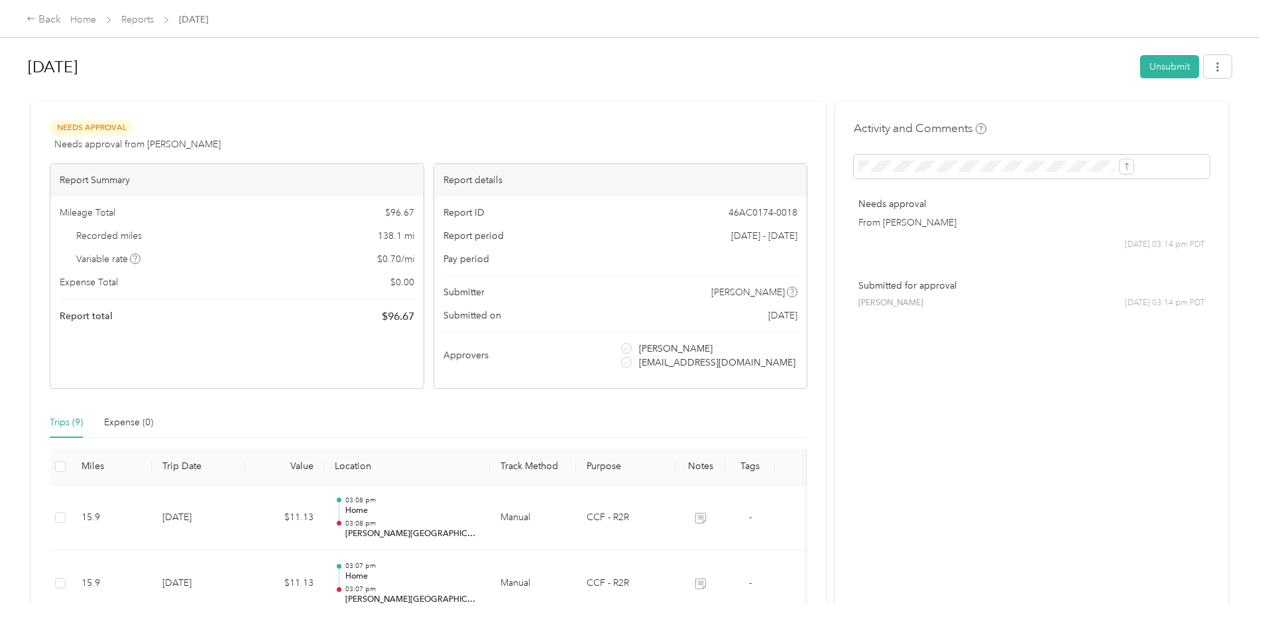
click at [154, 26] on span "Reports" at bounding box center [137, 20] width 32 height 14
click at [96, 21] on link "Home" at bounding box center [83, 19] width 26 height 11
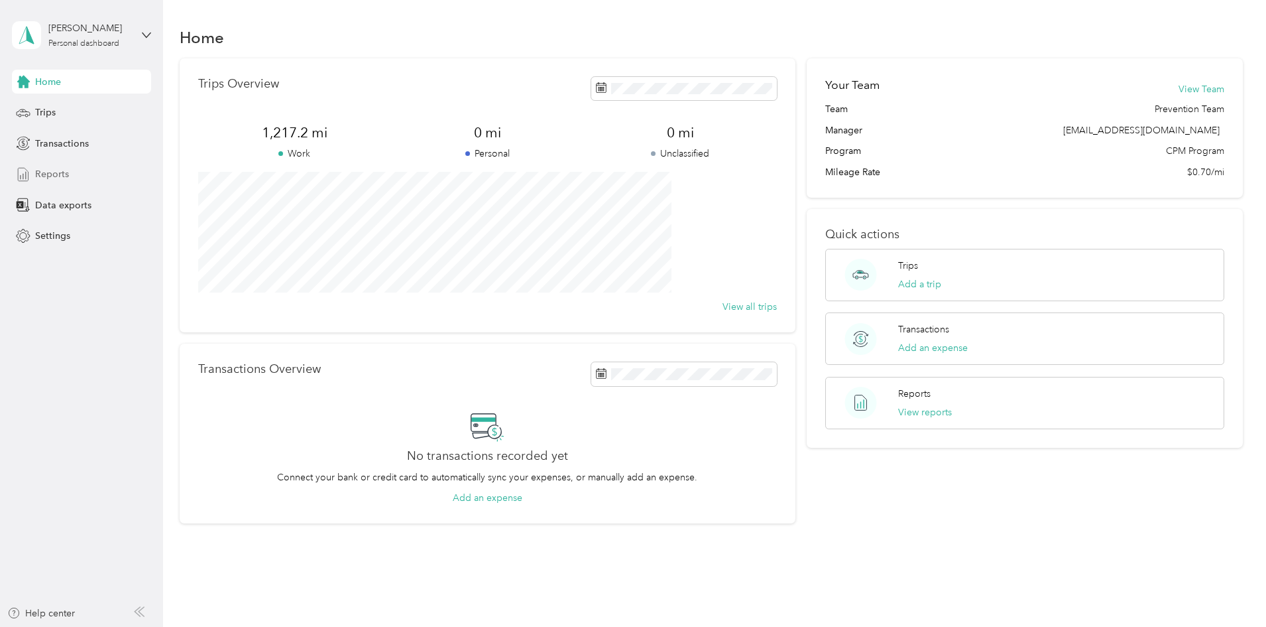
click at [50, 170] on span "Reports" at bounding box center [52, 174] width 34 height 14
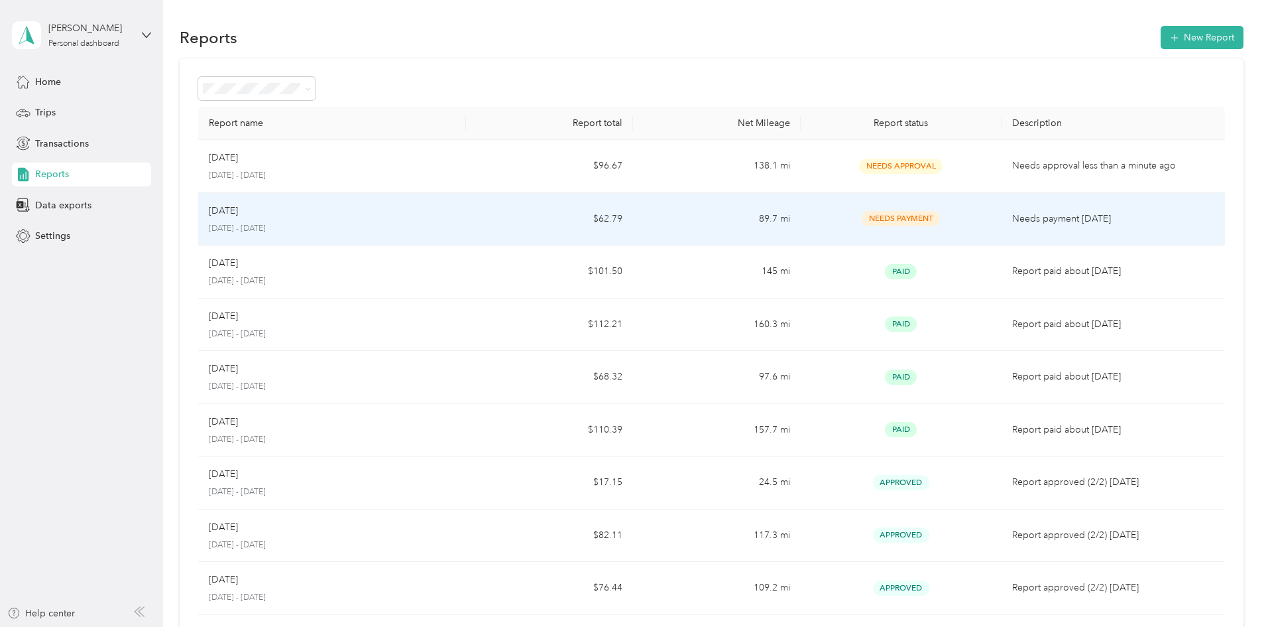
click at [862, 219] on span "Needs Payment" at bounding box center [901, 218] width 78 height 15
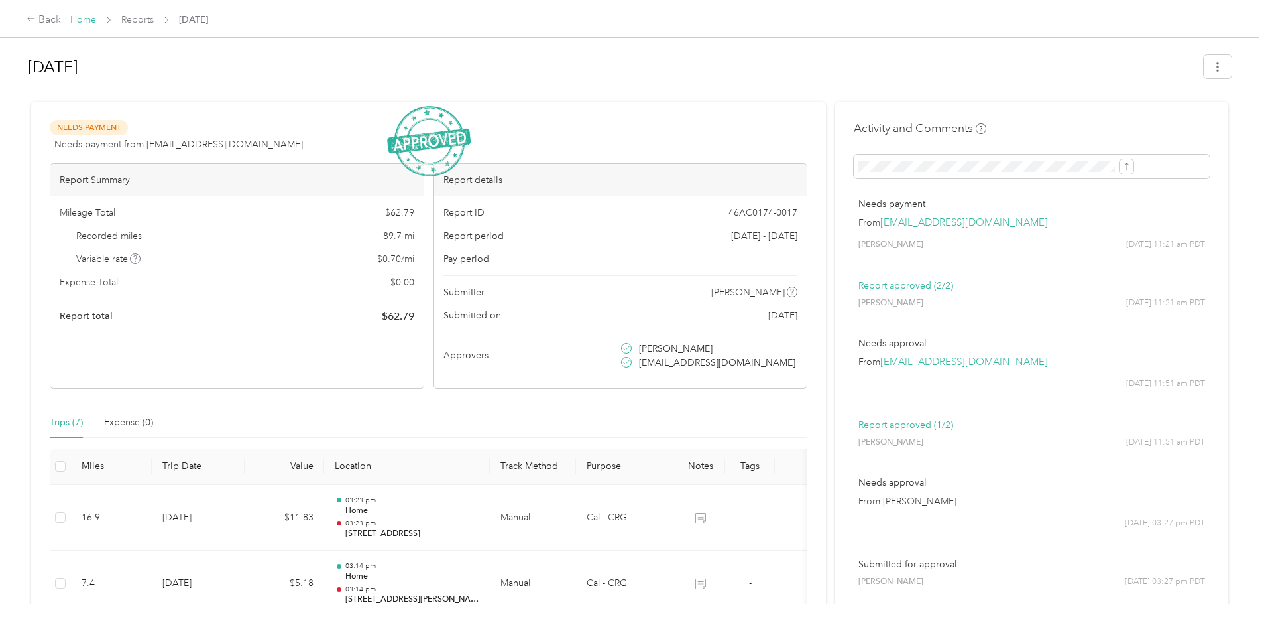
click at [96, 23] on link "Home" at bounding box center [83, 19] width 26 height 11
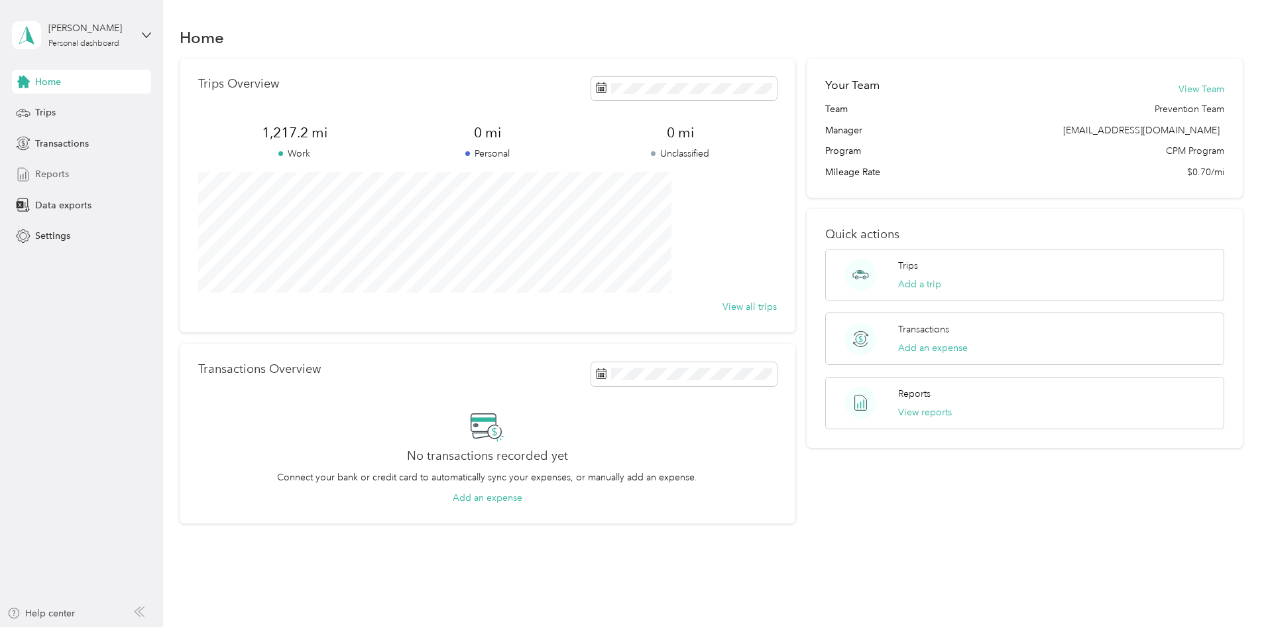
click at [50, 177] on span "Reports" at bounding box center [52, 174] width 34 height 14
